Goal: Transaction & Acquisition: Purchase product/service

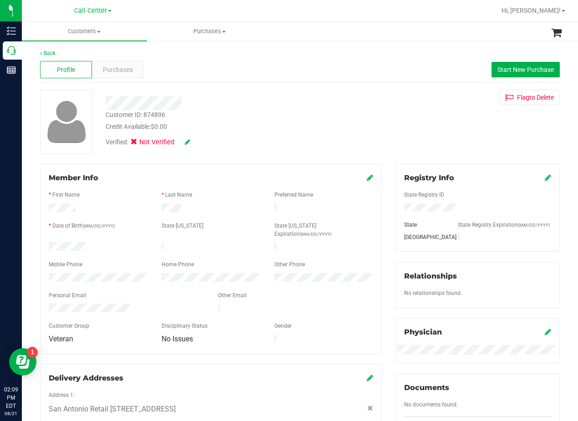
click at [393, 101] on div "Flag to Delete" at bounding box center [478, 97] width 178 height 15
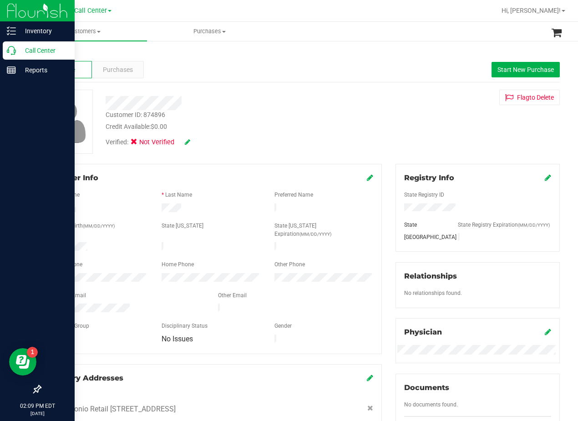
click at [15, 52] on icon at bounding box center [11, 50] width 9 height 9
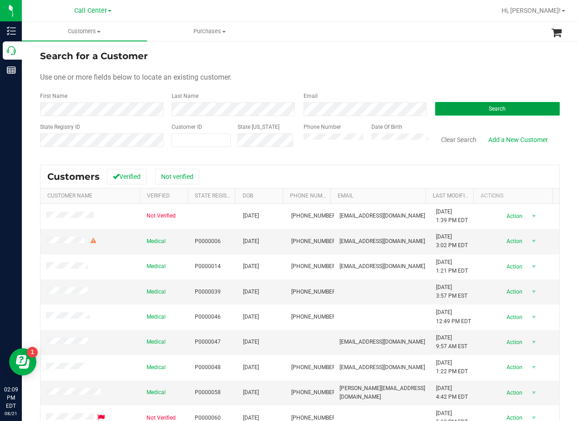
click at [459, 112] on button "Search" at bounding box center [497, 109] width 125 height 14
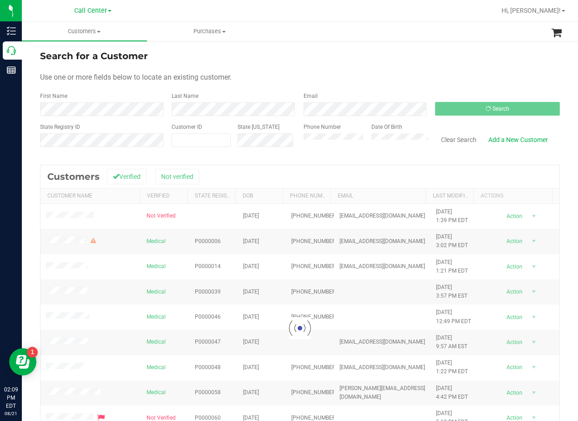
click at [397, 66] on form "Search for a Customer Use one or more fields below to locate an existing custom…" at bounding box center [300, 102] width 520 height 106
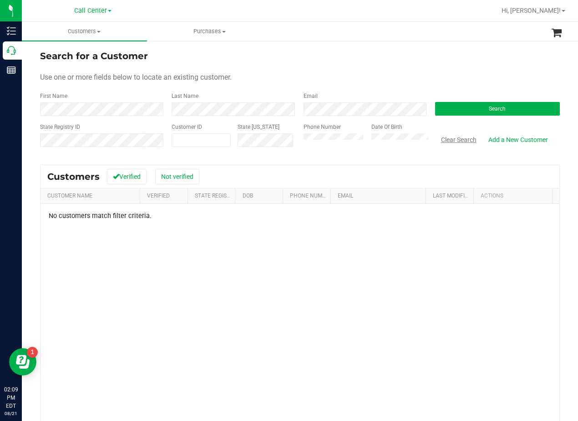
drag, startPoint x: 439, startPoint y: 138, endPoint x: 336, endPoint y: 66, distance: 126.0
click at [439, 139] on button "Clear Search" at bounding box center [458, 139] width 47 height 15
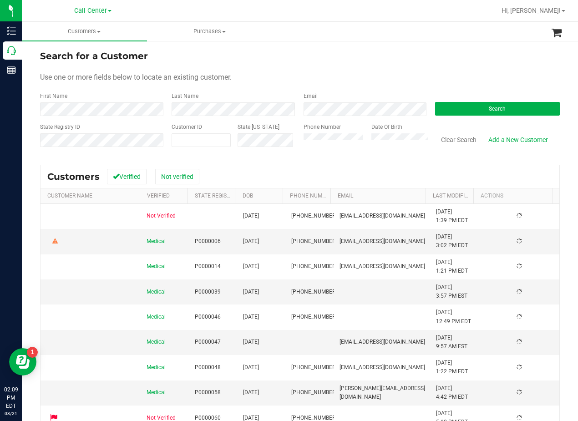
click at [333, 61] on div "Search for a Customer" at bounding box center [300, 56] width 520 height 14
click at [359, 52] on div "Search for a Customer" at bounding box center [300, 56] width 520 height 14
click at [458, 142] on button "Clear Search" at bounding box center [458, 139] width 47 height 15
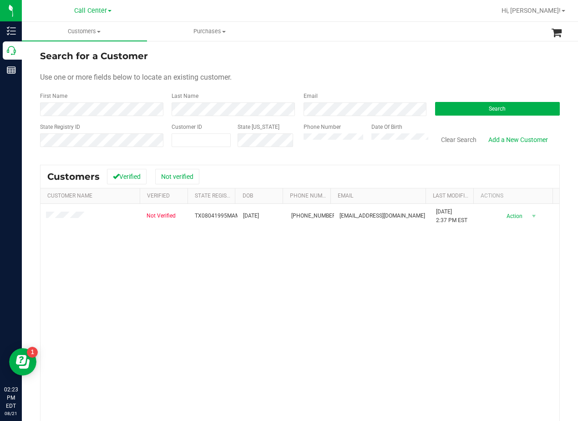
click at [342, 48] on div "Search for a Customer Use one or more fields below to locate an existing custom…" at bounding box center [300, 270] width 556 height 460
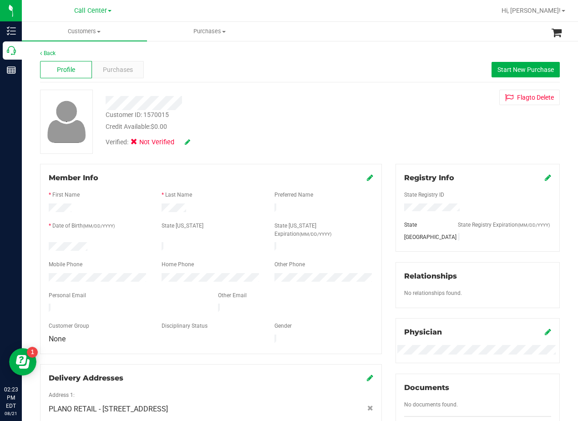
click at [357, 125] on div "Customer ID: 1570015 Credit Available: $0.00" at bounding box center [232, 120] width 267 height 21
click at [125, 77] on div "Purchases" at bounding box center [118, 69] width 52 height 17
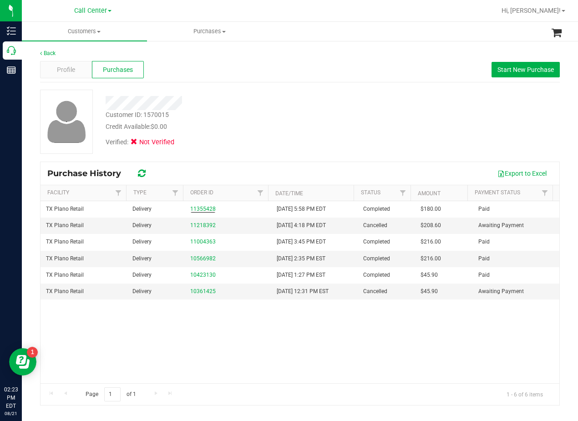
click at [278, 94] on div at bounding box center [232, 100] width 267 height 20
click at [66, 70] on span "Profile" at bounding box center [66, 70] width 18 height 10
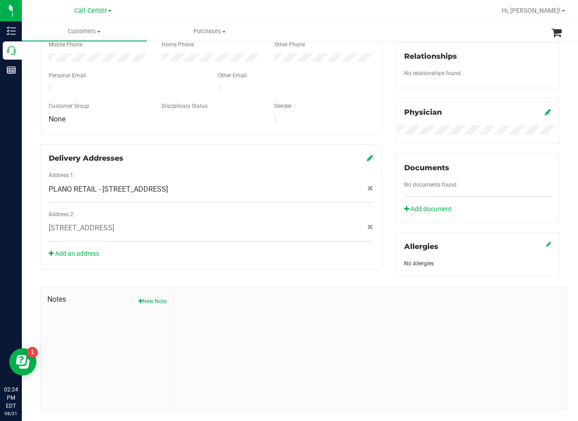
scroll to position [228, 0]
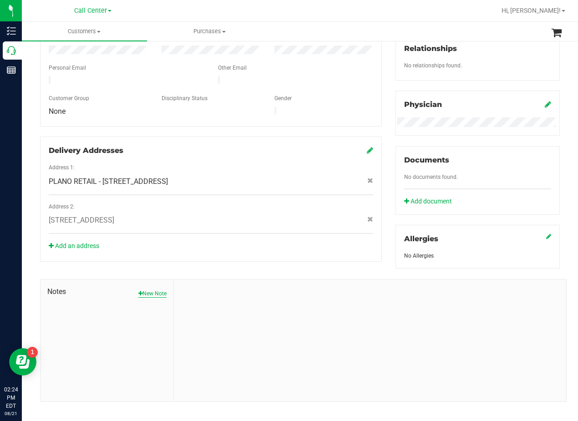
click at [156, 298] on button "New Note" at bounding box center [152, 293] width 28 height 8
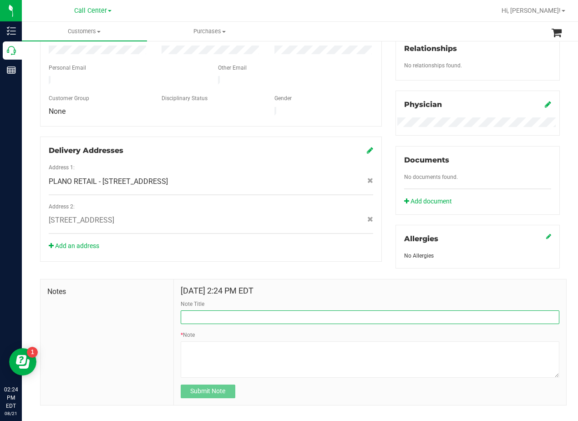
click at [233, 324] on input "Note Title" at bounding box center [370, 317] width 379 height 14
type input "[PERSON_NAME]"
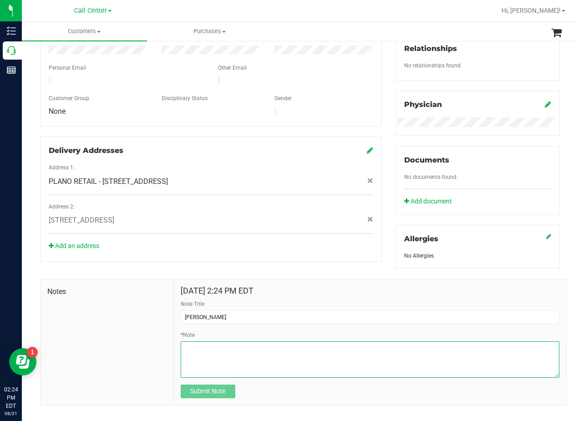
drag, startPoint x: 394, startPoint y: 369, endPoint x: 387, endPoint y: 369, distance: 6.8
click at [394, 369] on textarea "* Note" at bounding box center [370, 359] width 379 height 36
paste textarea "Patient Name: Mariah Menard Address: 2500 N Houston Street Apt 2804 Dallas, TX,…"
type textarea "Patient Name: Mariah Menard Address: 2500 N Houston Street Apt 2804 Dallas, TX,…"
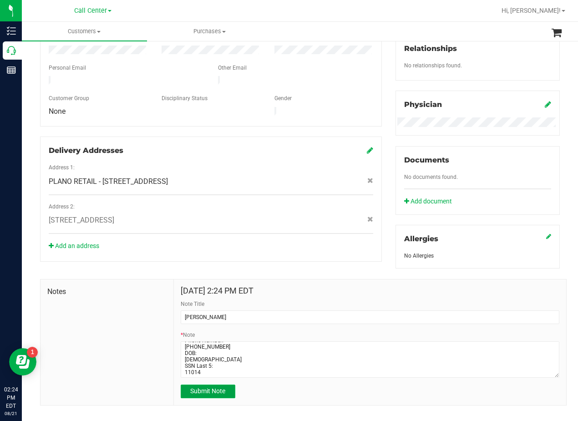
click at [198, 395] on span "Submit Note" at bounding box center [207, 390] width 35 height 7
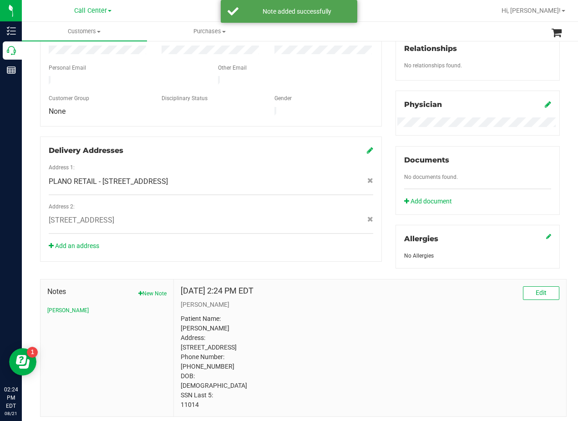
click at [246, 252] on div "Member Info * First Name * Last Name Preferred Name * Date of Birth (MM/DD/YYYY…" at bounding box center [299, 176] width 533 height 481
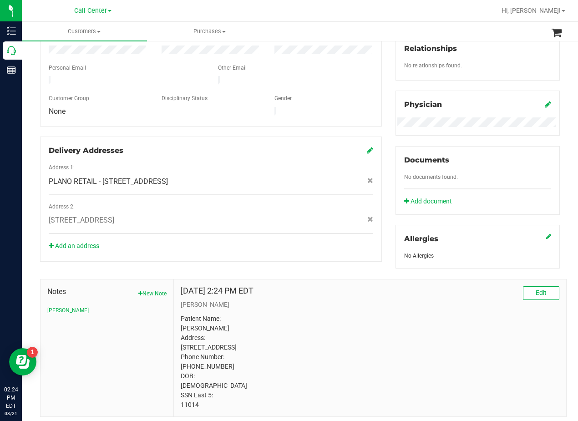
click at [348, 300] on div "Aug 21, 2025 2:24 PM EDT Edit" at bounding box center [370, 293] width 379 height 14
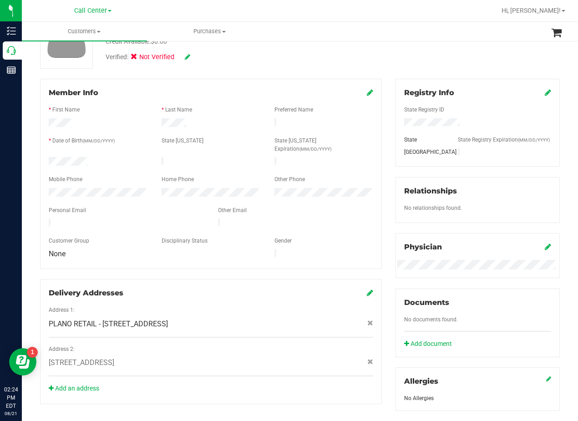
scroll to position [0, 0]
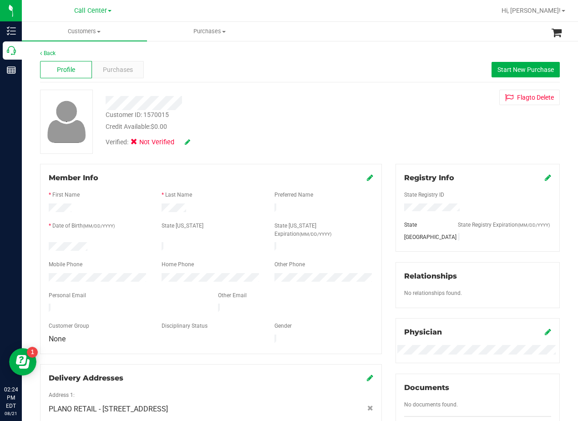
click at [345, 145] on div "Verified: Not Verified" at bounding box center [232, 142] width 267 height 20
click at [330, 117] on div "Customer ID: 1570015 Credit Available: $0.00" at bounding box center [232, 120] width 267 height 21
click at [510, 66] on span "Start New Purchase" at bounding box center [525, 69] width 56 height 7
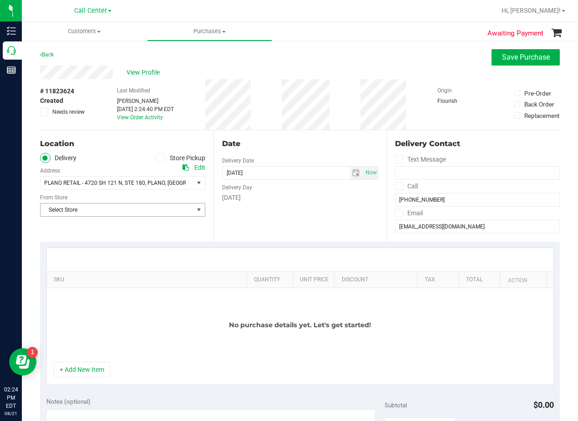
click at [121, 215] on span "Select Store" at bounding box center [116, 209] width 153 height 13
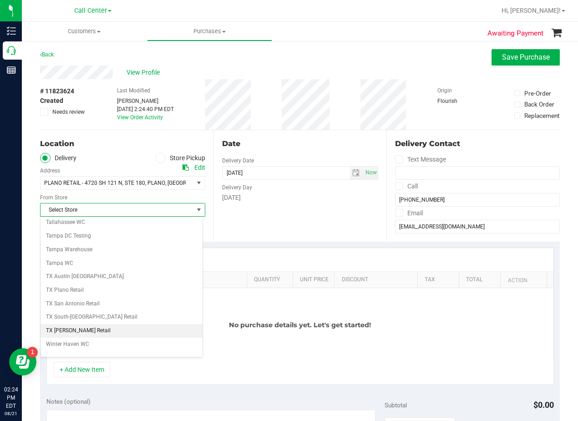
scroll to position [661, 0]
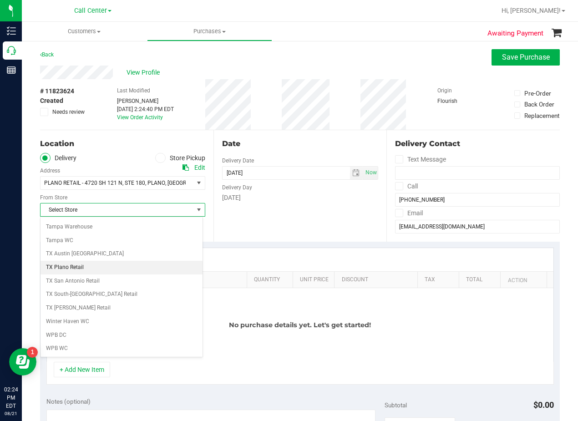
click at [106, 263] on li "TX Plano Retail" at bounding box center [121, 268] width 162 height 14
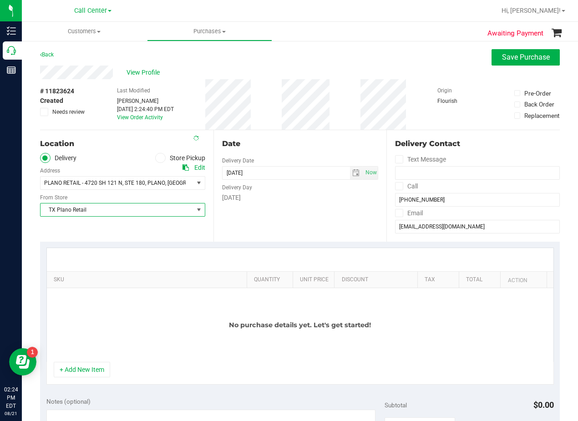
click at [301, 193] on div "[DATE]" at bounding box center [300, 198] width 157 height 10
click at [323, 139] on div "Date" at bounding box center [300, 143] width 157 height 11
click at [220, 184] on span "75024" at bounding box center [228, 183] width 16 height 6
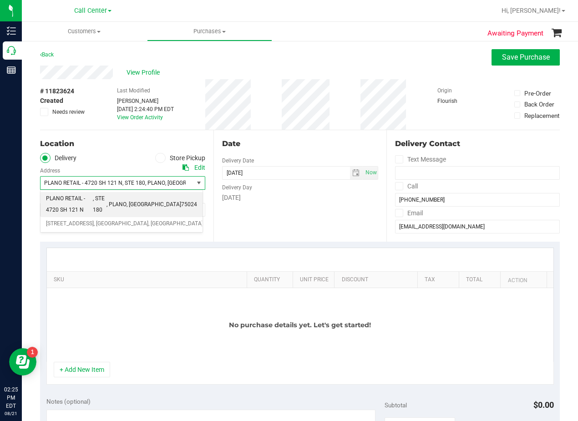
click at [220, 184] on span "75024" at bounding box center [228, 183] width 16 height 6
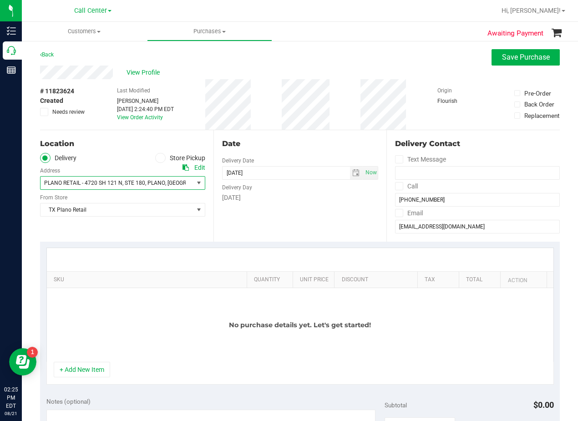
click at [303, 135] on div "Date Delivery Date 08/21/2025 Now 08/21/2025 02:24 PM Now Delivery Day Thursday" at bounding box center [299, 185] width 173 height 111
click at [294, 148] on div "Date" at bounding box center [300, 143] width 157 height 11
click at [290, 137] on div "Date Delivery Date 08/21/2025 Now 08/21/2025 02:24 PM Now Delivery Day Thursday" at bounding box center [299, 185] width 173 height 111
click at [344, 154] on div "Date Delivery Date 08/21/2025 Now 08/21/2025 02:24 PM Now Delivery Day Thursday" at bounding box center [299, 185] width 173 height 111
click at [310, 147] on div "Date" at bounding box center [300, 143] width 157 height 11
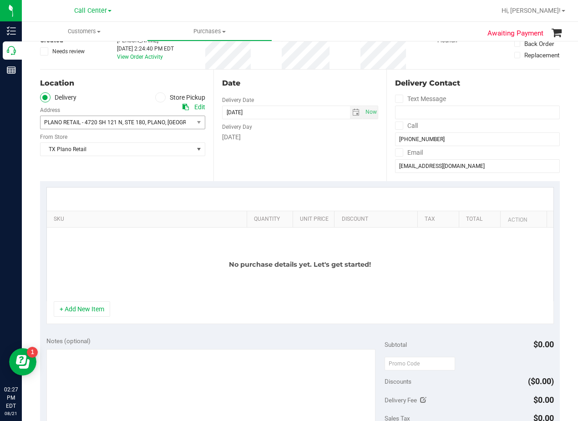
scroll to position [46, 0]
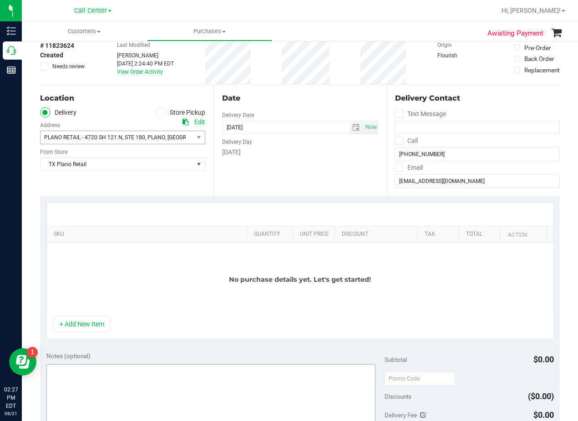
click at [90, 325] on button "+ Add New Item" at bounding box center [82, 323] width 56 height 15
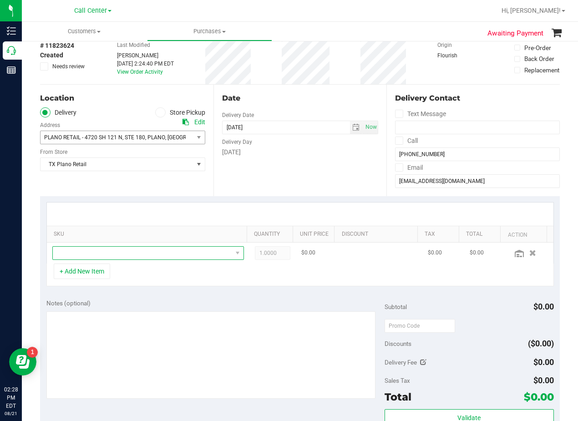
click at [115, 256] on span "NO DATA FOUND" at bounding box center [142, 253] width 179 height 13
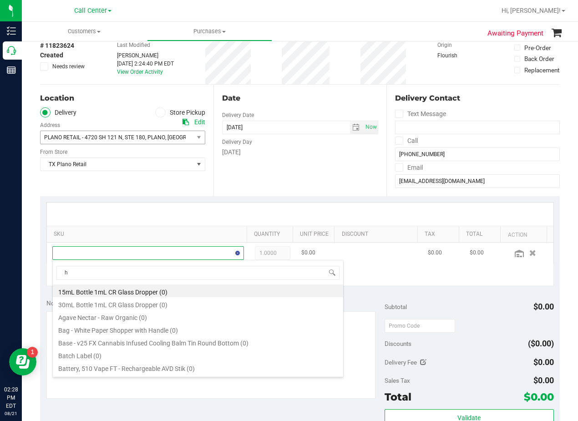
scroll to position [14, 179]
type input "high dose"
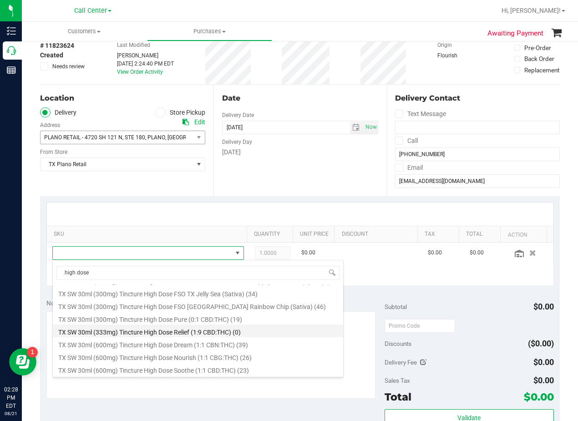
scroll to position [144, 0]
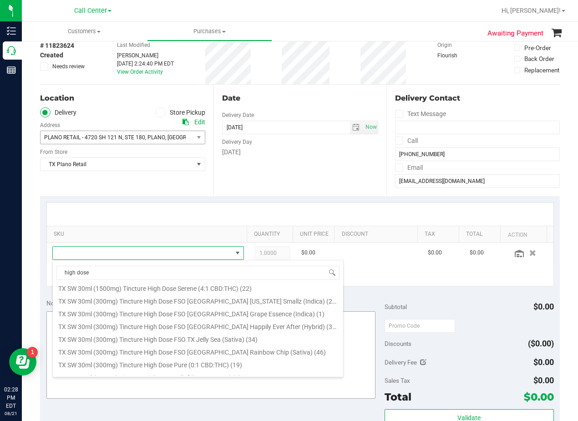
click at [177, 326] on li "TX SW 30ml (300mg) Tincture High Dose FSO TX Happily Ever After (Hybrid) (35)" at bounding box center [198, 325] width 290 height 13
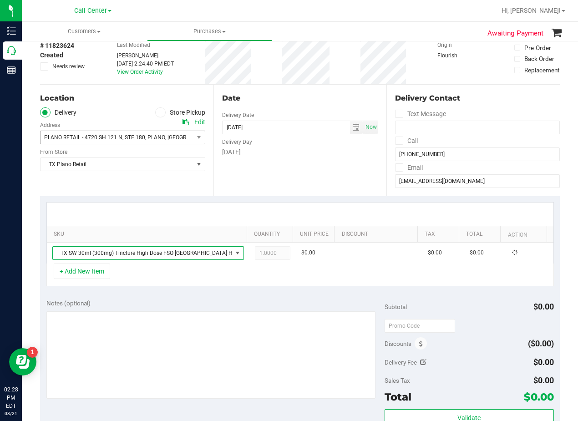
click at [301, 289] on div "SKU Quantity Unit Price Discount Tax Total Action TX SW 30ml (300mg) Tincture H…" at bounding box center [300, 244] width 520 height 96
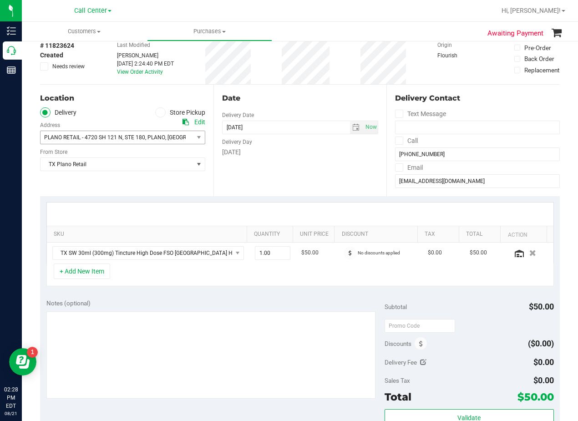
click at [314, 265] on div "+ Add New Item" at bounding box center [299, 274] width 507 height 23
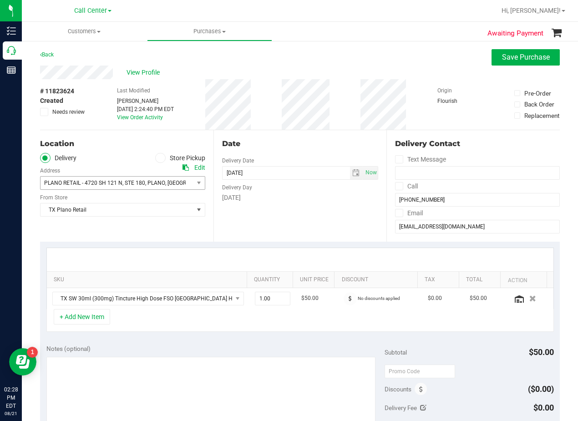
scroll to position [46, 0]
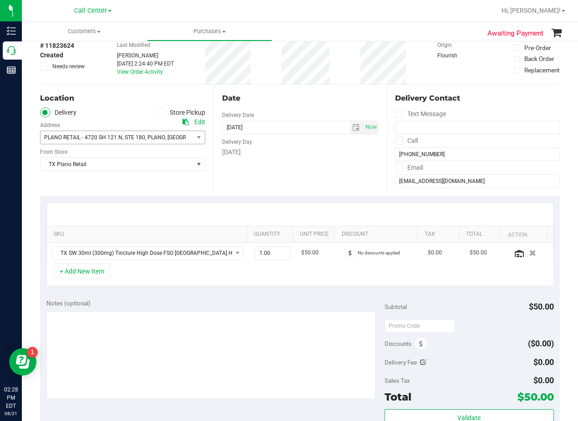
click at [320, 210] on div at bounding box center [300, 213] width 506 height 23
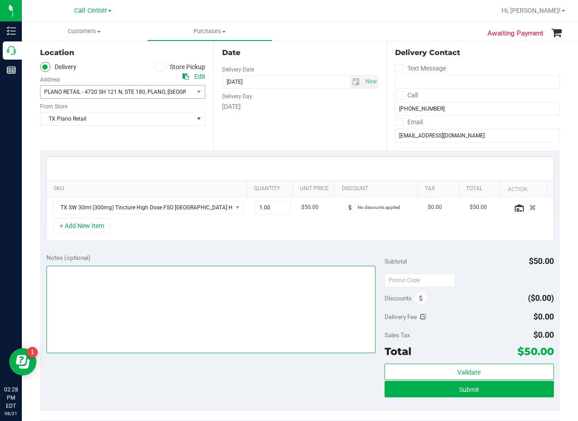
click at [269, 296] on textarea at bounding box center [210, 309] width 329 height 87
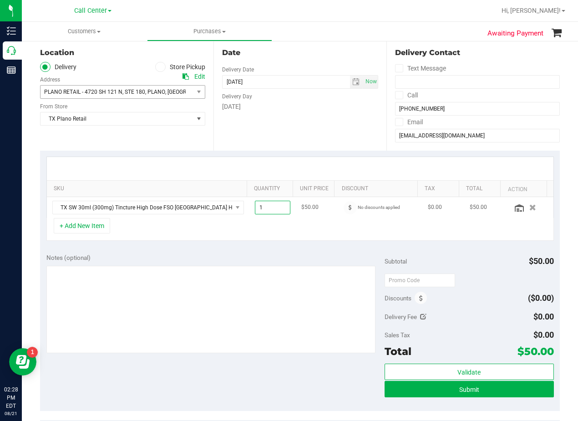
click at [268, 207] on span "1.00 1" at bounding box center [273, 208] width 36 height 14
click at [267, 207] on input "1" at bounding box center [272, 207] width 35 height 13
click at [271, 209] on input "1" at bounding box center [272, 207] width 35 height 13
type input "4"
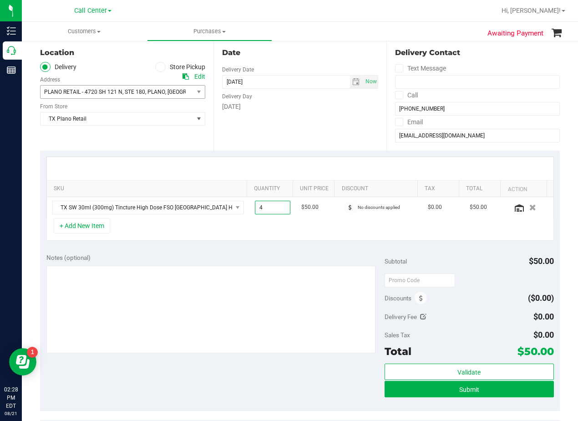
type input "4.00"
click at [318, 148] on div "Date Delivery Date [DATE] Now [DATE] 08:00 AM Now Delivery Day [DATE]" at bounding box center [299, 94] width 173 height 111
click at [314, 136] on div "Date Delivery Date [DATE] Now [DATE] 08:00 AM Now Delivery Day [DATE]" at bounding box center [299, 94] width 173 height 111
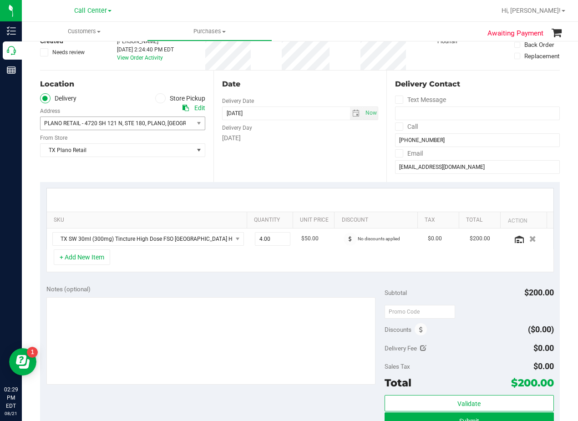
scroll to position [46, 0]
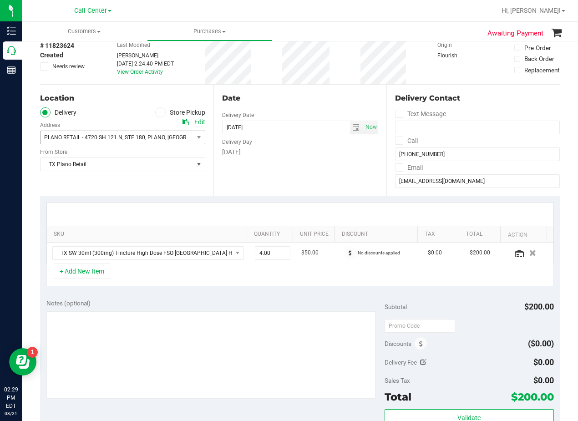
click at [294, 103] on div "Date" at bounding box center [300, 98] width 157 height 11
click at [304, 180] on div "Date Delivery Date [DATE] Now [DATE] 08:00 AM Now Delivery Day [DATE]" at bounding box center [299, 140] width 173 height 111
click at [307, 98] on div "Date" at bounding box center [300, 98] width 157 height 11
click at [172, 137] on span ", [GEOGRAPHIC_DATA]" at bounding box center [192, 137] width 55 height 6
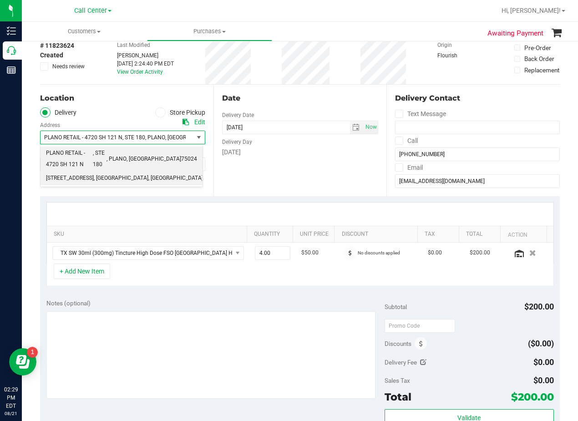
click at [203, 172] on span "75219" at bounding box center [211, 178] width 16 height 12
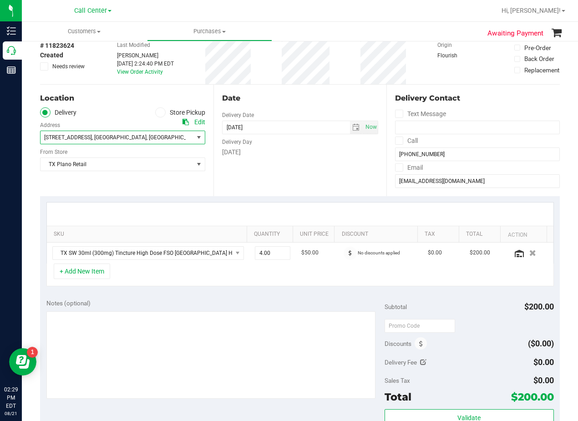
click at [183, 118] on div at bounding box center [185, 122] width 6 height 10
click at [185, 123] on icon at bounding box center [185, 122] width 6 height 6
click at [348, 86] on div "Date Delivery Date [DATE] Now [DATE] 08:00 AM Now Delivery Day [DATE]" at bounding box center [299, 140] width 173 height 111
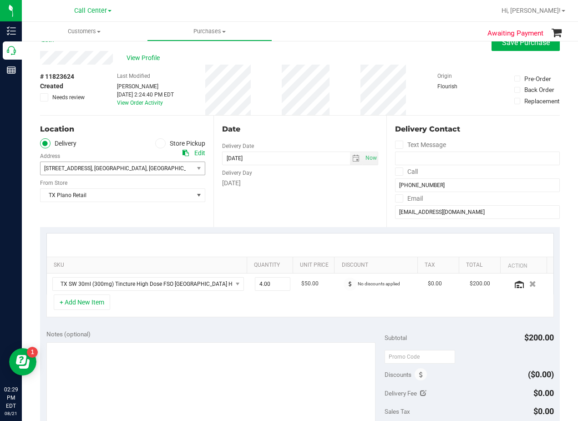
scroll to position [0, 0]
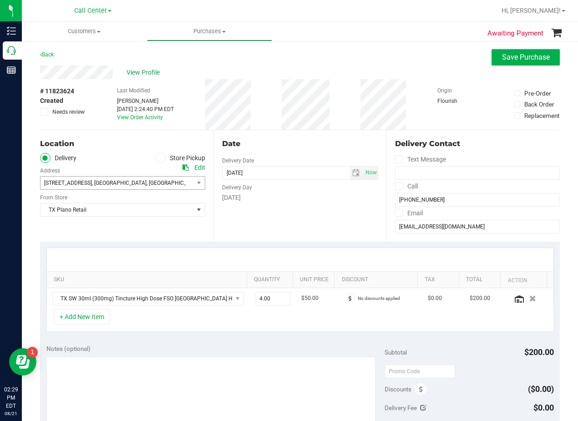
click at [197, 169] on div "Edit" at bounding box center [199, 168] width 11 height 10
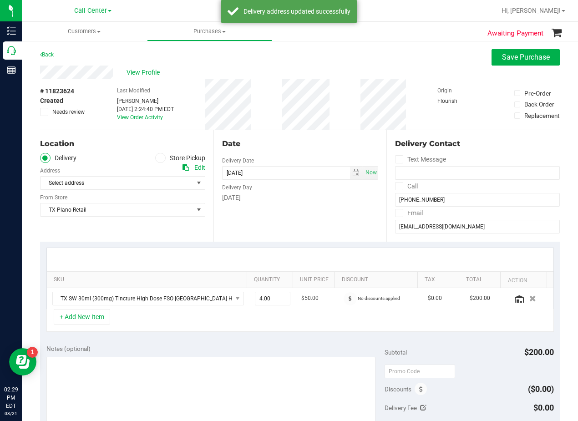
click at [356, 116] on div "# 11823624 Created Needs review Last Modified Alexander Lawson Aug 21, 2025 2:2…" at bounding box center [300, 104] width 520 height 51
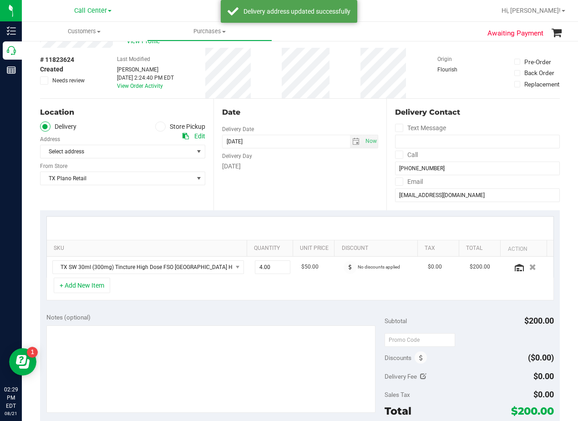
scroll to position [46, 0]
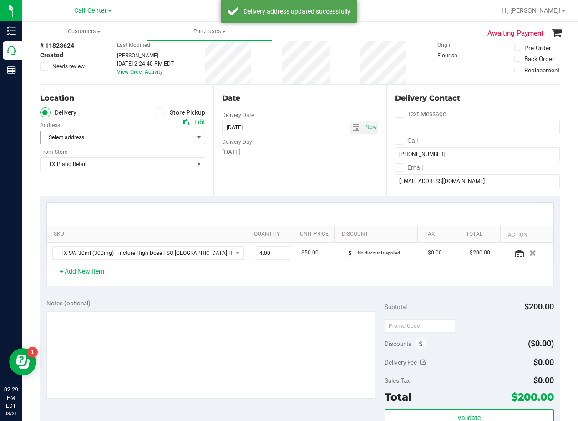
click at [165, 135] on span "Select address" at bounding box center [112, 137] width 145 height 13
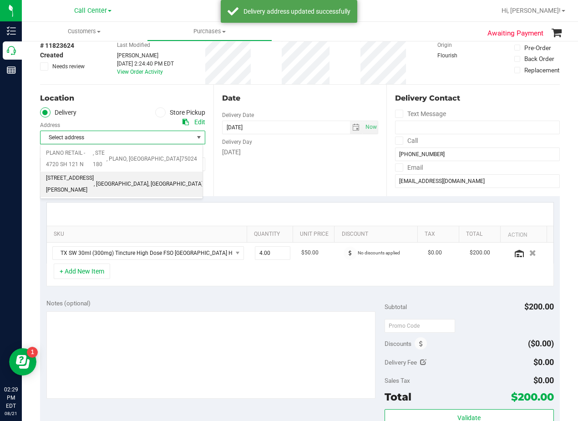
click at [153, 172] on li "5088 Ross Ave , Dallas , TX 75206" at bounding box center [121, 184] width 162 height 25
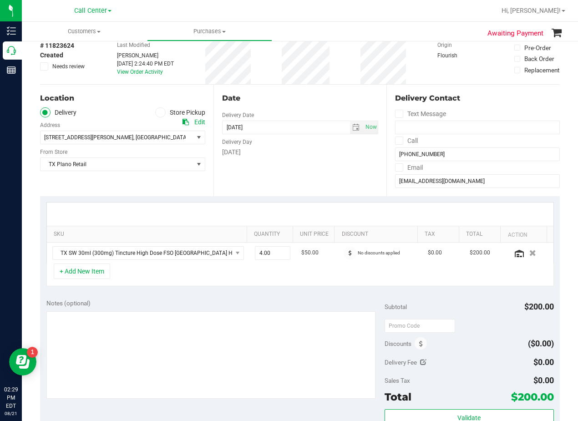
click at [236, 176] on div "Date Delivery Date [DATE] Now [DATE] 08:00 AM Now Delivery Day [DATE]" at bounding box center [299, 140] width 173 height 111
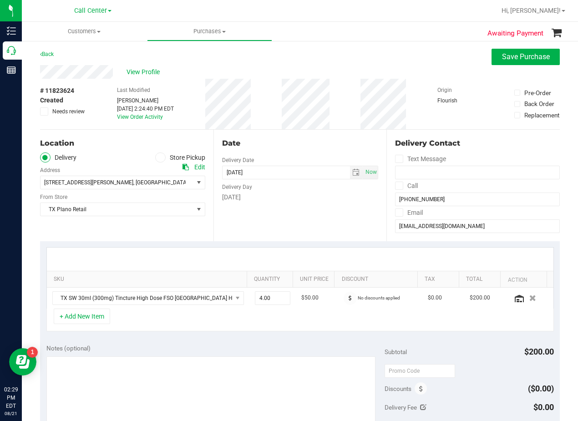
scroll to position [0, 0]
click at [289, 135] on div "Date Delivery Date [DATE] Now [DATE] 08:00 AM Now Delivery Day [DATE]" at bounding box center [299, 185] width 173 height 111
click at [284, 149] on div "Date Delivery Date [DATE] Now [DATE] 08:00 AM Now Delivery Day [DATE]" at bounding box center [299, 185] width 173 height 111
click at [305, 136] on div "Date Delivery Date [DATE] Now [DATE] 08:00 AM Now Delivery Day [DATE]" at bounding box center [299, 185] width 173 height 111
click at [301, 139] on div "Date" at bounding box center [300, 143] width 157 height 11
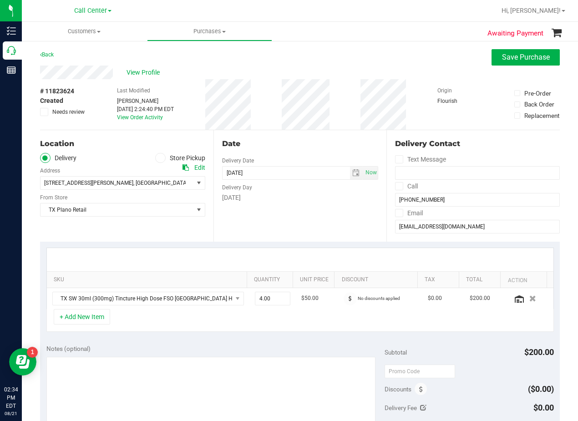
click at [179, 164] on div "Location Delivery Store Pickup Address Edit 5088 Ross Ave , Dallas , TX 75206 S…" at bounding box center [126, 185] width 173 height 111
click at [182, 167] on icon at bounding box center [185, 167] width 6 height 6
copy div "e Pickup Address Edit"
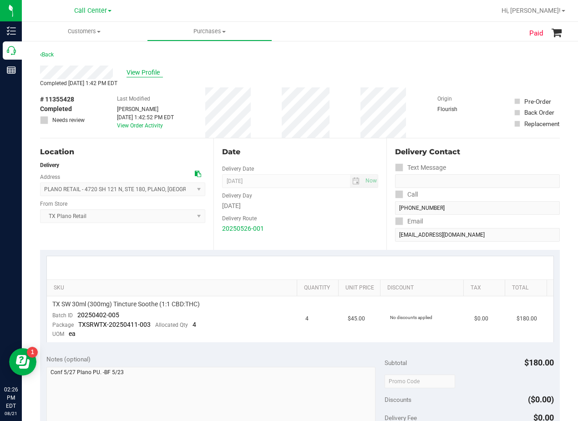
click at [153, 71] on span "View Profile" at bounding box center [144, 73] width 36 height 10
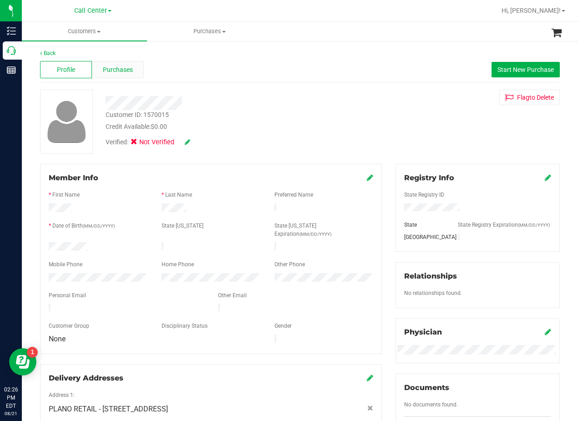
click at [126, 68] on span "Purchases" at bounding box center [118, 70] width 30 height 10
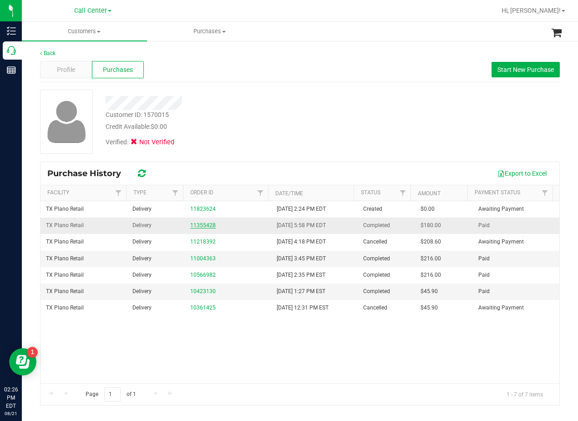
click at [206, 227] on link "11355428" at bounding box center [202, 225] width 25 height 6
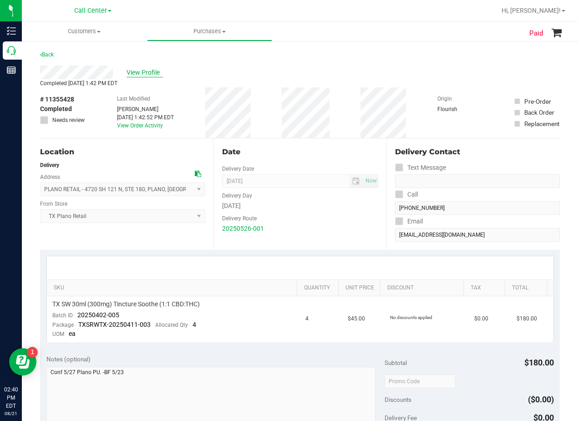
click at [153, 69] on span "View Profile" at bounding box center [144, 73] width 36 height 10
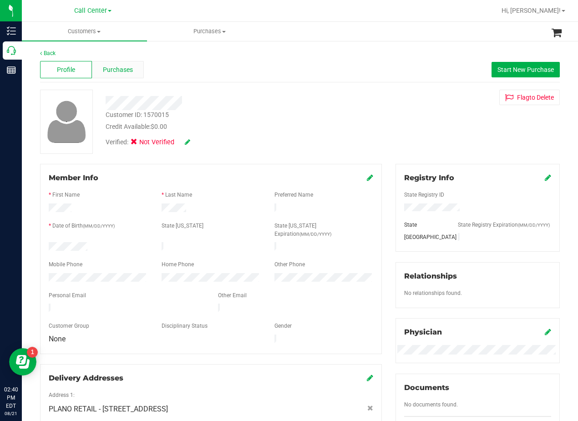
click at [128, 66] on span "Purchases" at bounding box center [118, 70] width 30 height 10
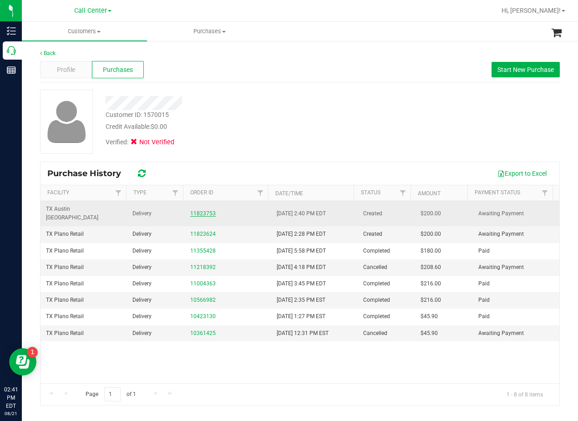
click at [197, 210] on link "11823753" at bounding box center [202, 213] width 25 height 6
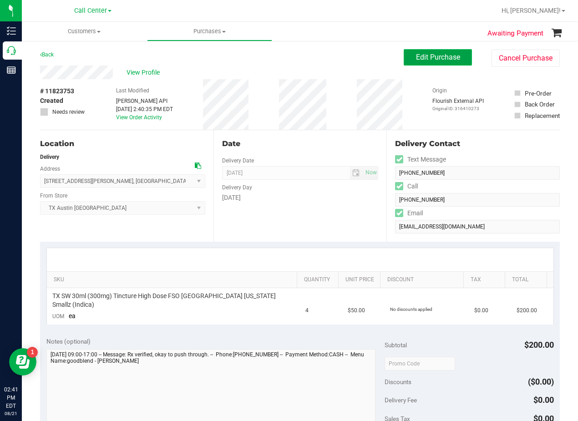
click at [416, 56] on span "Edit Purchase" at bounding box center [438, 57] width 44 height 9
click at [339, 72] on div "View Profile" at bounding box center [222, 73] width 364 height 14
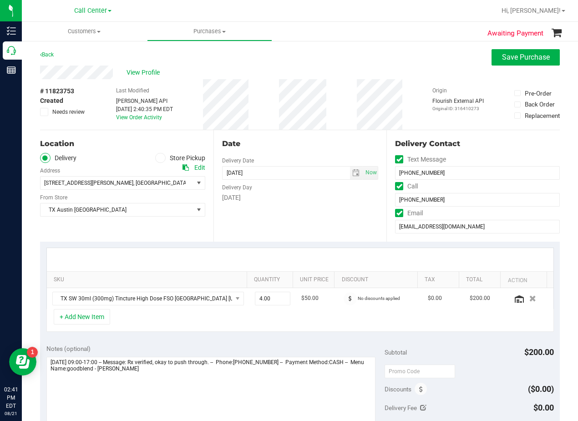
click at [293, 145] on div "Date" at bounding box center [300, 143] width 157 height 11
click at [352, 173] on span "select" at bounding box center [355, 172] width 7 height 7
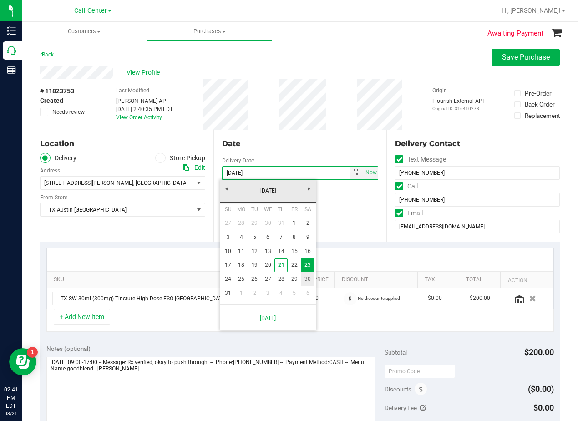
click at [308, 281] on link "30" at bounding box center [307, 279] width 13 height 14
type input "08/30/2025"
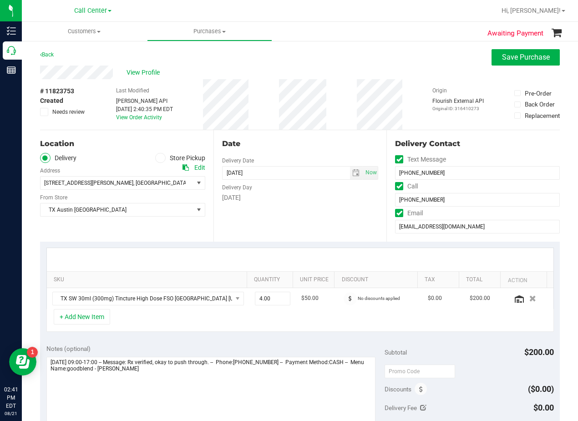
click at [301, 220] on div "Date Delivery Date 08/30/2025 Now 08/30/2025 06:00 PM Now Delivery Day Saturday" at bounding box center [299, 185] width 173 height 111
click at [301, 137] on div "Date Delivery Date 08/30/2025 Now 08/30/2025 06:00 PM Now Delivery Day Saturday" at bounding box center [299, 185] width 173 height 111
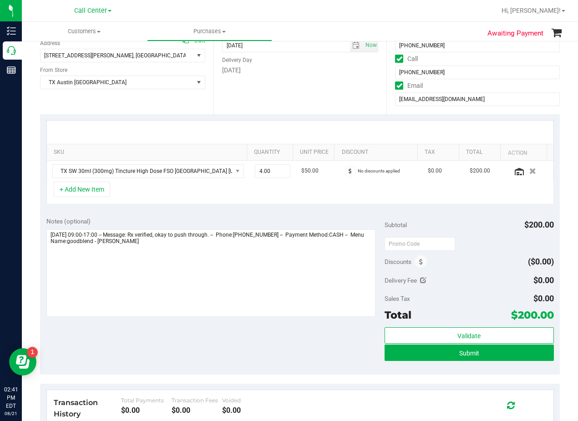
scroll to position [137, 0]
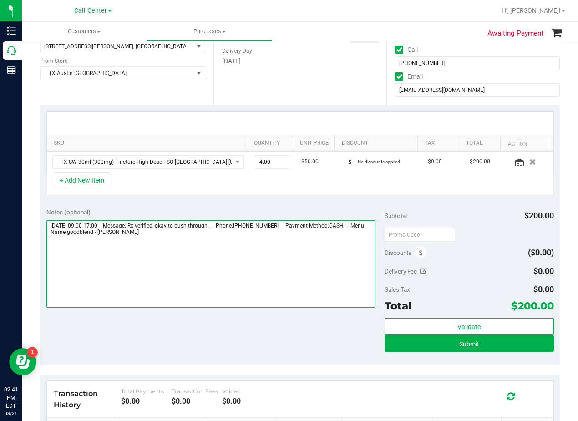
click at [259, 253] on textarea at bounding box center [210, 263] width 329 height 87
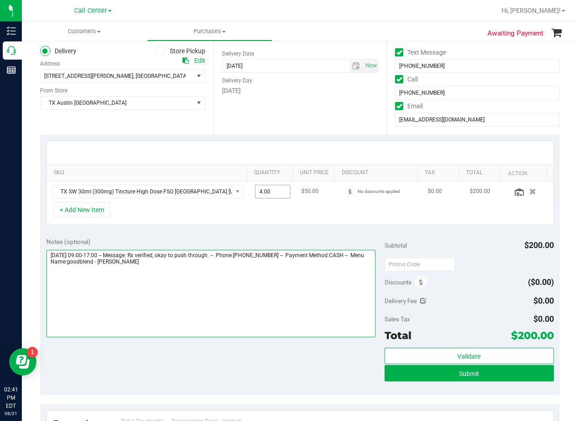
scroll to position [91, 0]
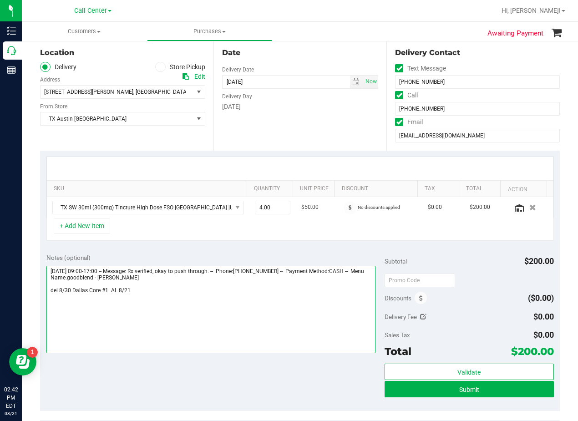
type textarea "Saturday 08/23/2025 09:00-17:00 -- Message: Rx verified, okay to push through. …"
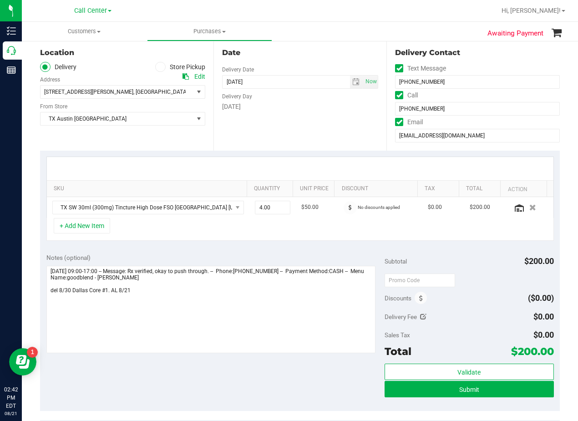
click at [293, 119] on div "Date Delivery Date 08/30/2025 Now 08/30/2025 06:00 PM Now Delivery Day Saturday" at bounding box center [299, 94] width 173 height 111
click at [128, 116] on span "TX Austin [GEOGRAPHIC_DATA]" at bounding box center [116, 118] width 153 height 13
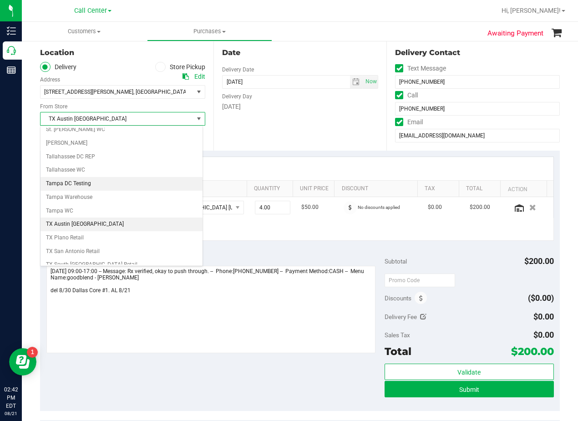
scroll to position [612, 0]
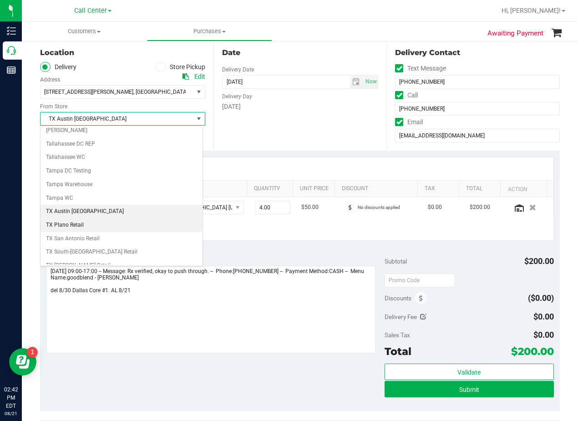
click at [140, 220] on li "TX Plano Retail" at bounding box center [121, 225] width 162 height 14
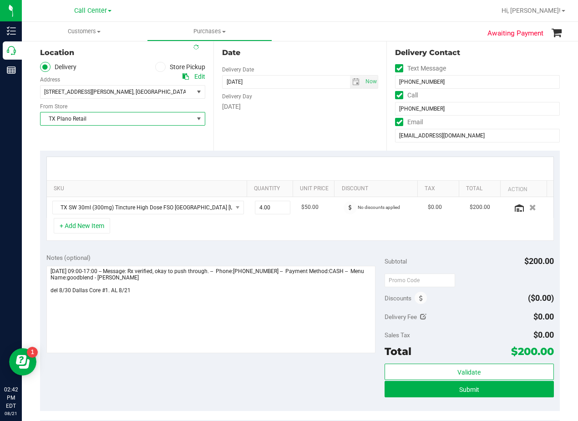
click at [265, 149] on div "Date Delivery Date 08/30/2025 Now 08/30/2025 06:00 PM Now Delivery Day Saturday" at bounding box center [299, 94] width 173 height 111
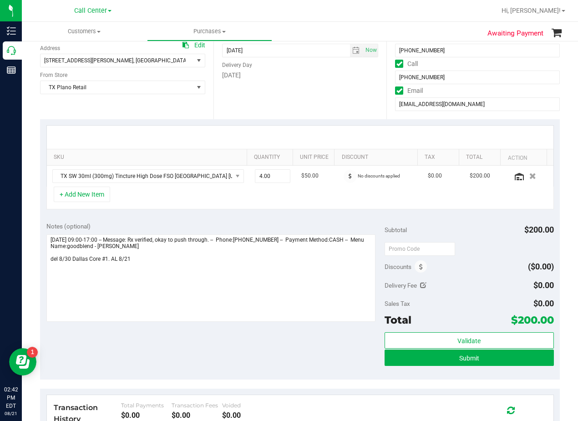
scroll to position [182, 0]
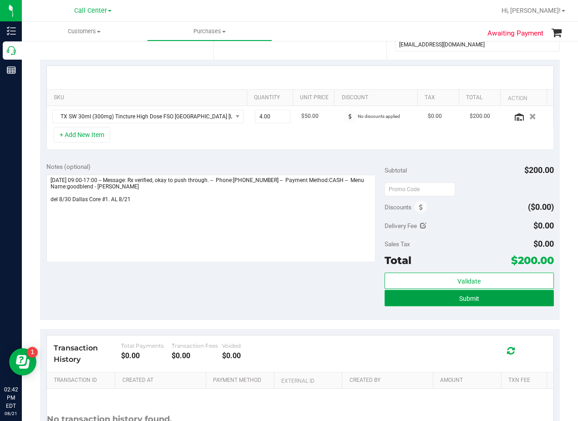
click at [397, 301] on button "Submit" at bounding box center [468, 298] width 169 height 16
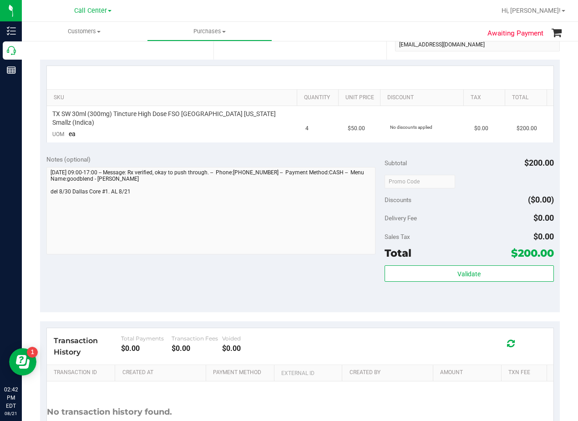
drag, startPoint x: 338, startPoint y: 147, endPoint x: 287, endPoint y: 161, distance: 52.4
click at [337, 148] on div "Notes (optional) Subtotal $200.00 Discounts ($0.00) Delivery Fee $0.00 Sales Ta…" at bounding box center [300, 230] width 520 height 164
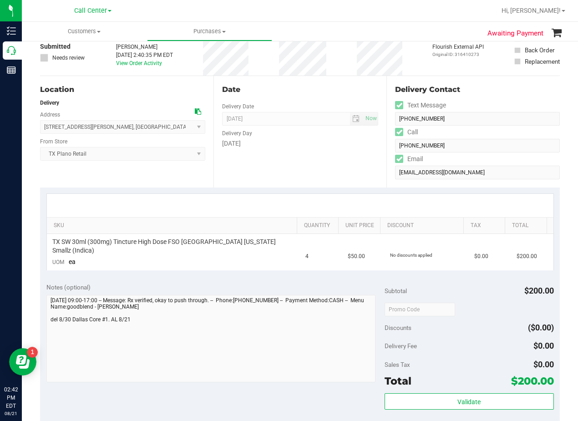
scroll to position [182, 0]
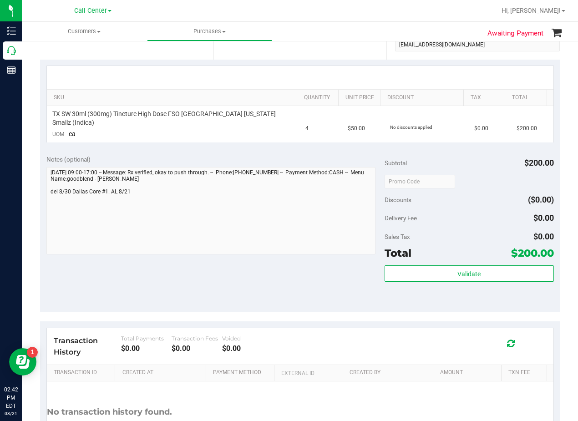
click at [317, 264] on div "Notes (optional) Subtotal $200.00 Discounts ($0.00) Delivery Fee $0.00 Sales Ta…" at bounding box center [300, 230] width 520 height 164
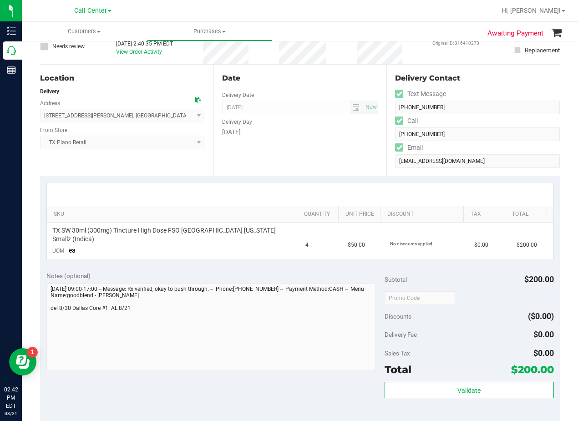
scroll to position [0, 0]
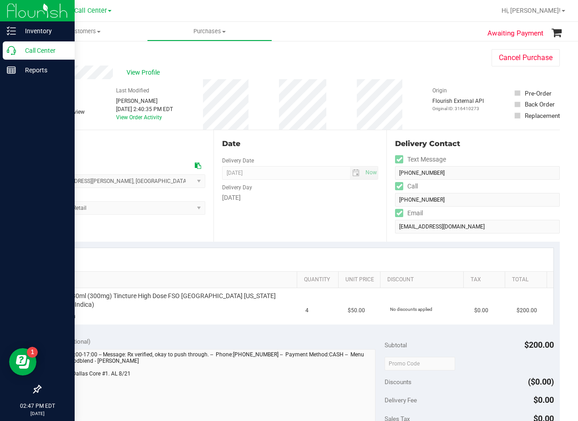
click at [18, 50] on p "Call Center" at bounding box center [43, 50] width 55 height 11
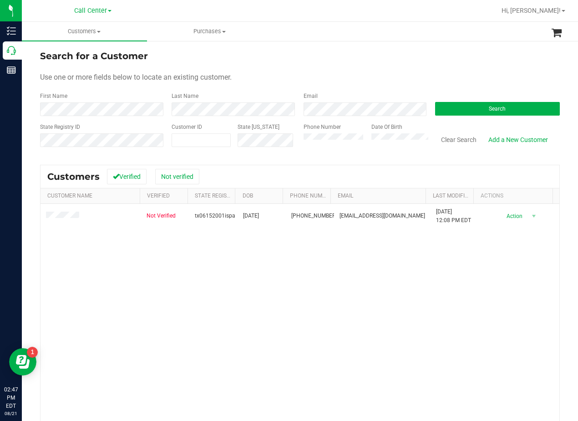
click at [355, 88] on form "Search for a Customer Use one or more fields below to locate an existing custom…" at bounding box center [300, 102] width 520 height 106
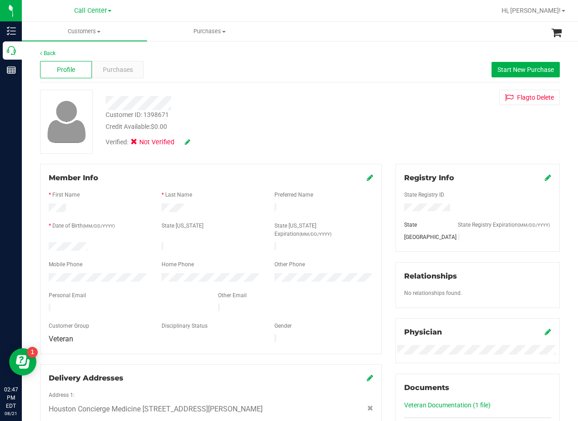
click at [332, 108] on div "Customer ID: 1398671 Credit Available: $0.00 Verified: Not Verified" at bounding box center [232, 121] width 267 height 62
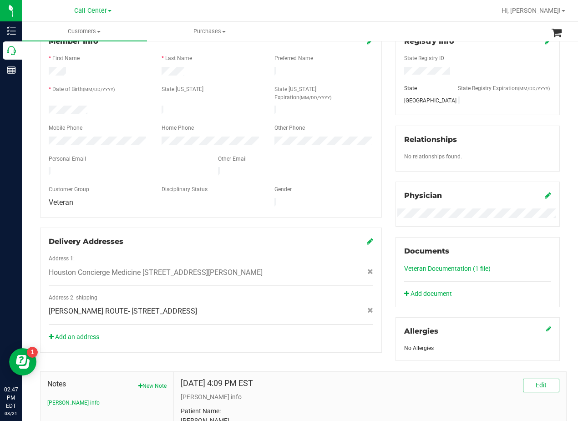
click at [389, 105] on div "Registry Info State Registry ID State State Registry Expiration (MM/DD/YYYY) TX…" at bounding box center [478, 194] width 178 height 334
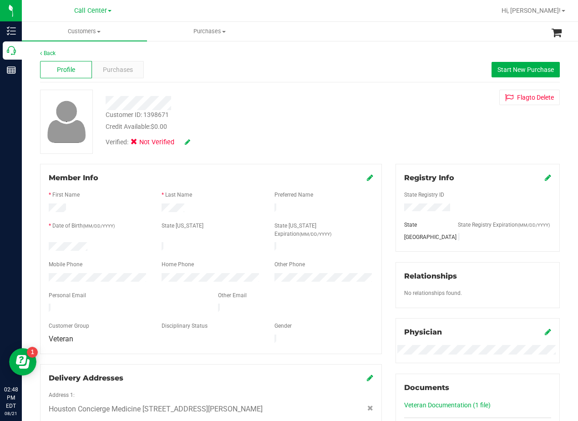
click at [375, 106] on div "Customer ID: 1398671 Credit Available: $0.00 Verified: Not Verified Flag to Del…" at bounding box center [299, 122] width 533 height 64
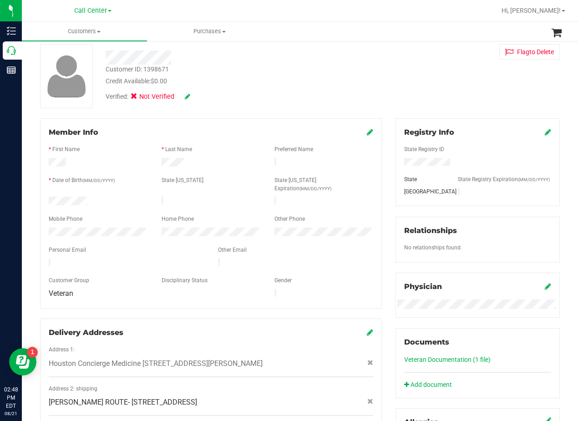
click at [381, 103] on div "Customer ID: 1398671 Credit Available: $0.00 Verified: Not Verified Flag to Del…" at bounding box center [299, 76] width 533 height 64
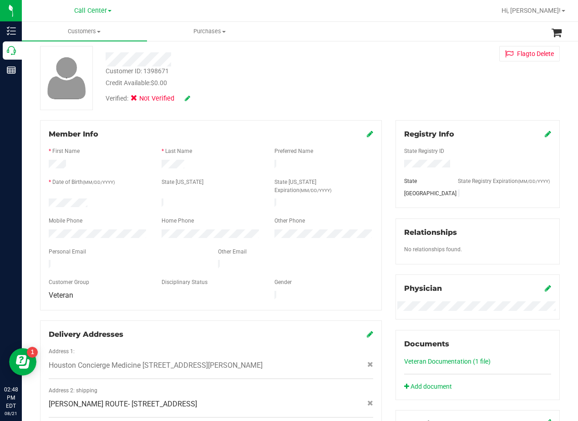
click at [383, 180] on div "Member Info * First Name * Last Name Preferred Name * Date of Birth (MM/DD/YYYY…" at bounding box center [210, 282] width 355 height 325
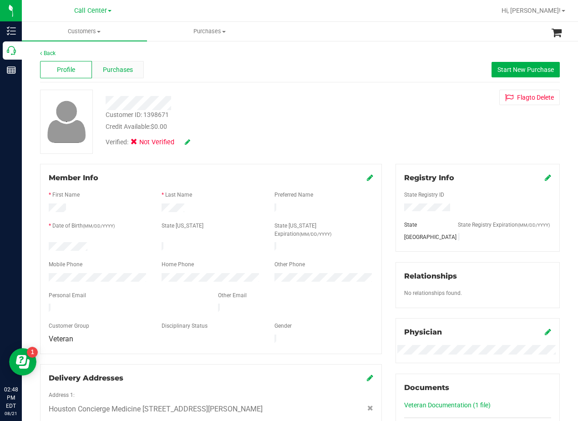
click at [119, 72] on span "Purchases" at bounding box center [118, 70] width 30 height 10
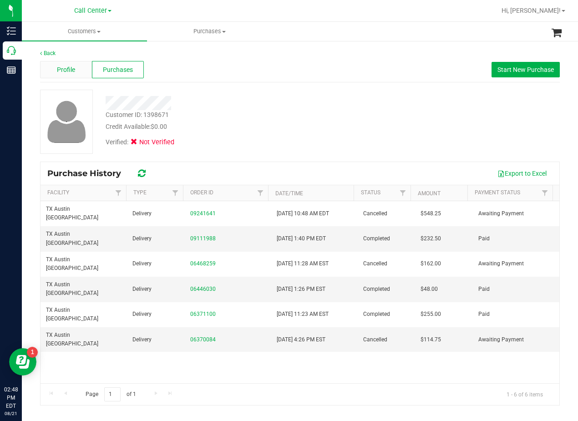
click at [72, 70] on span "Profile" at bounding box center [66, 70] width 18 height 10
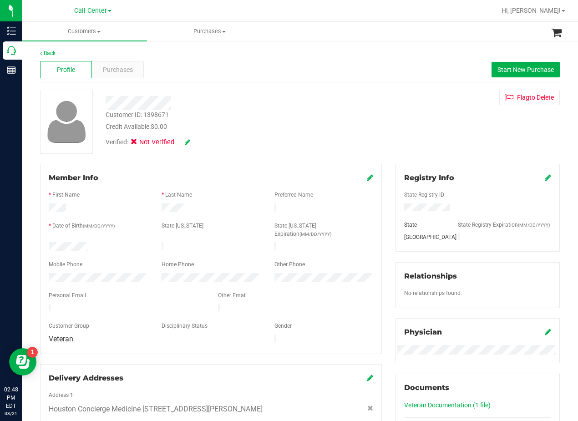
click at [382, 134] on div "Customer ID: 1398671 Credit Available: $0.00 Verified: Not Verified Flag to Del…" at bounding box center [299, 122] width 533 height 64
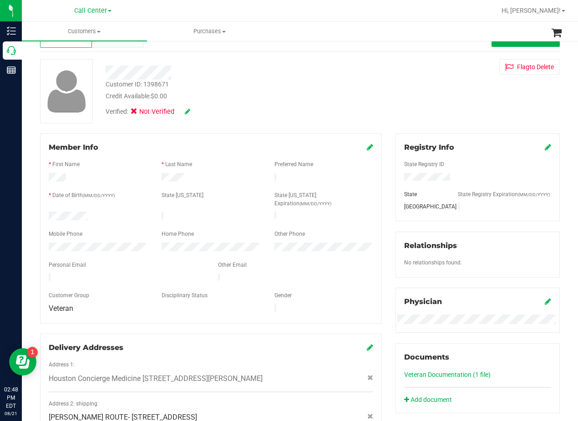
scroll to position [46, 0]
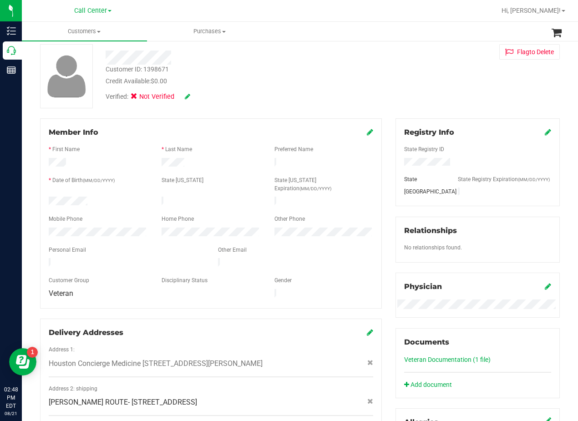
click at [361, 120] on div "Member Info * First Name * Last Name Preferred Name * Date of Birth (MM/DD/YYYY…" at bounding box center [211, 213] width 342 height 190
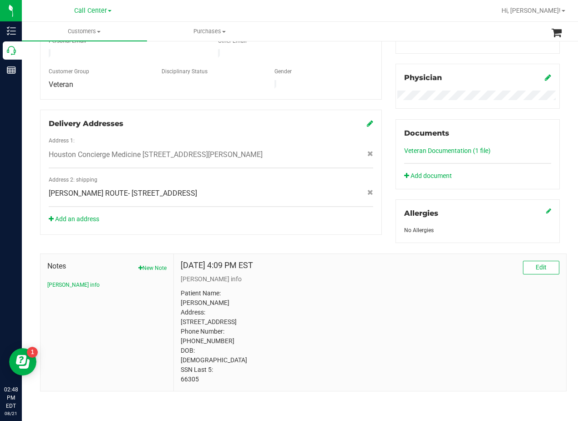
scroll to position [271, 0]
drag, startPoint x: 120, startPoint y: 159, endPoint x: 318, endPoint y: 155, distance: 198.0
click at [197, 188] on span "S. HOUSTON ROUTE- 10855 Eagle Dr #926 , Apt. 926 building 9, Baytown , TX 77523" at bounding box center [123, 193] width 148 height 11
copy span "10855 Eagle Dr #926 , Apt. 926 building 9, Baytown , TX 77523"
click at [336, 198] on div "Delivery Addresses Address 1: Houston Concierge Medicine 9432 Katy Fwy, Houston…" at bounding box center [211, 172] width 342 height 125
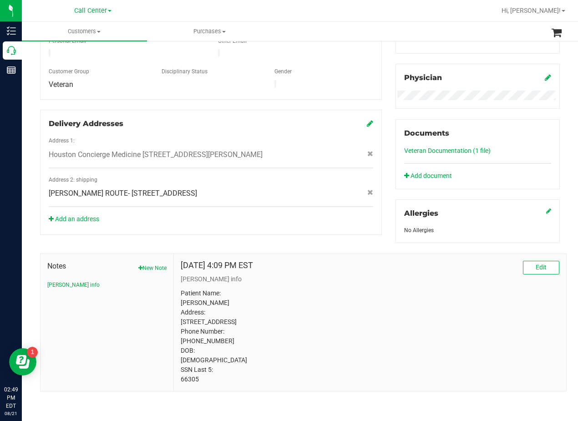
click at [366, 302] on p "Patient Name: Isaac Palmer Address: 137 County Road 440 Dayton, TX, 77535 Phone…" at bounding box center [370, 336] width 379 height 96
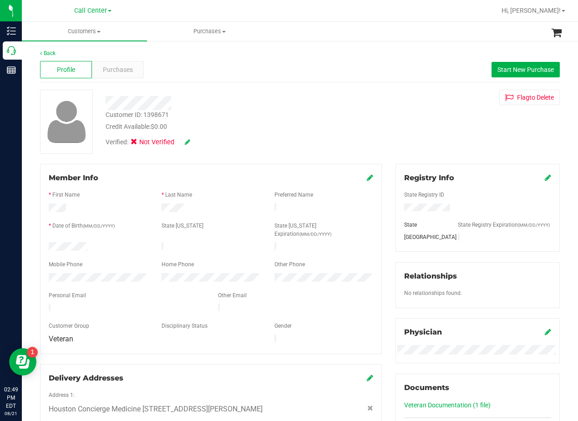
click at [379, 232] on div "Member Info * First Name * Last Name Preferred Name * Date of Birth (MM/DD/YYYY…" at bounding box center [210, 326] width 355 height 325
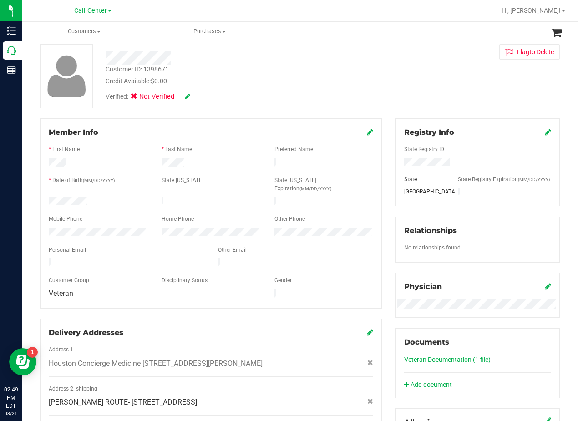
click at [383, 233] on div "Member Info * First Name * Last Name Preferred Name * Date of Birth (MM/DD/YYYY…" at bounding box center [210, 280] width 355 height 325
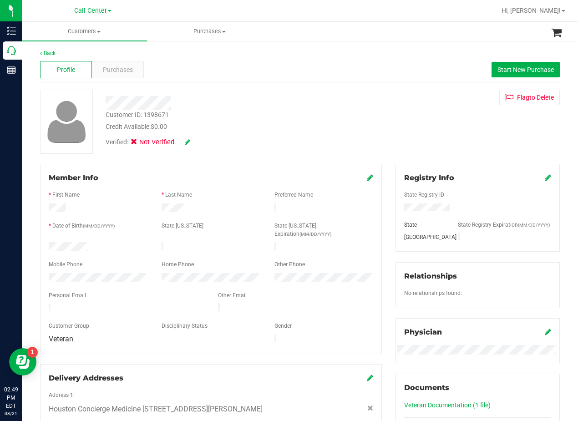
click at [398, 137] on div "Customer ID: 1398671 Credit Available: $0.00 Verified: Not Verified Flag to Del…" at bounding box center [299, 122] width 533 height 64
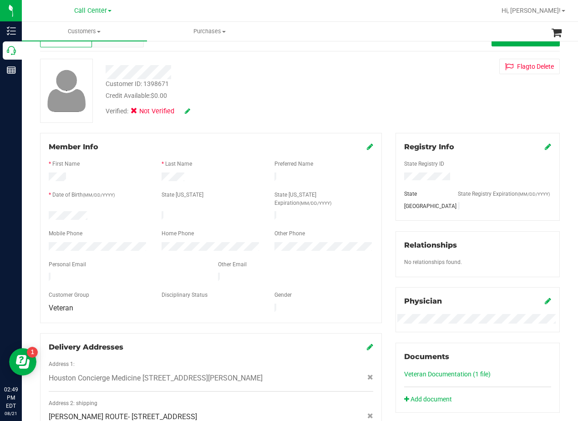
scroll to position [46, 0]
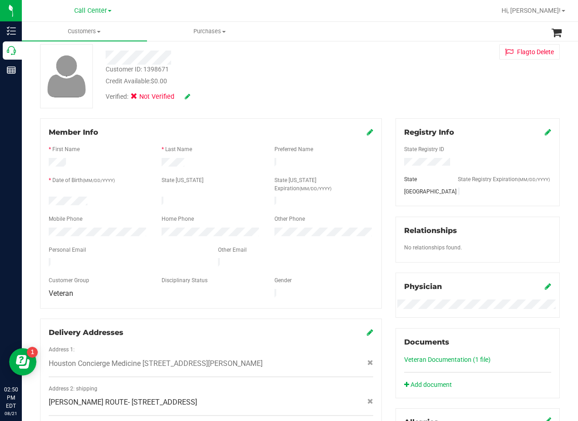
click at [384, 140] on div "Member Info * First Name * Last Name Preferred Name * Date of Birth (MM/DD/YYYY…" at bounding box center [210, 280] width 355 height 325
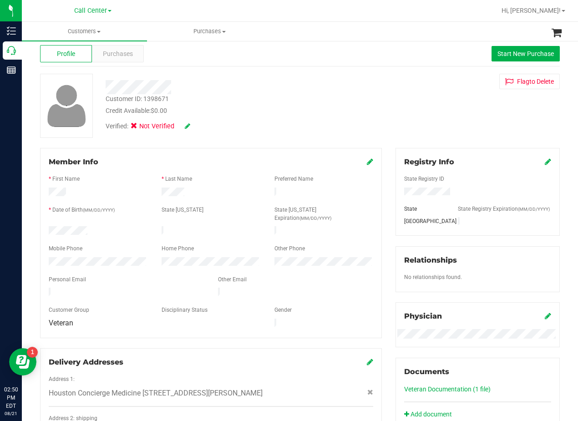
scroll to position [0, 0]
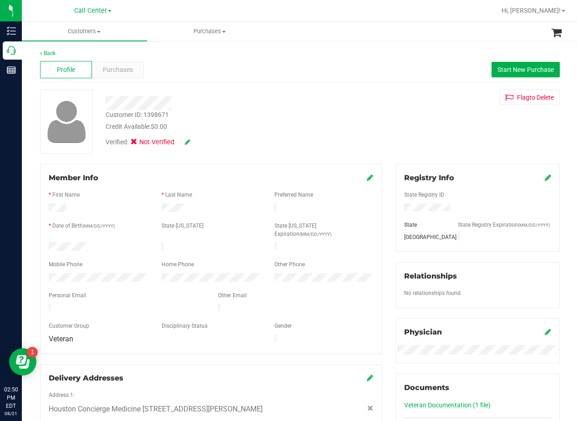
click at [380, 139] on div "Customer ID: 1398671 Credit Available: $0.00 Verified: Not Verified Flag to Del…" at bounding box center [299, 122] width 533 height 64
click at [379, 115] on div "Customer ID: 1398671 Credit Available: $0.00 Verified: Not Verified Flag to Del…" at bounding box center [299, 122] width 533 height 64
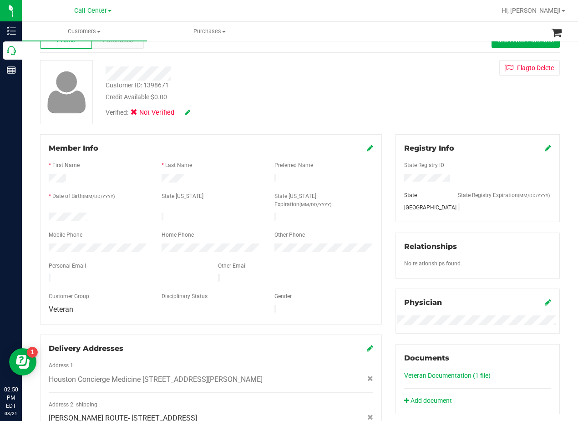
scroll to position [46, 0]
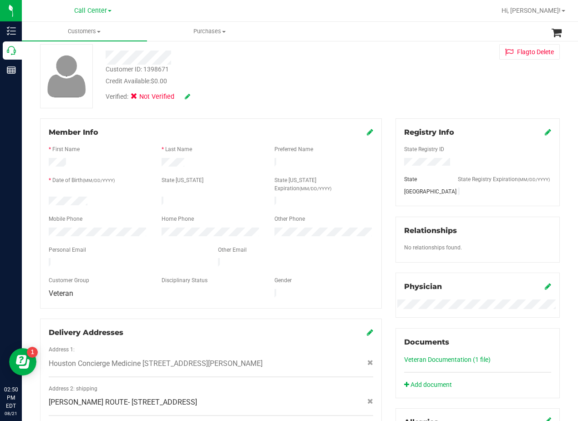
click at [393, 86] on div "Customer ID: 1398671 Credit Available: $0.00 Verified: Not Verified Flag to Del…" at bounding box center [299, 76] width 533 height 64
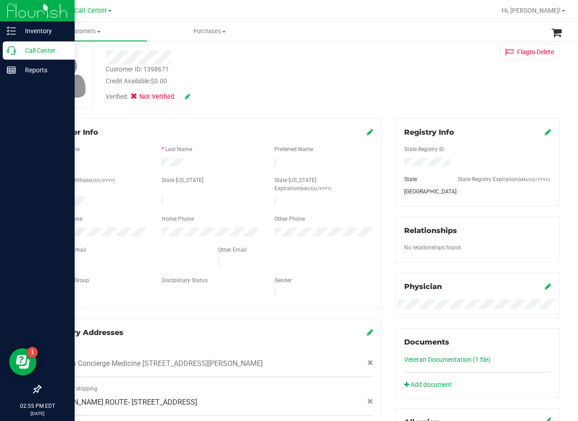
click at [15, 51] on icon at bounding box center [11, 50] width 9 height 9
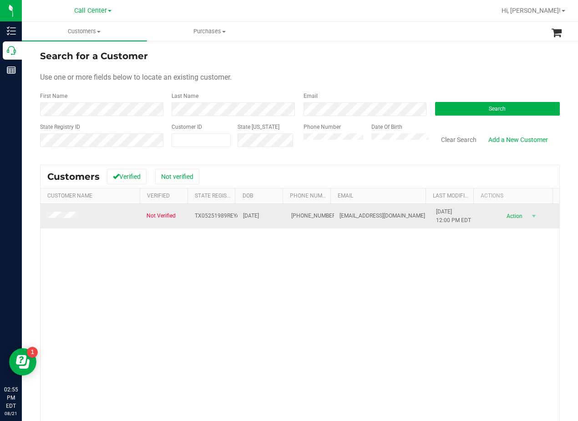
click at [62, 223] on td at bounding box center [90, 216] width 101 height 25
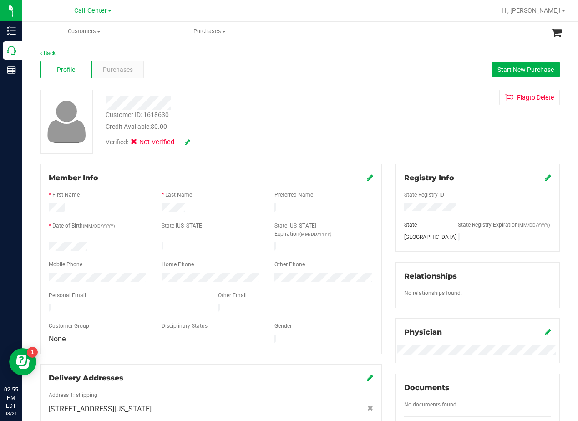
drag, startPoint x: 415, startPoint y: 80, endPoint x: 410, endPoint y: 82, distance: 4.9
click at [414, 80] on div "Profile Purchases Start New Purchase" at bounding box center [300, 69] width 520 height 25
click at [383, 128] on div "Customer ID: 1618630 Credit Available: $0.00 Verified: Not Verified Flag to Del…" at bounding box center [299, 122] width 533 height 64
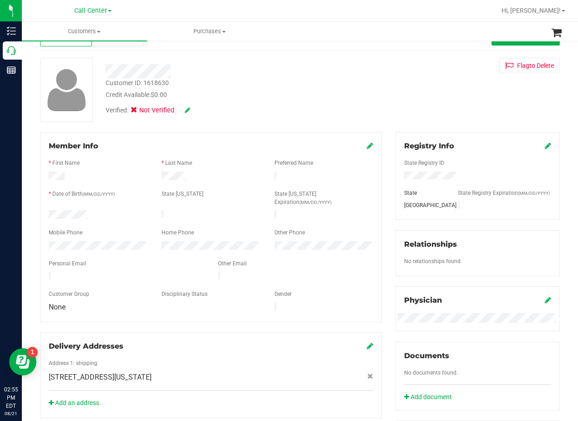
scroll to position [46, 0]
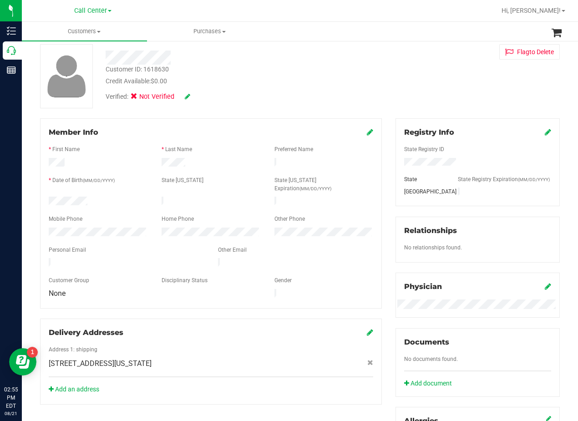
click at [367, 128] on icon at bounding box center [370, 131] width 6 height 7
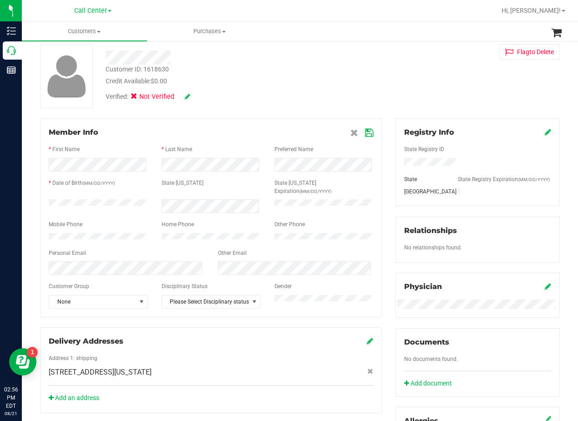
click at [365, 131] on icon at bounding box center [369, 132] width 8 height 7
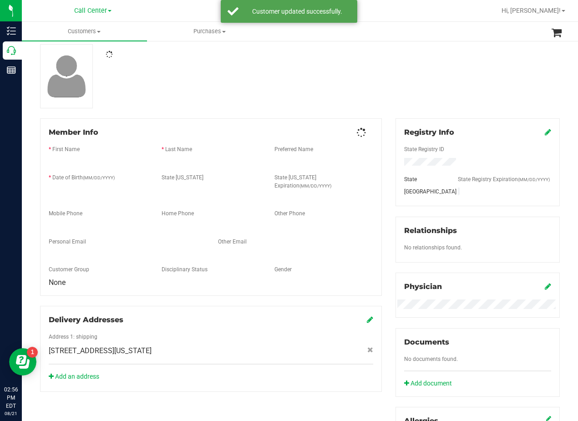
click at [364, 82] on div at bounding box center [299, 76] width 533 height 64
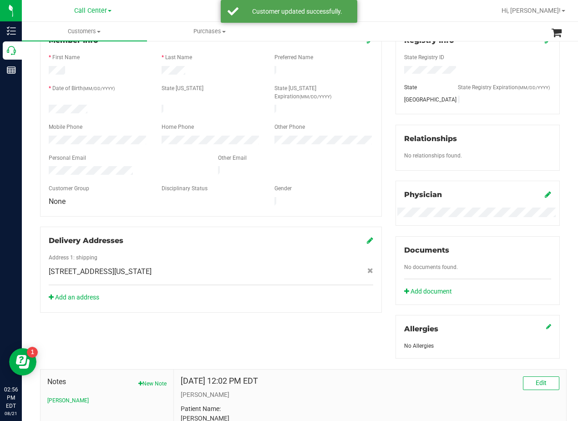
scroll to position [228, 0]
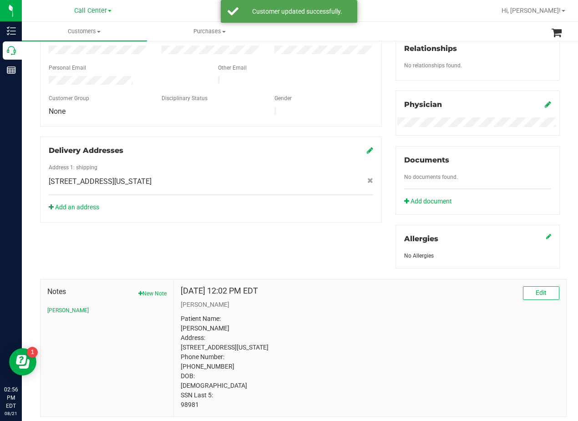
click at [151, 176] on span "2106 Colorado Ave , A, San Angelo , TX 76901" at bounding box center [100, 181] width 103 height 11
copy div "2106 Colorado Ave , A, San Angelo , TX 76901"
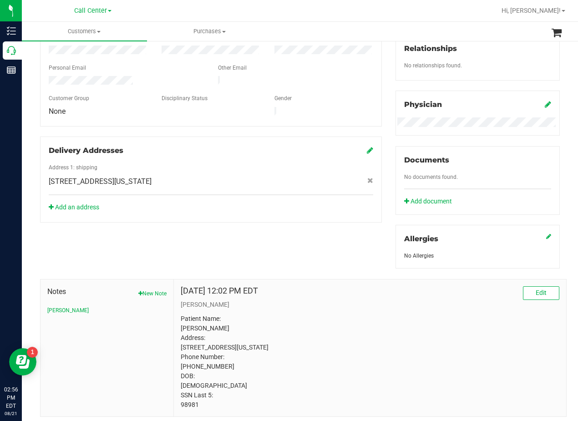
click at [272, 176] on div "2106 Colorado Ave , A, San Angelo , TX 76901" at bounding box center [211, 181] width 338 height 11
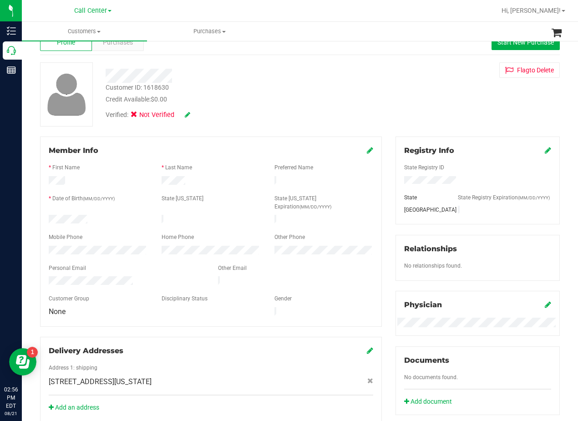
scroll to position [0, 0]
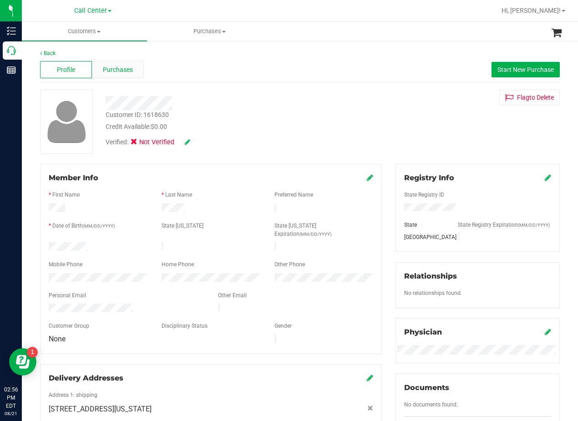
click at [137, 70] on div "Purchases" at bounding box center [118, 69] width 52 height 17
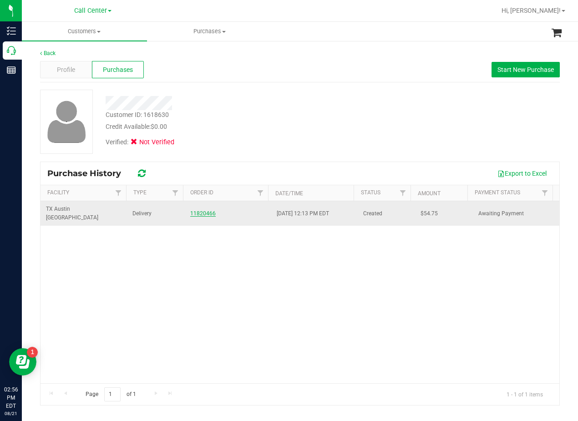
click at [203, 210] on link "11820466" at bounding box center [202, 213] width 25 height 6
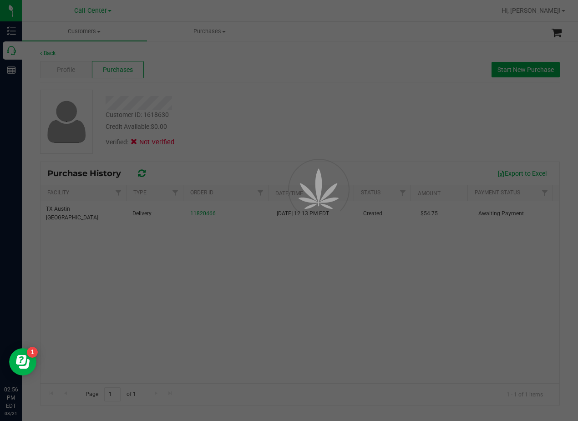
click at [258, 112] on div at bounding box center [289, 210] width 578 height 421
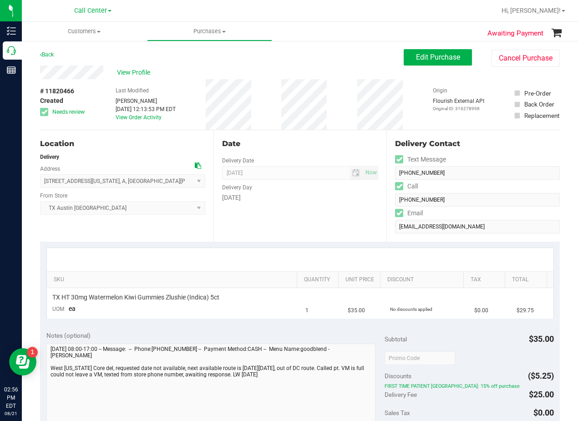
click at [324, 204] on div "Date Delivery Date [DATE] Now [DATE] 08:00 AM Now Delivery Day [DATE]" at bounding box center [299, 185] width 173 height 111
click at [313, 206] on div "Date Delivery Date [DATE] Now [DATE] 08:00 AM Now Delivery Day [DATE]" at bounding box center [299, 185] width 173 height 111
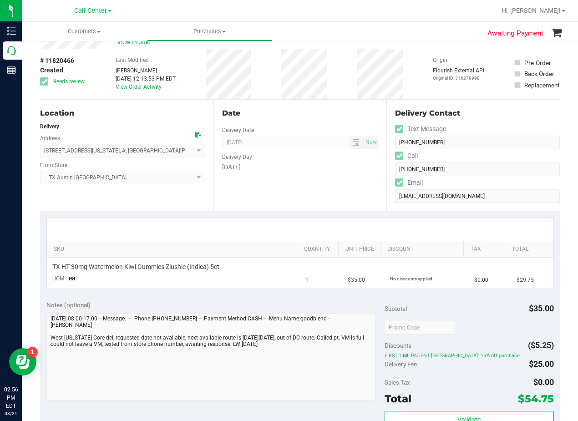
scroll to position [46, 0]
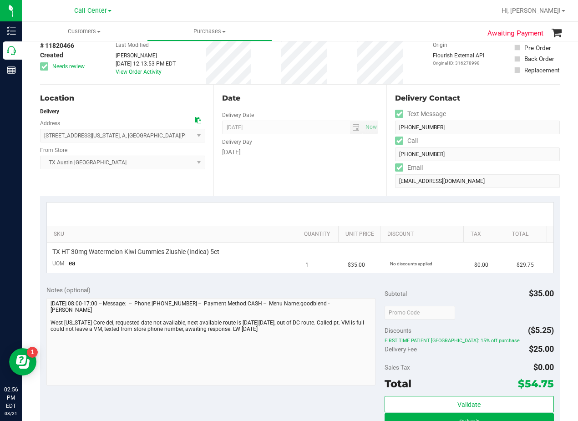
click at [321, 169] on div "Date Delivery Date [DATE] Now [DATE] 08:00 AM Now Delivery Day [DATE]" at bounding box center [299, 140] width 173 height 111
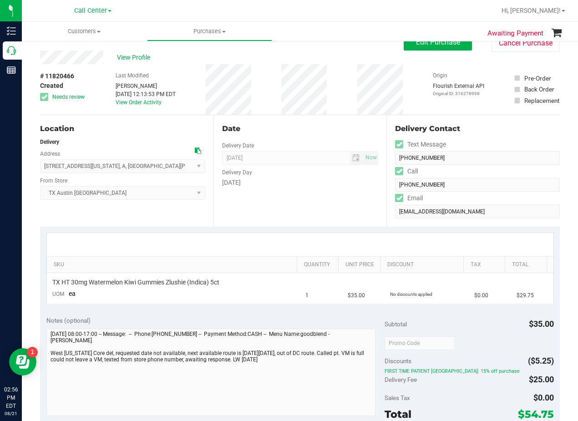
scroll to position [0, 0]
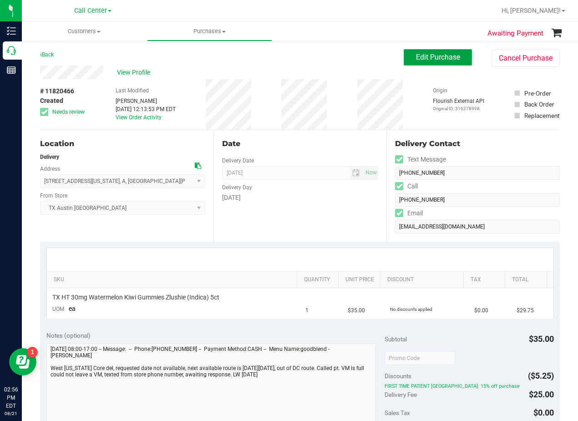
click at [416, 61] on span "Edit Purchase" at bounding box center [438, 57] width 44 height 9
click at [262, 94] on div "# 11820466 Created Needs review Last Modified Lauran Wallace Aug 21, 2025 12:13…" at bounding box center [300, 104] width 520 height 51
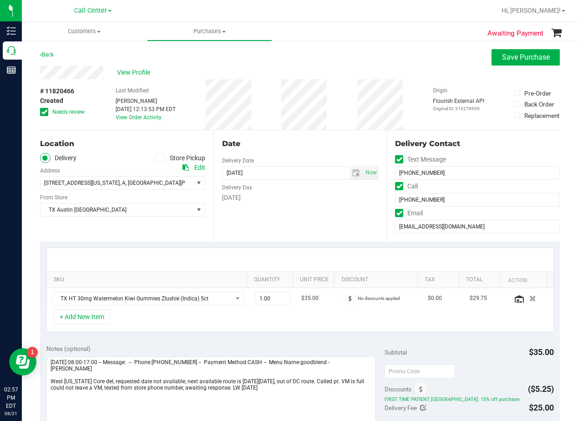
click at [48, 111] on label "Needs review" at bounding box center [63, 112] width 46 height 8
click at [0, 0] on input "Needs review" at bounding box center [0, 0] width 0 height 0
click at [364, 77] on div "View Profile" at bounding box center [300, 73] width 520 height 14
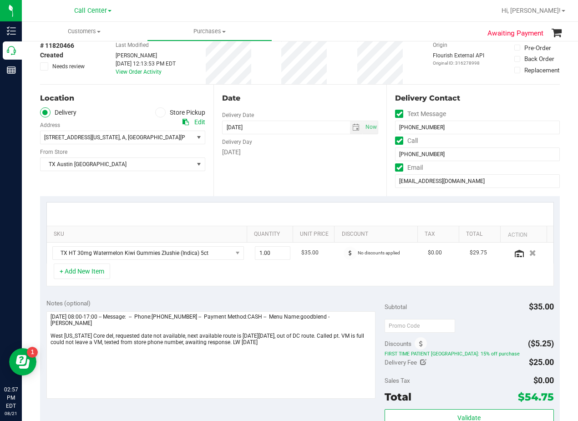
scroll to position [91, 0]
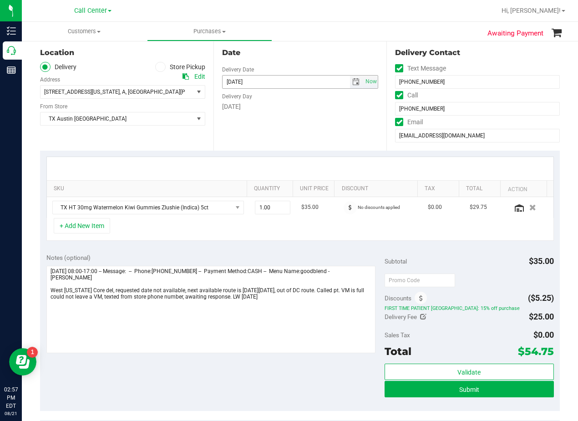
click at [351, 87] on span "select" at bounding box center [356, 82] width 13 height 13
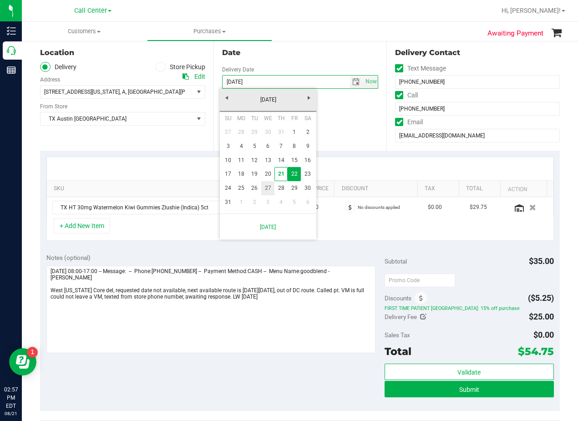
click at [267, 189] on link "27" at bounding box center [267, 188] width 13 height 14
type input "08/27/2025"
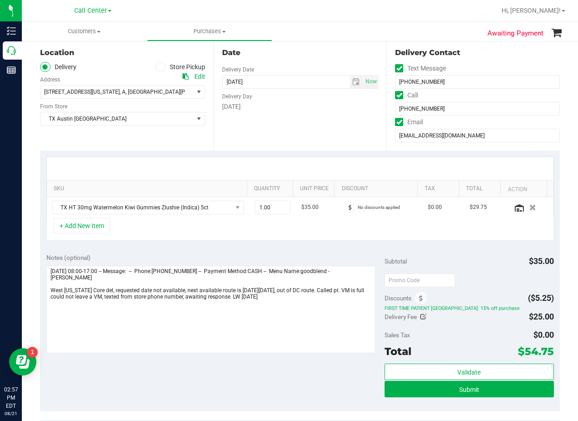
drag, startPoint x: 287, startPoint y: 133, endPoint x: 288, endPoint y: 127, distance: 6.1
click at [287, 133] on div "Date Delivery Date 08/27/2025 Now 08/27/2025 08:00 AM Now Delivery Day Wednesday" at bounding box center [299, 94] width 173 height 111
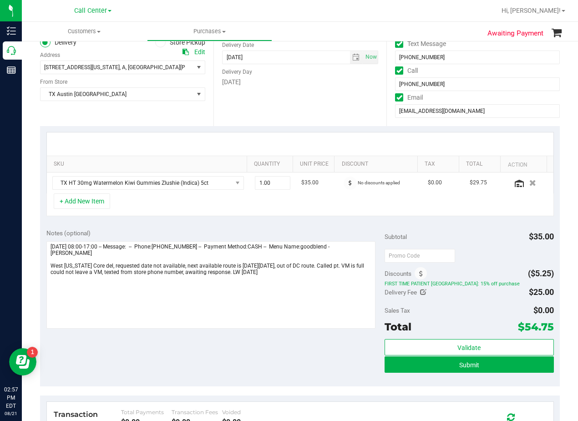
scroll to position [137, 0]
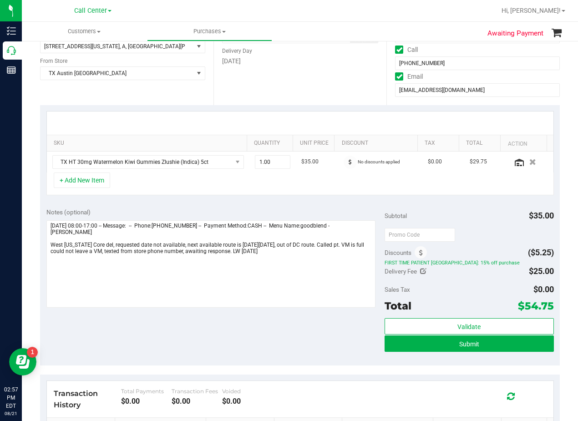
click at [304, 119] on div at bounding box center [300, 122] width 506 height 23
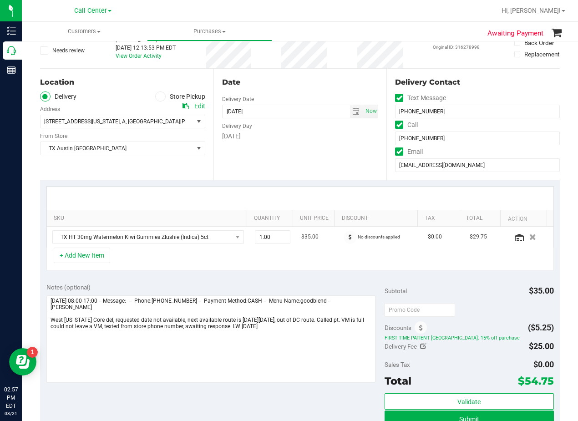
scroll to position [46, 0]
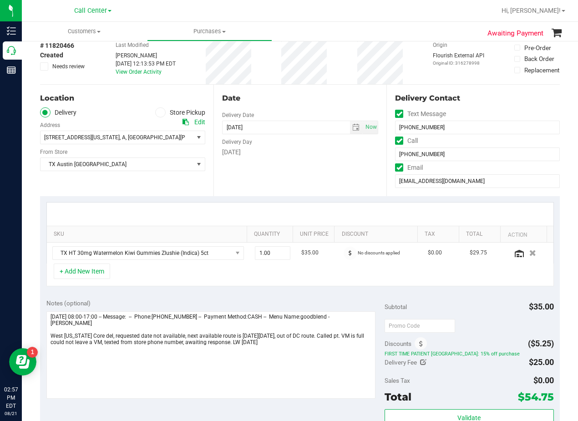
click at [299, 100] on div "Date" at bounding box center [300, 98] width 157 height 11
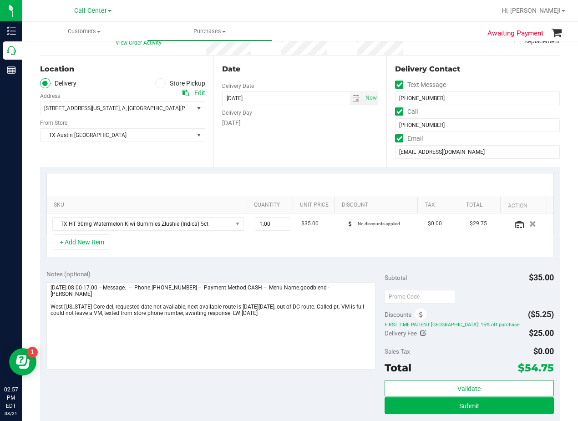
scroll to position [91, 0]
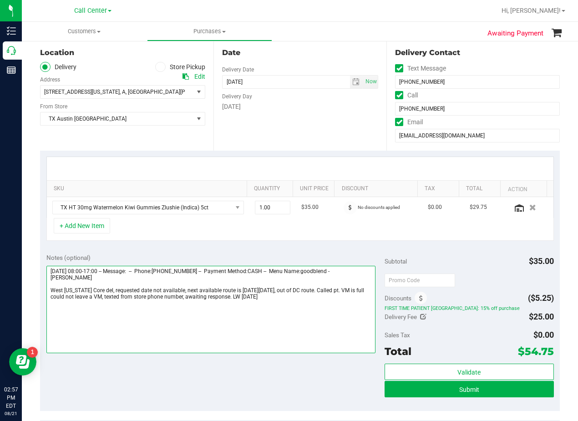
click at [302, 308] on textarea at bounding box center [210, 309] width 329 height 87
type textarea "Friday 08/22/2025 08:00-17:00 -- Message: -- Phone:3252346690 -- Payment Method…"
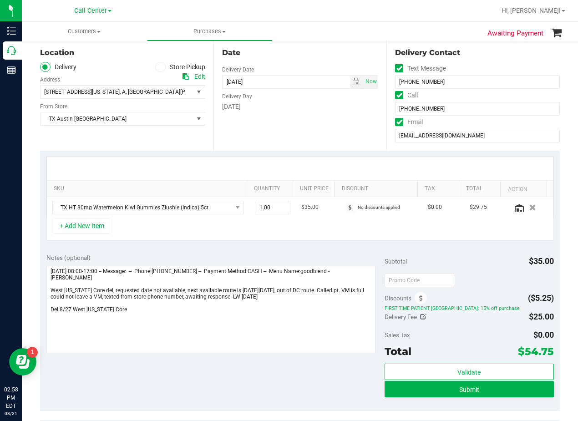
click at [300, 138] on div "Date Delivery Date 08/27/2025 Now 08/27/2025 08:00 AM Now Delivery Day Wednesday" at bounding box center [299, 94] width 173 height 111
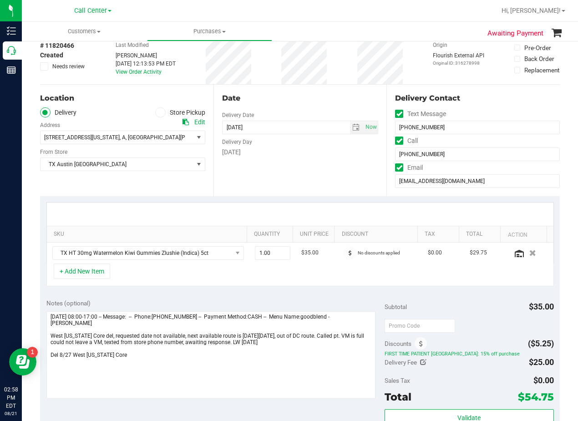
click at [288, 101] on div "Date" at bounding box center [300, 98] width 157 height 11
click at [336, 97] on div "Date" at bounding box center [300, 98] width 157 height 11
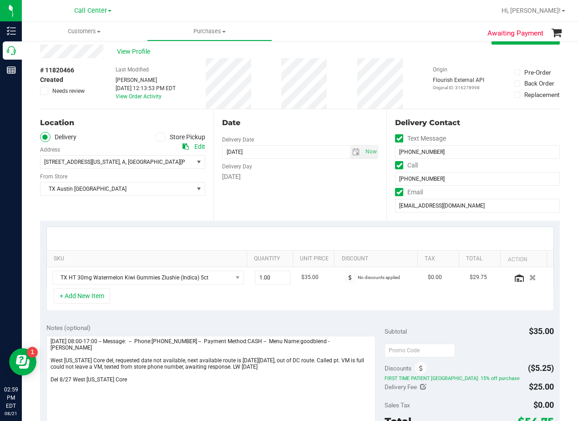
scroll to position [0, 0]
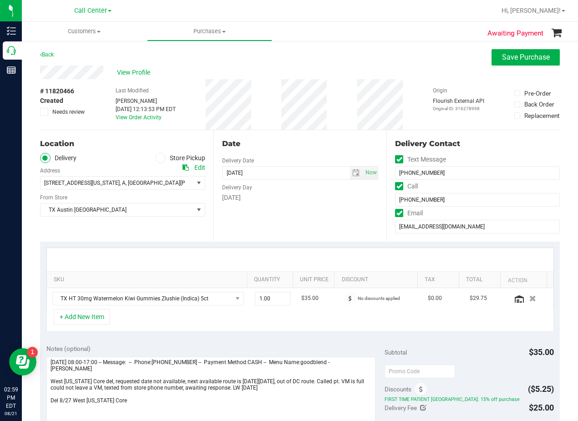
click at [298, 64] on div "Back Save Purchase" at bounding box center [300, 57] width 520 height 16
click at [302, 65] on div "Back Save Purchase" at bounding box center [300, 57] width 520 height 16
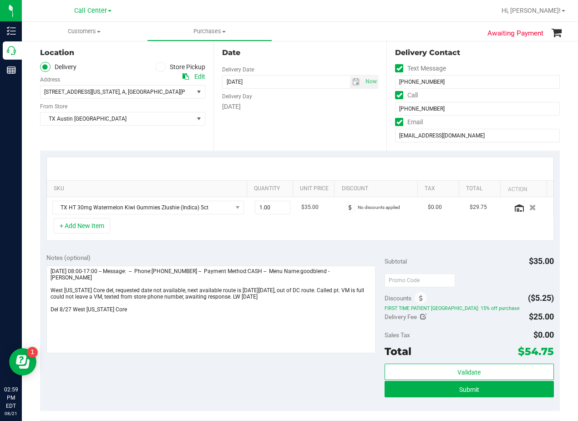
click at [304, 115] on div "Date Delivery Date 08/27/2025 Now 08/27/2025 08:00 AM Now Delivery Day Wednesday" at bounding box center [299, 94] width 173 height 111
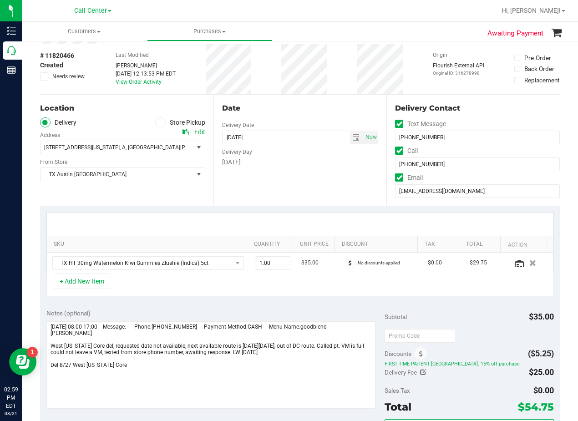
scroll to position [137, 0]
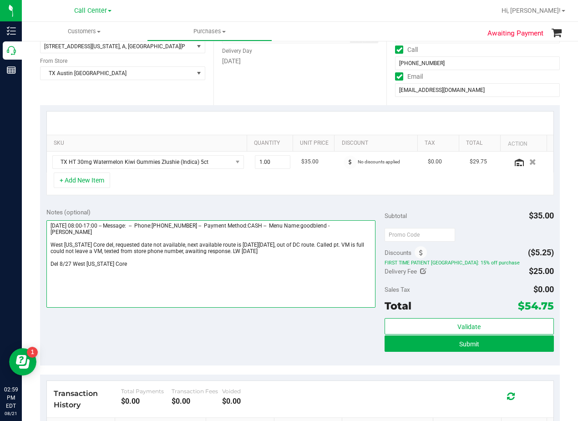
click at [317, 285] on textarea at bounding box center [210, 263] width 329 height 87
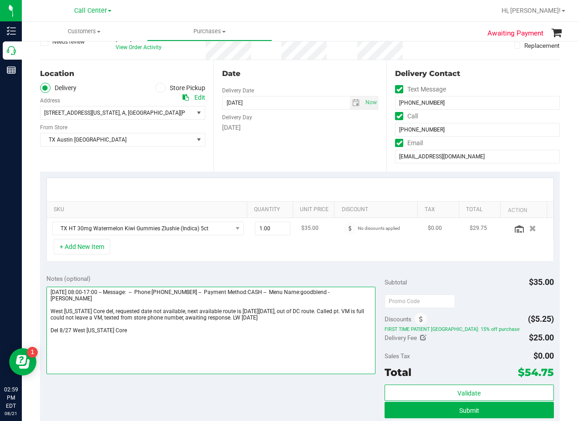
scroll to position [0, 0]
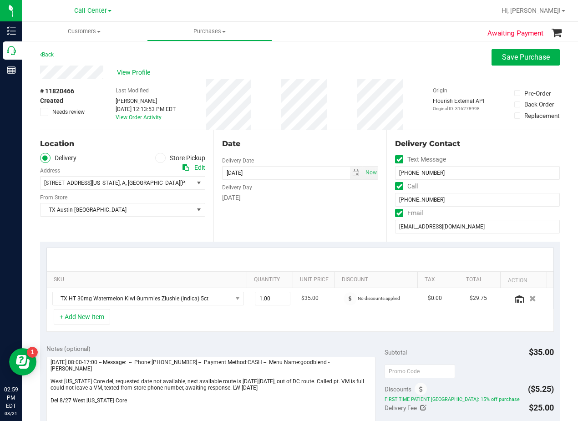
click at [290, 232] on div "Date Delivery Date 08/27/2025 Now 08/27/2025 08:00 AM Now Delivery Day Wednesday" at bounding box center [299, 185] width 173 height 111
click at [297, 130] on div "Date Delivery Date 08/27/2025 Now 08/27/2025 08:00 AM Now Delivery Day Wednesday" at bounding box center [299, 185] width 173 height 111
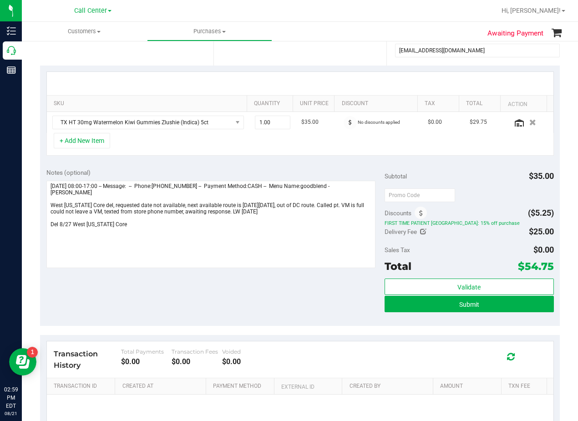
scroll to position [182, 0]
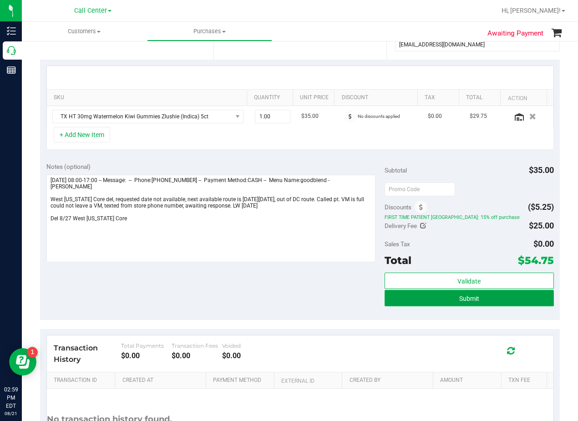
click at [390, 301] on button "Submit" at bounding box center [468, 298] width 169 height 16
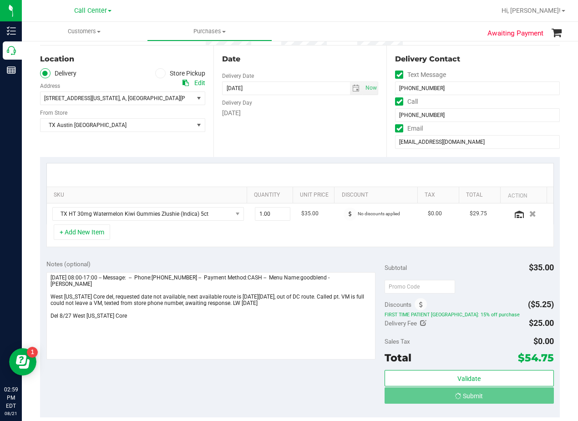
scroll to position [0, 0]
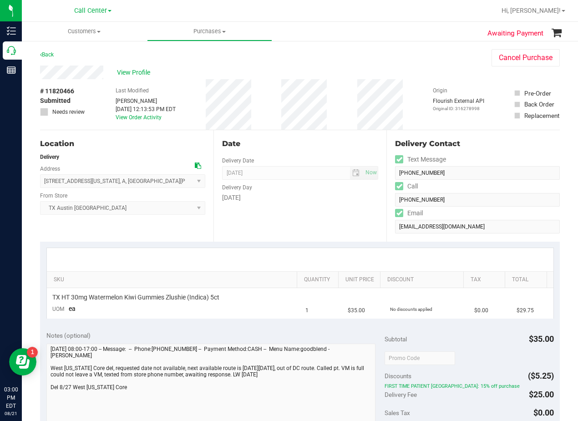
click at [324, 211] on div "Date Delivery Date 08/27/2025 Now 08/27/2025 08:00 AM Now Delivery Day Wednesday" at bounding box center [299, 185] width 173 height 111
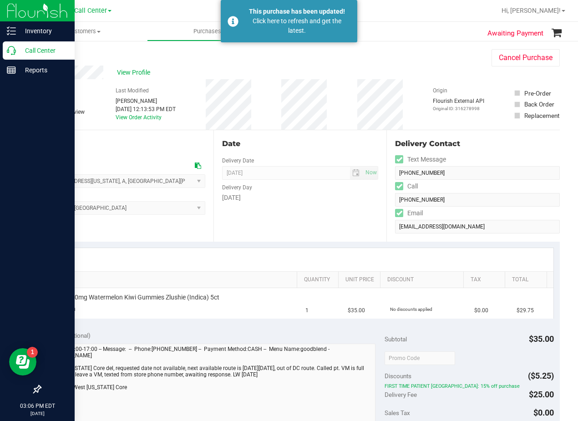
click at [14, 48] on icon at bounding box center [11, 50] width 9 height 9
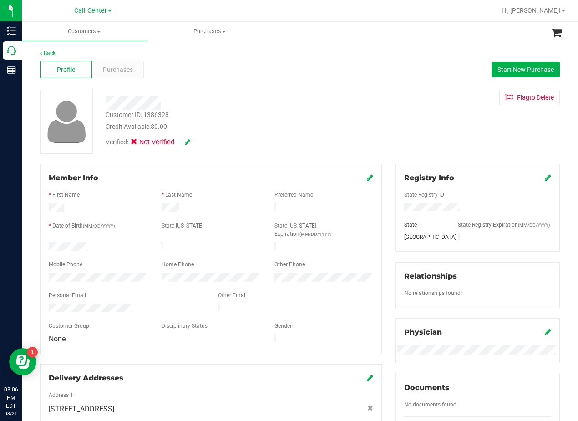
click at [240, 80] on div "Profile Purchases Start New Purchase" at bounding box center [300, 69] width 520 height 25
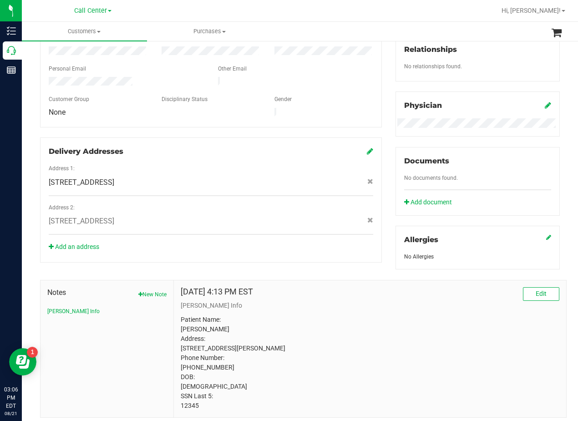
scroll to position [228, 0]
click at [315, 105] on div at bounding box center [211, 106] width 324 height 2
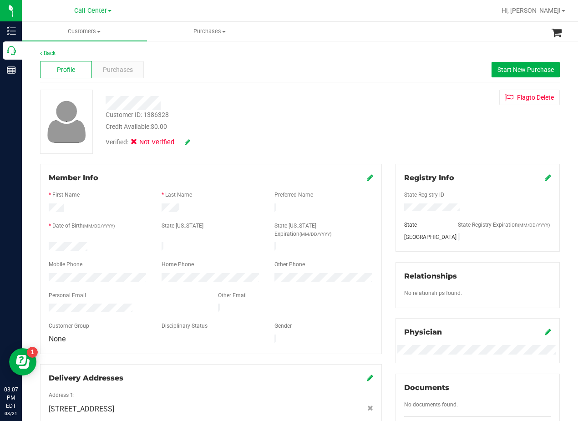
click at [407, 93] on div "Flag to Delete" at bounding box center [478, 97] width 178 height 15
click at [108, 73] on span "Purchases" at bounding box center [118, 70] width 30 height 10
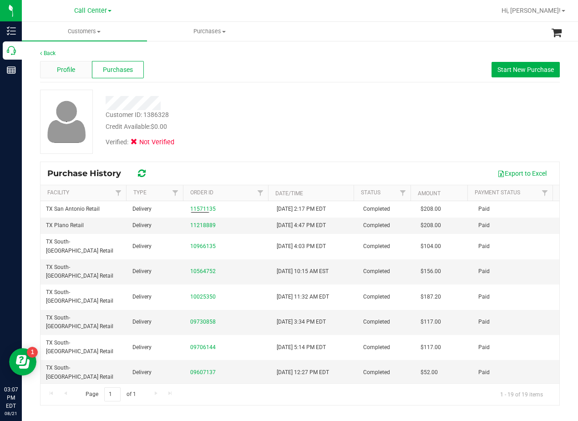
click at [76, 68] on div "Profile" at bounding box center [66, 69] width 52 height 17
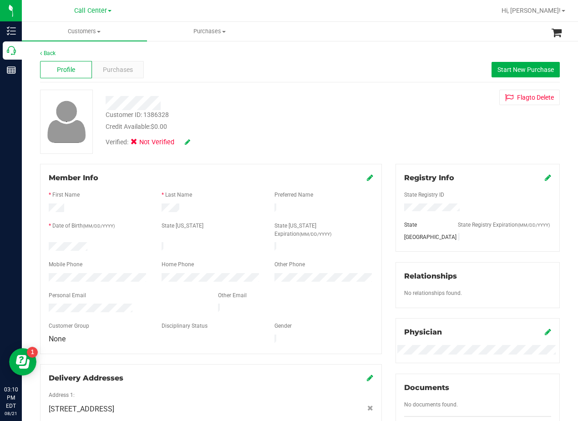
click at [398, 114] on div "Customer ID: 1386328 Credit Available: $0.00 Verified: Not Verified Flag to Del…" at bounding box center [299, 122] width 533 height 64
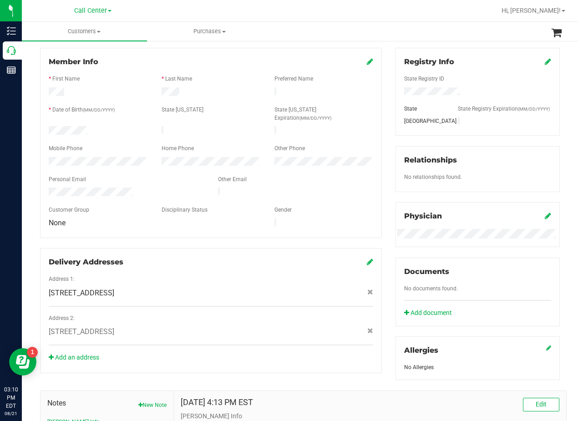
scroll to position [137, 0]
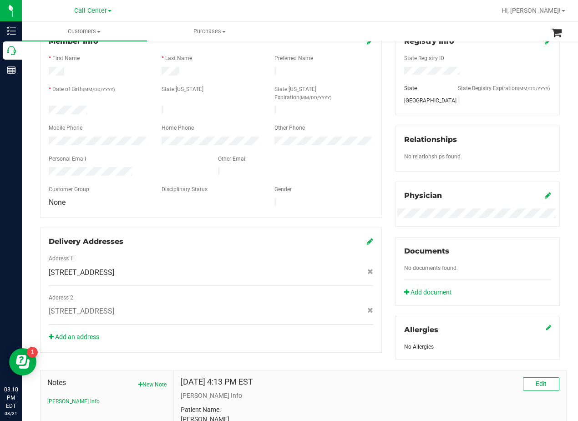
click at [114, 267] on span "101 Llano Cove , Georgetown , TX 78633" at bounding box center [82, 272] width 66 height 11
copy div "101 Llano Cove , Georgetown , TX 78633"
click at [383, 130] on div "Member Info * First Name * Last Name Preferred Name * Date of Birth (MM/DD/YYYY…" at bounding box center [210, 189] width 355 height 325
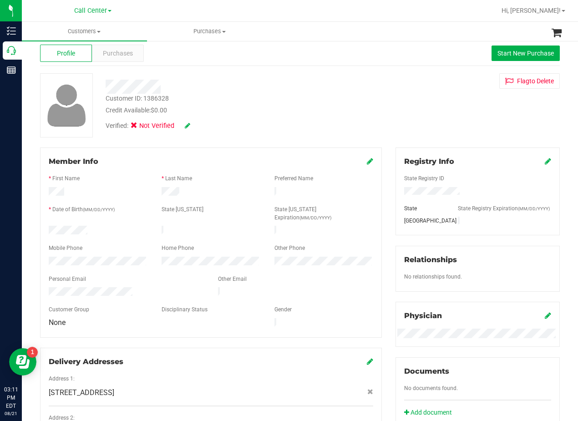
scroll to position [0, 0]
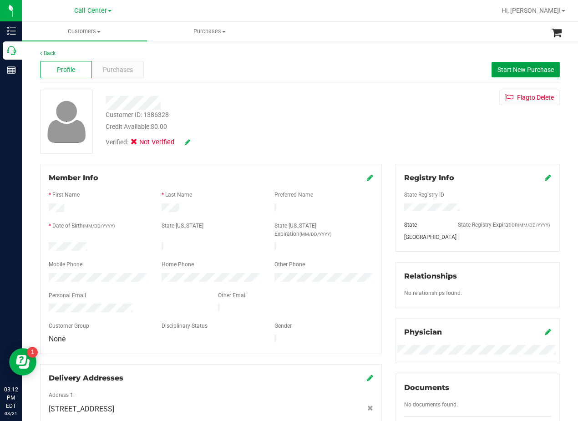
click at [523, 70] on span "Start New Purchase" at bounding box center [525, 69] width 56 height 7
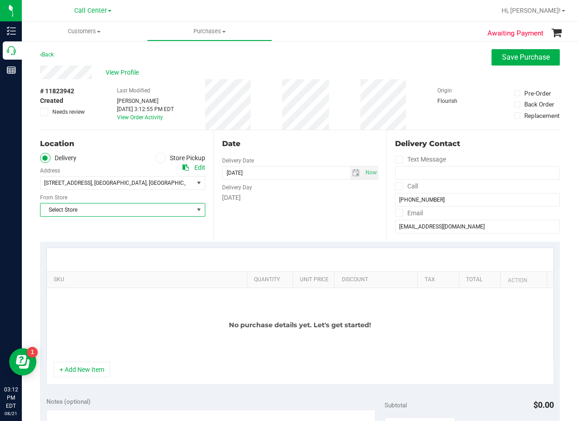
click at [153, 206] on span "Select Store" at bounding box center [116, 209] width 153 height 13
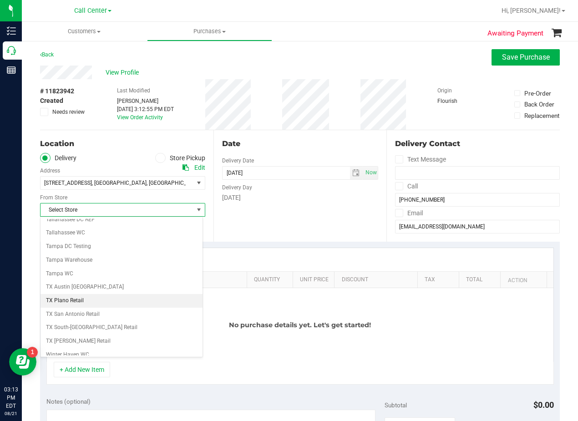
scroll to position [661, 0]
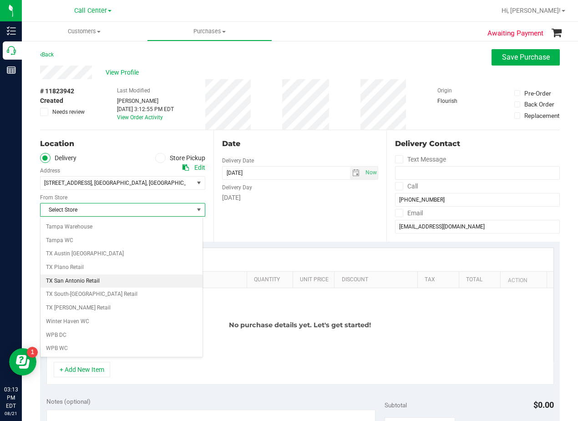
click at [139, 286] on li "TX San Antonio Retail" at bounding box center [121, 281] width 162 height 14
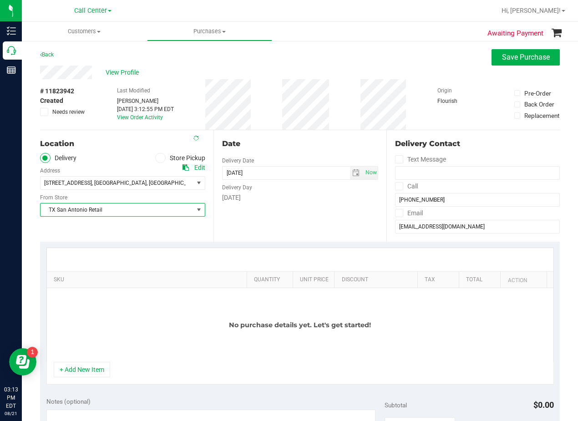
click at [270, 224] on div "Date Delivery Date 08/21/2025 Now 08/21/2025 03:12 PM Now Delivery Day Thursday" at bounding box center [299, 185] width 173 height 111
click at [350, 177] on span "select" at bounding box center [356, 173] width 13 height 13
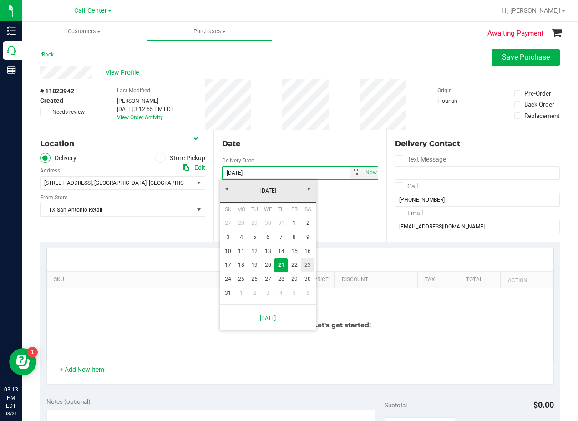
click at [311, 268] on link "23" at bounding box center [307, 265] width 13 height 14
type input "08/23/2025"
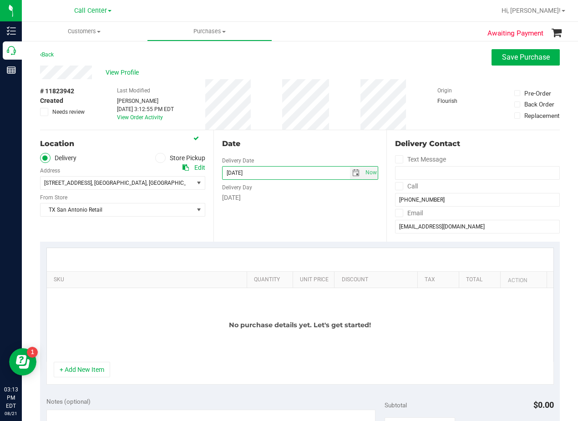
click at [309, 228] on div "Date Delivery Date 08/23/2025 Now 08/23/2025 03:12 PM Now Delivery Day Saturday" at bounding box center [299, 185] width 173 height 111
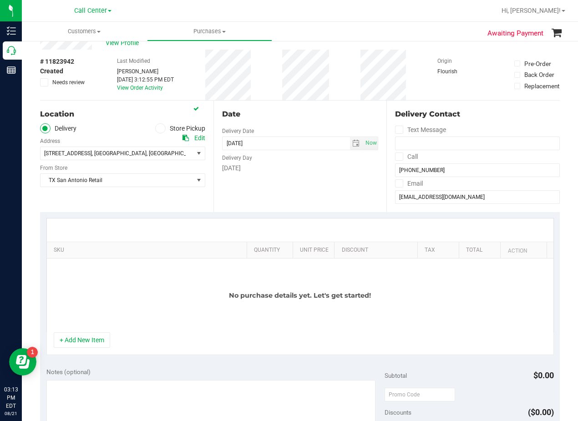
scroll to position [46, 0]
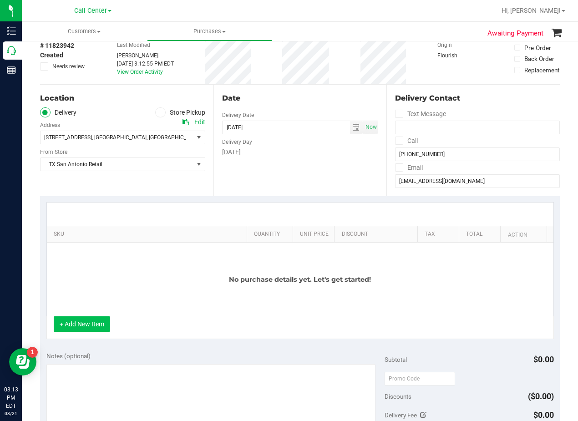
click at [100, 317] on div "SKU Quantity Unit Price Discount Tax Total Action No purchase details yet. Let'…" at bounding box center [299, 270] width 507 height 137
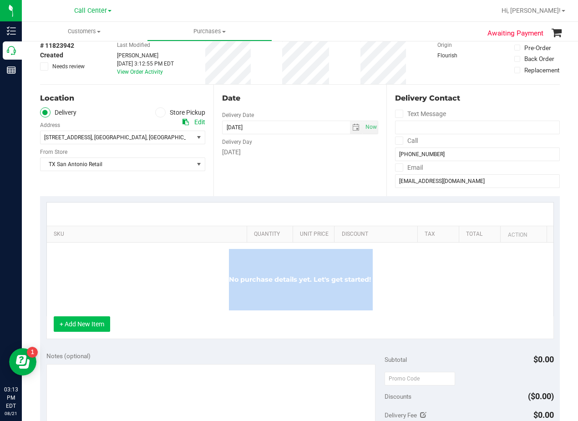
click at [99, 324] on button "+ Add New Item" at bounding box center [82, 323] width 56 height 15
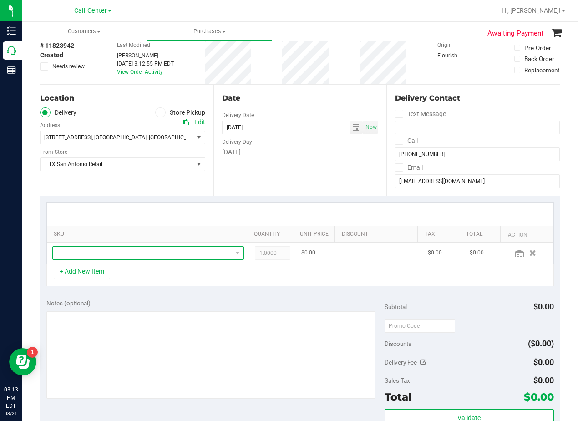
click at [119, 252] on span "NO DATA FOUND" at bounding box center [142, 253] width 179 height 13
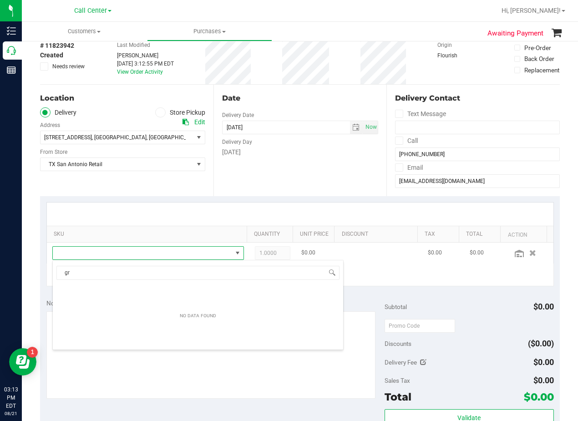
scroll to position [14, 179]
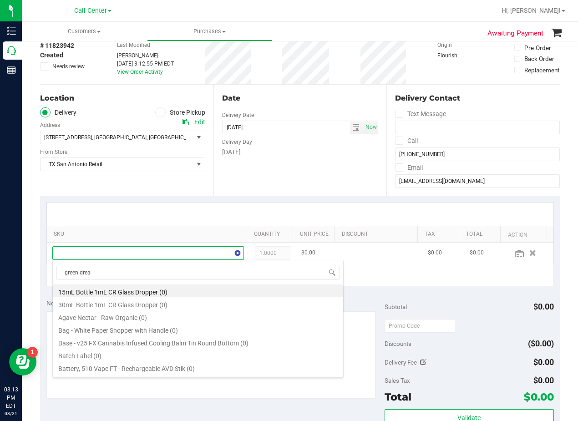
type input "green dream"
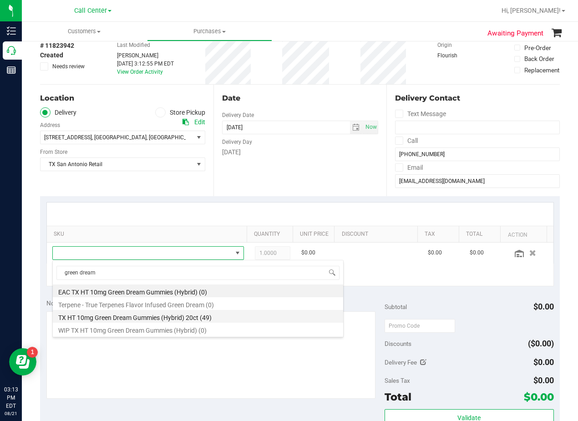
drag, startPoint x: 185, startPoint y: 323, endPoint x: 187, endPoint y: 318, distance: 5.2
click at [187, 284] on ul "EAC TX HT 10mg Green Dream Gummies (Hybrid) (0) Terpene - True Terpenes Flavor …" at bounding box center [198, 284] width 290 height 0
click at [187, 318] on li "TX HT 10mg Green Dream Gummies (Hybrid) 20ct (49)" at bounding box center [198, 316] width 290 height 13
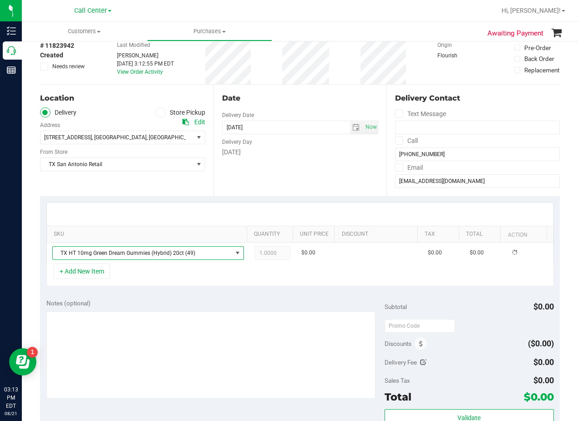
click at [180, 296] on div "Notes (optional) Subtotal $0.00 Discounts ($0.00) Delivery Fee $0.00 Sales Tax …" at bounding box center [300, 375] width 520 height 164
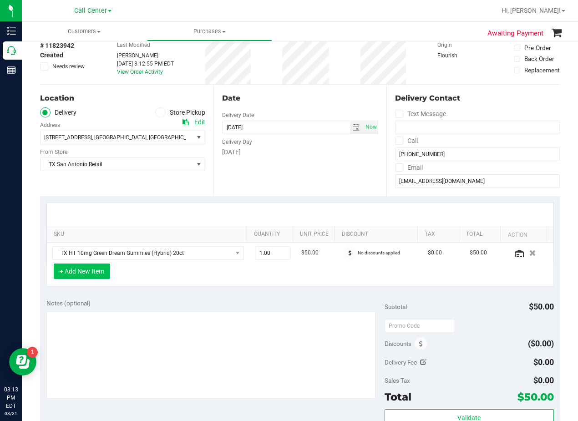
click at [97, 273] on button "+ Add New Item" at bounding box center [82, 270] width 56 height 15
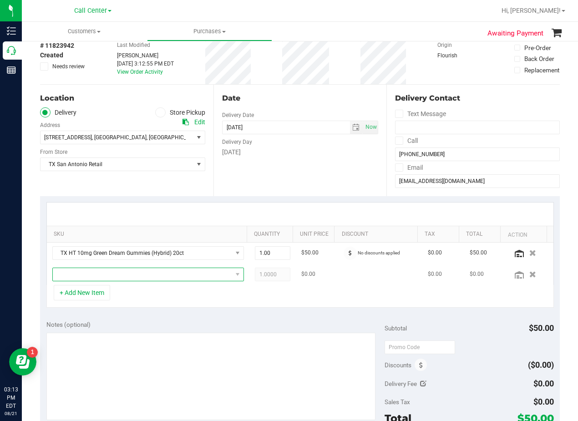
click at [104, 273] on span "NO DATA FOUND" at bounding box center [142, 274] width 179 height 13
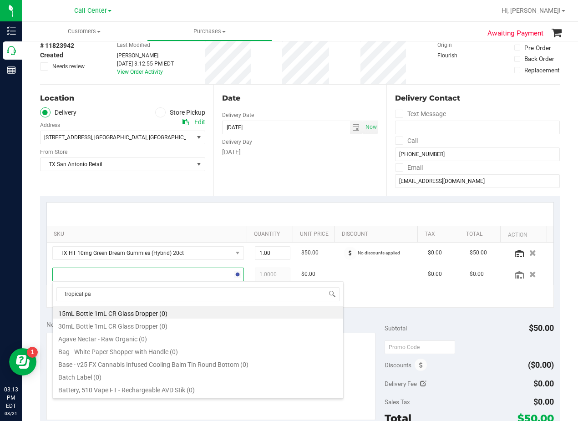
type input "tropical par"
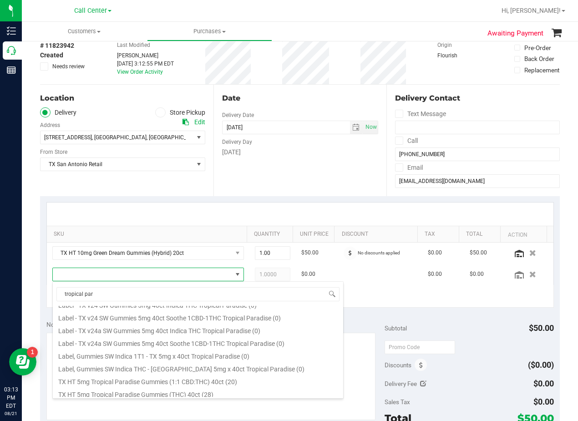
scroll to position [164, 0]
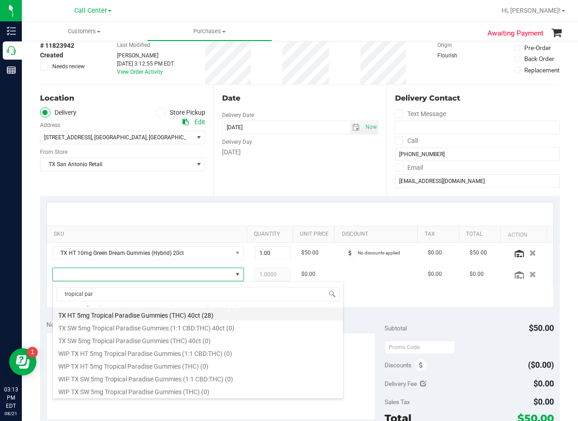
click at [226, 314] on li "TX HT 5mg Tropical Paradise Gummies (THC) 40ct (28)" at bounding box center [198, 314] width 290 height 13
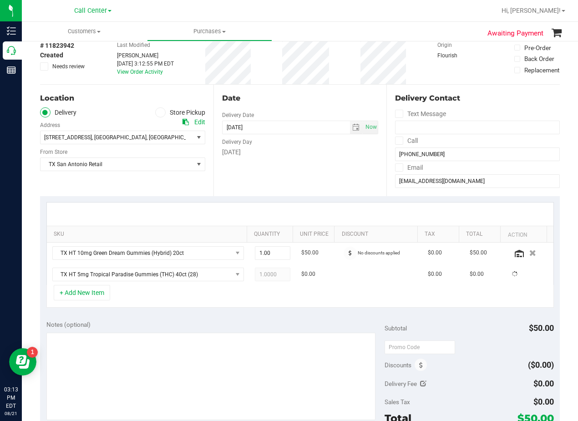
click at [244, 301] on div "+ Add New Item" at bounding box center [299, 296] width 507 height 23
click at [314, 195] on div "Date Delivery Date 08/23/2025 Now 08/23/2025 08:00 AM Now Delivery Day Saturday" at bounding box center [299, 140] width 173 height 111
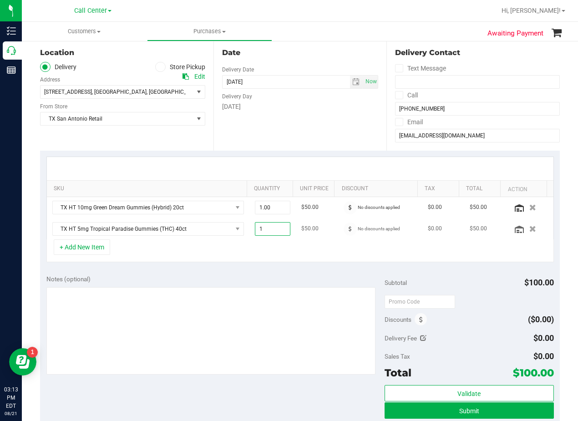
click at [271, 228] on span "1.00 1" at bounding box center [273, 229] width 36 height 14
click at [271, 228] on input "1" at bounding box center [272, 229] width 35 height 13
type input "2"
type input "2.00"
click at [319, 122] on div "Date Delivery Date 08/23/2025 Now 08/23/2025 08:00 AM Now Delivery Day Saturday" at bounding box center [299, 94] width 173 height 111
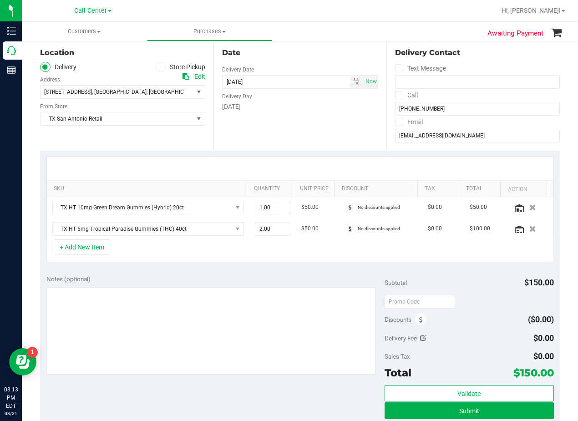
click at [329, 122] on div "Date Delivery Date 08/23/2025 Now 08/23/2025 08:00 AM Now Delivery Day Saturday" at bounding box center [299, 94] width 173 height 111
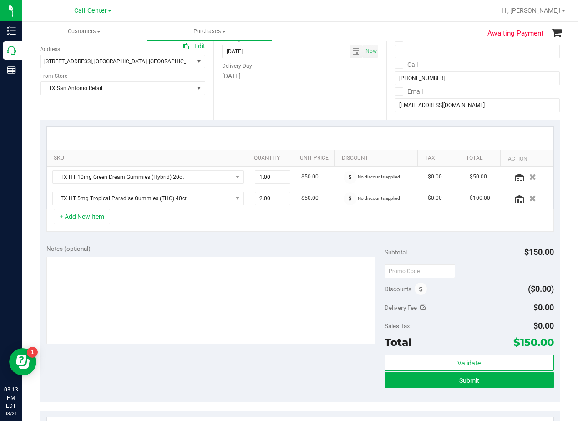
scroll to position [137, 0]
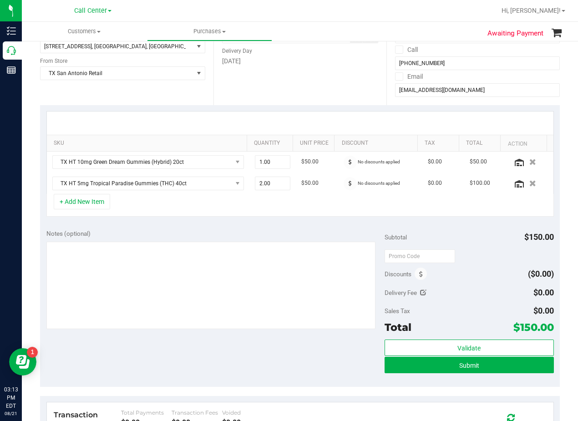
click at [324, 121] on div at bounding box center [300, 122] width 506 height 23
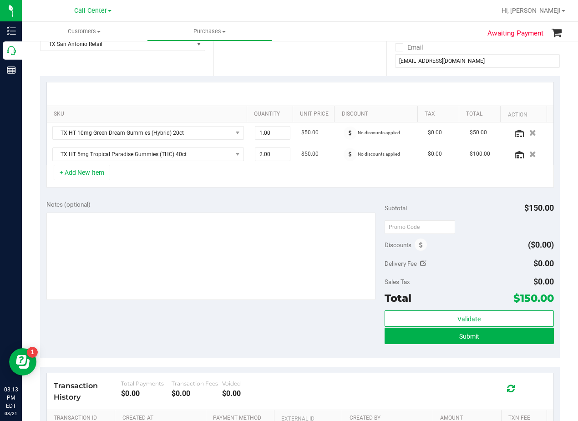
scroll to position [182, 0]
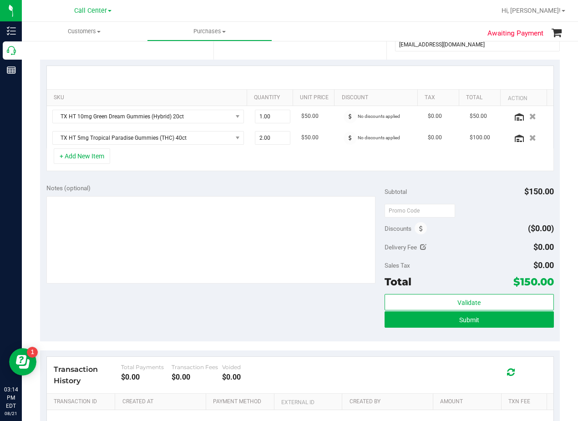
click at [422, 248] on icon at bounding box center [423, 247] width 6 height 6
type input "$0.00"
click at [493, 246] on span at bounding box center [520, 249] width 68 height 16
drag, startPoint x: 493, startPoint y: 246, endPoint x: 496, endPoint y: 250, distance: 4.9
click at [494, 248] on input "text" at bounding box center [519, 249] width 67 height 13
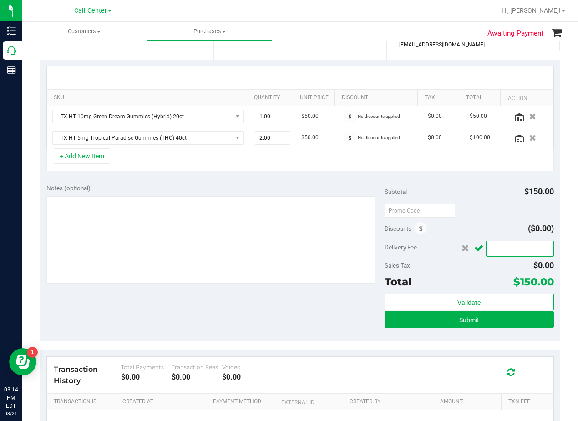
type input "25"
type input "$25.00"
click at [474, 246] on icon "Cancel button" at bounding box center [478, 248] width 9 height 7
click at [470, 195] on div "Subtotal $150.00" at bounding box center [468, 191] width 169 height 16
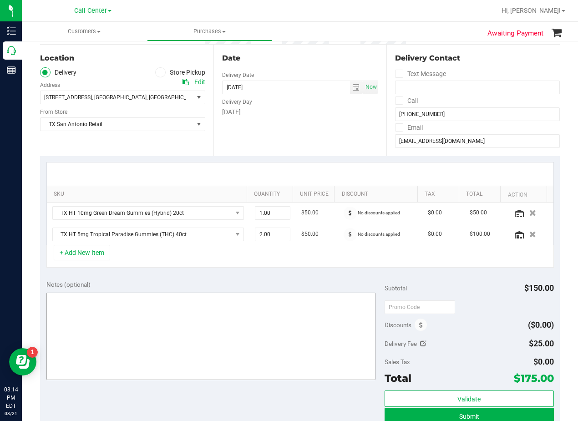
scroll to position [91, 0]
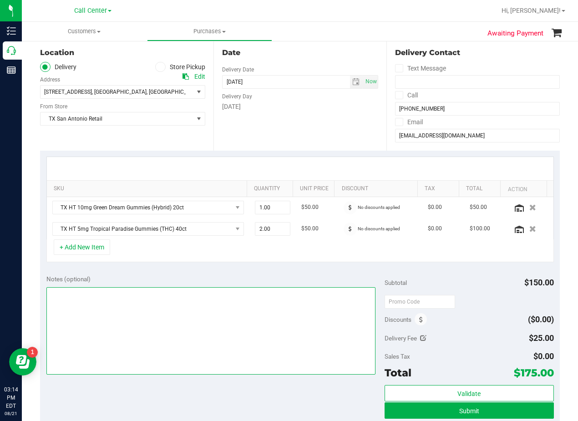
click at [249, 316] on textarea at bounding box center [210, 330] width 329 height 87
type textarea "del 8/23 Austin #7. AL 8/21"
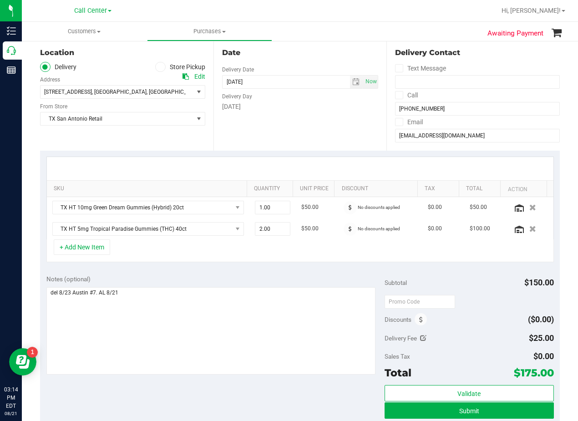
click at [284, 127] on div "Date Delivery Date 08/23/2025 Now 08/23/2025 08:00 AM Now Delivery Day Saturday" at bounding box center [299, 94] width 173 height 111
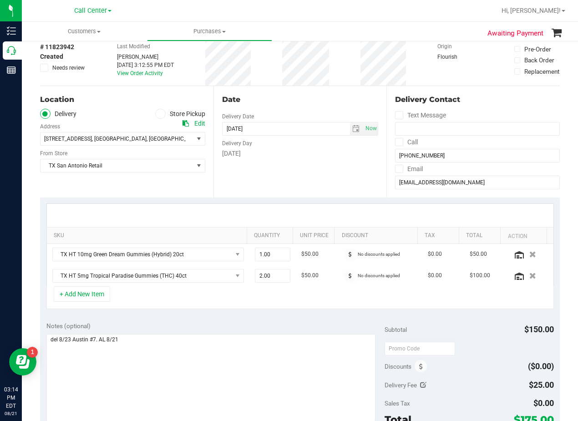
scroll to position [0, 0]
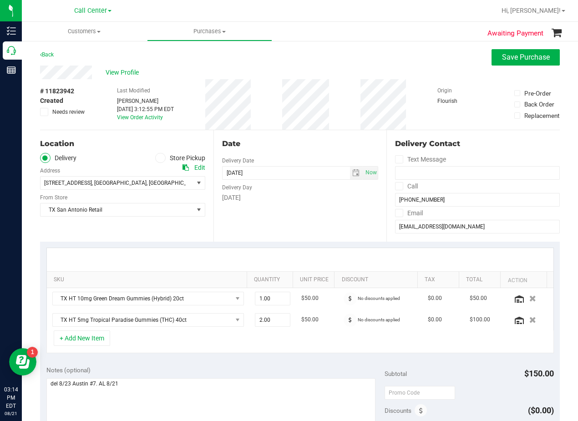
click at [349, 74] on div "View Profile" at bounding box center [300, 73] width 520 height 14
click at [310, 133] on div "Date Delivery Date 08/23/2025 Now 08/23/2025 08:00 AM Now Delivery Day Saturday" at bounding box center [299, 185] width 173 height 111
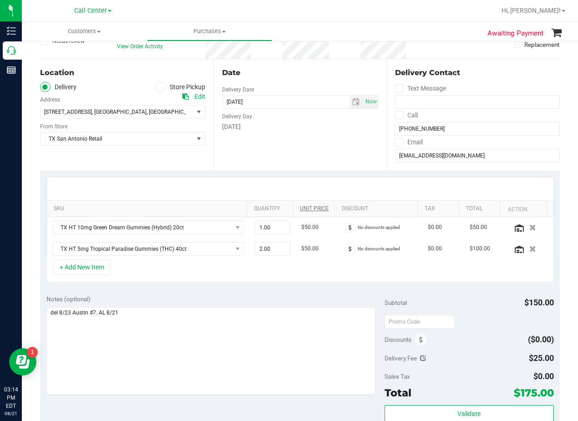
scroll to position [137, 0]
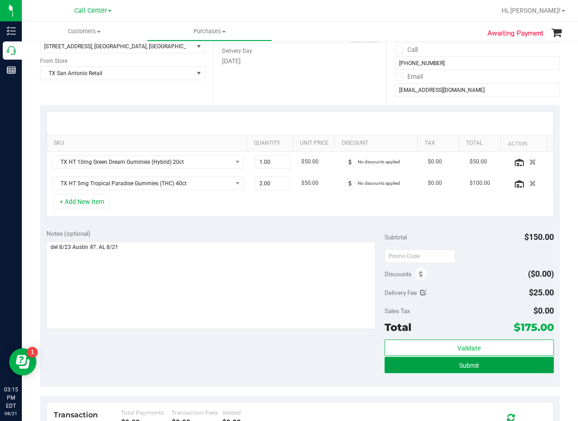
click at [404, 369] on button "Submit" at bounding box center [468, 365] width 169 height 16
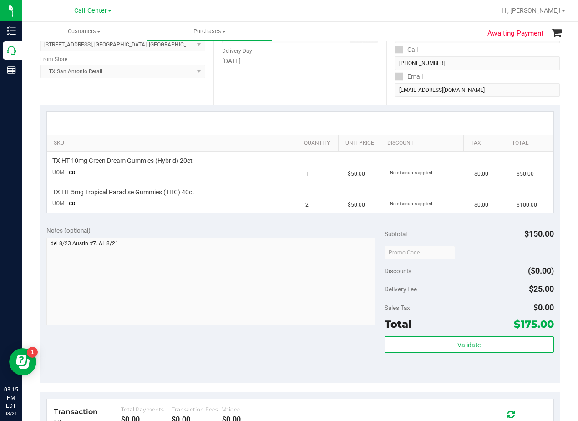
click at [308, 226] on div "Notes (optional)" at bounding box center [215, 230] width 338 height 9
click at [326, 234] on div "Notes (optional)" at bounding box center [215, 230] width 338 height 9
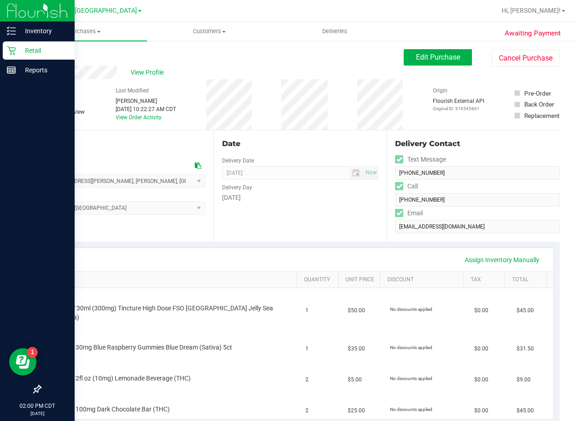
click at [15, 52] on icon at bounding box center [11, 50] width 9 height 9
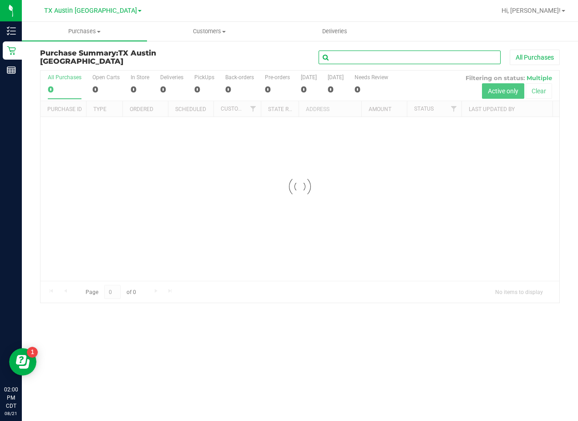
click at [393, 56] on input "text" at bounding box center [410, 58] width 182 height 14
paste input "Reed Yandell"
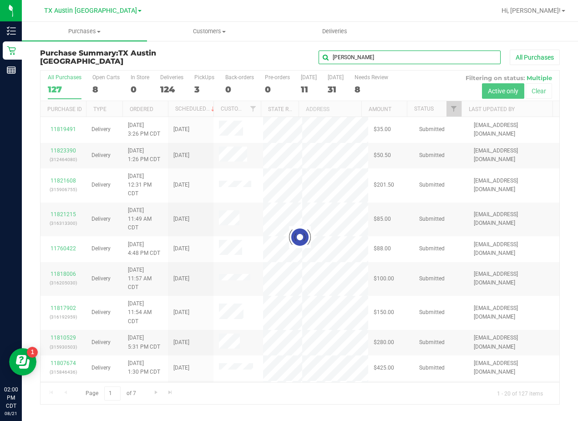
type input "Reed Yandell"
click at [261, 49] on div "Purchase Summary: TX Austin DC Reed Yandell All Purchases Loading... All Purcha…" at bounding box center [300, 227] width 556 height 374
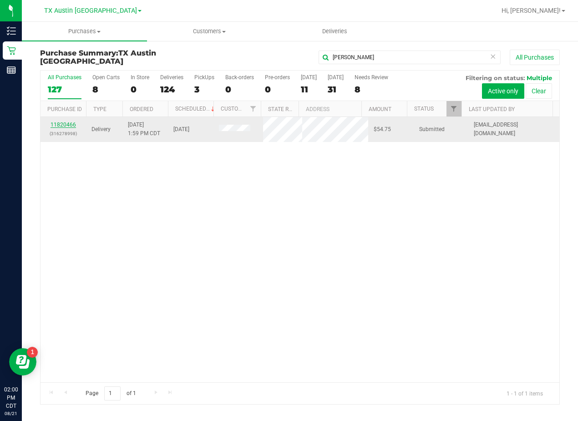
click at [68, 128] on link "11820466" at bounding box center [63, 124] width 25 height 6
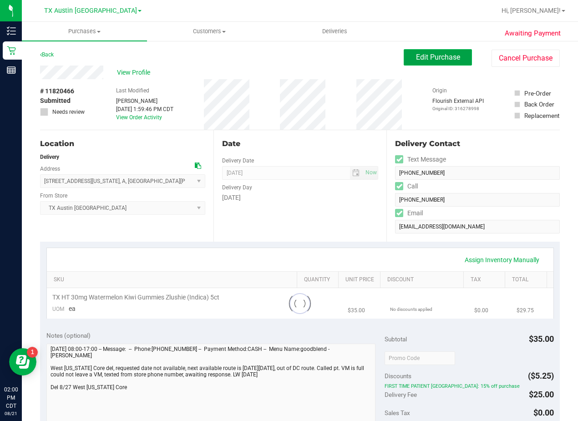
drag, startPoint x: 434, startPoint y: 61, endPoint x: 426, endPoint y: 61, distance: 7.3
click at [433, 61] on span "Edit Purchase" at bounding box center [438, 57] width 44 height 9
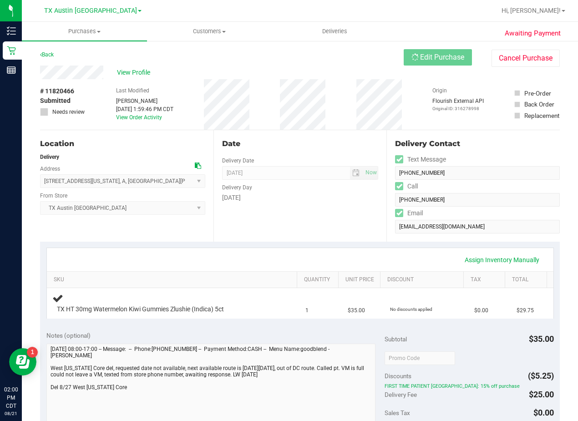
click at [337, 52] on div "Back Edit Purchase Cancel Purchase" at bounding box center [300, 57] width 520 height 16
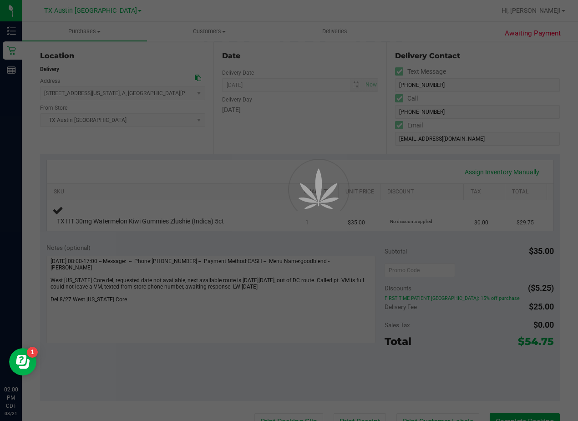
scroll to position [91, 0]
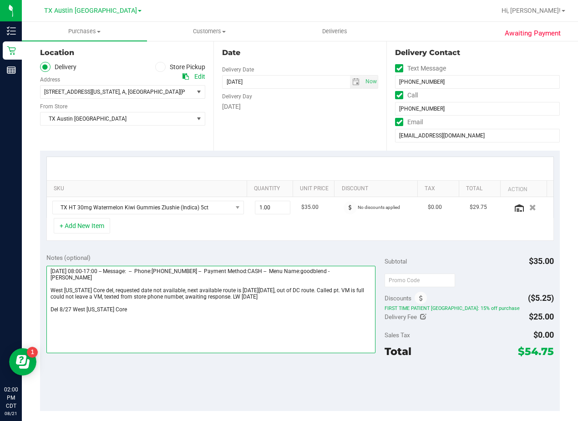
click at [146, 310] on textarea at bounding box center [210, 309] width 329 height 87
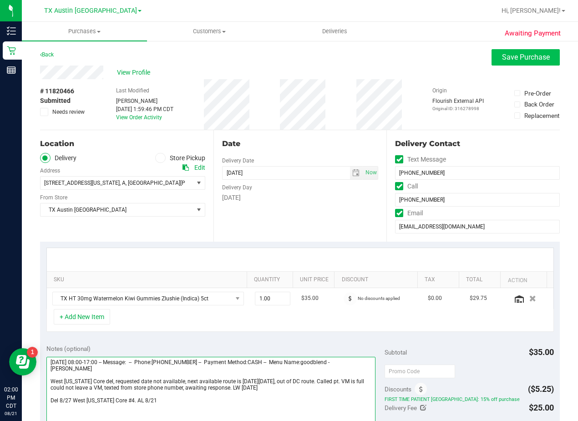
type textarea "Friday 08/22/2025 08:00-17:00 -- Message: -- Phone:3252346690 -- Payment Method…"
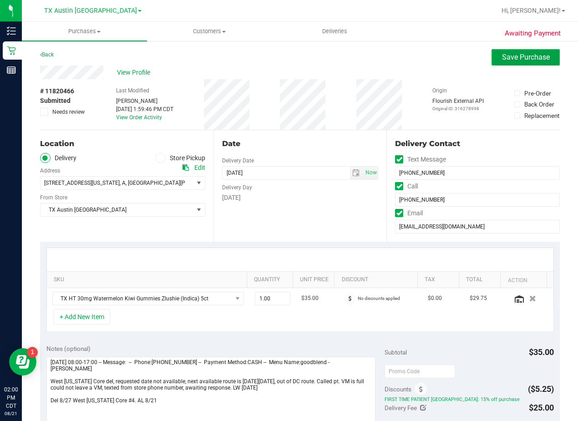
click at [495, 58] on button "Save Purchase" at bounding box center [525, 57] width 68 height 16
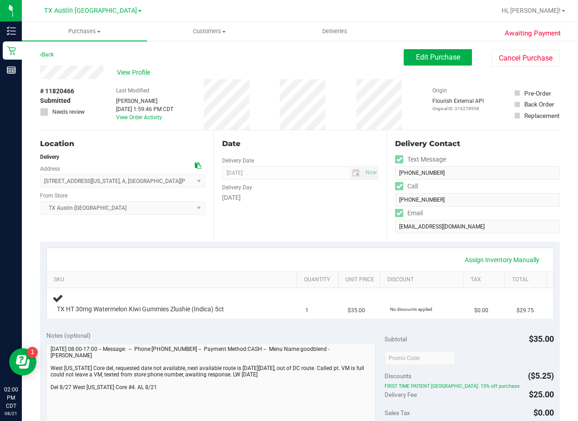
drag, startPoint x: 364, startPoint y: 229, endPoint x: 358, endPoint y: 233, distance: 7.5
click at [364, 229] on div "Date Delivery Date 08/27/2025 Now 08/27/2025 08:00 AM Now Delivery Day Wednesday" at bounding box center [299, 185] width 173 height 111
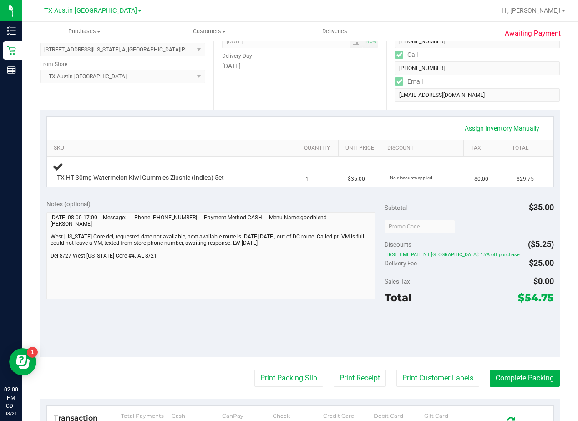
scroll to position [137, 0]
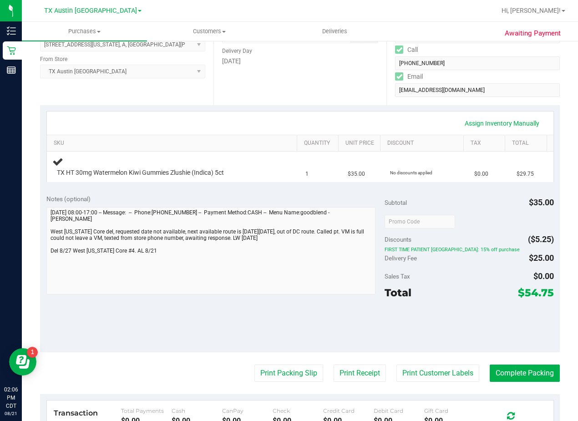
click at [301, 94] on div "Date Delivery Date 08/27/2025 Now 08/27/2025 08:00 AM Now Delivery Day Wednesday" at bounding box center [299, 49] width 173 height 111
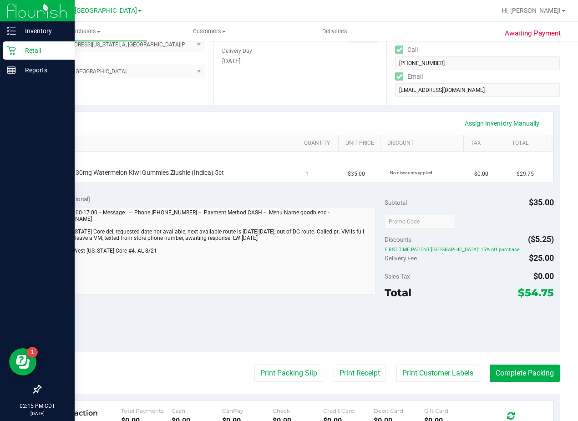
click at [10, 49] on icon at bounding box center [11, 50] width 9 height 9
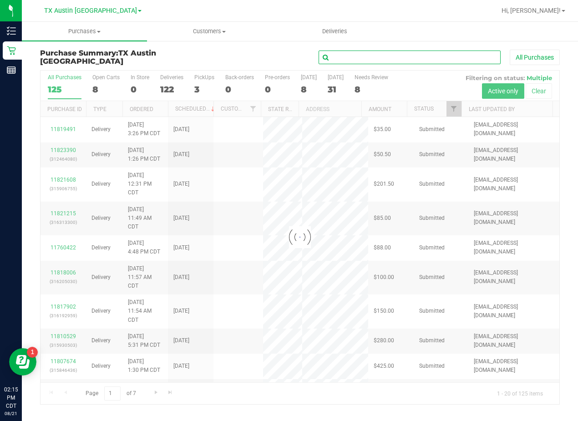
click at [417, 53] on input "text" at bounding box center [410, 58] width 182 height 14
paste input "Julie Yates"
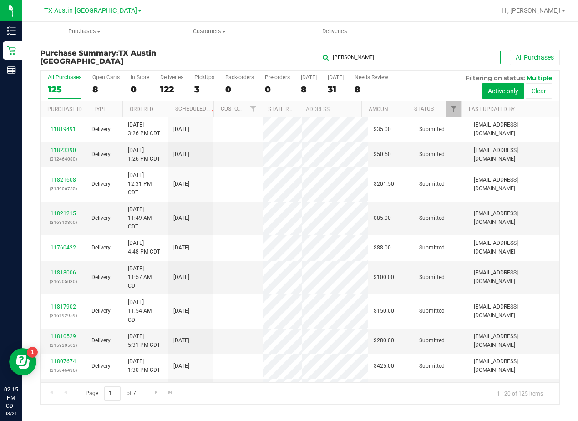
type input "Julie Yates"
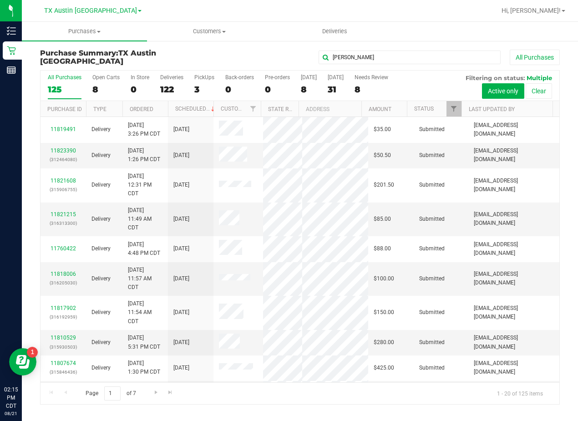
click at [272, 54] on div "Julie Yates All Purchases" at bounding box center [386, 57] width 346 height 15
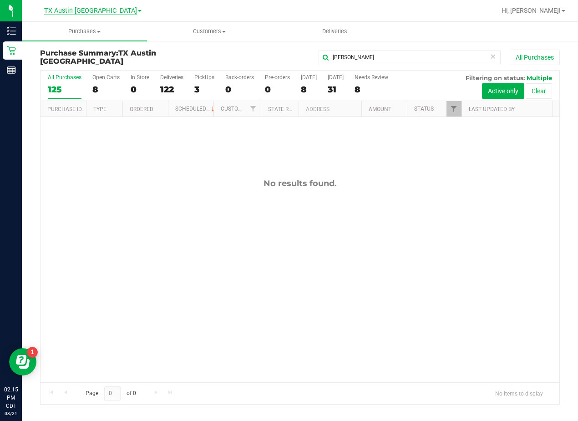
click at [100, 11] on span "TX Austin [GEOGRAPHIC_DATA]" at bounding box center [90, 11] width 93 height 8
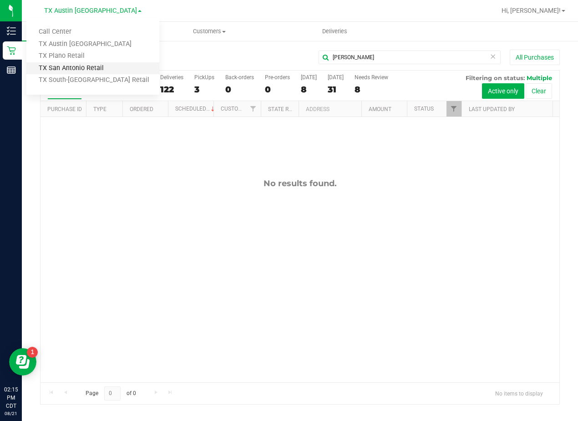
click at [85, 66] on link "TX San Antonio Retail" at bounding box center [92, 68] width 133 height 12
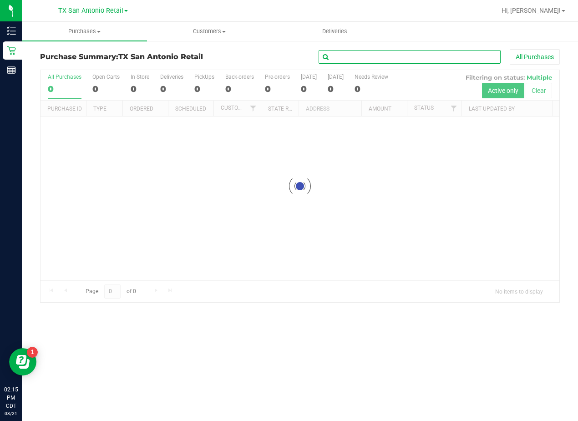
click at [391, 58] on input "text" at bounding box center [410, 57] width 182 height 14
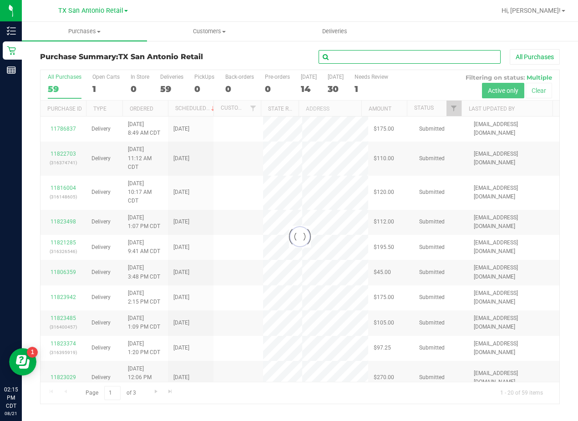
paste input "Julie Yates"
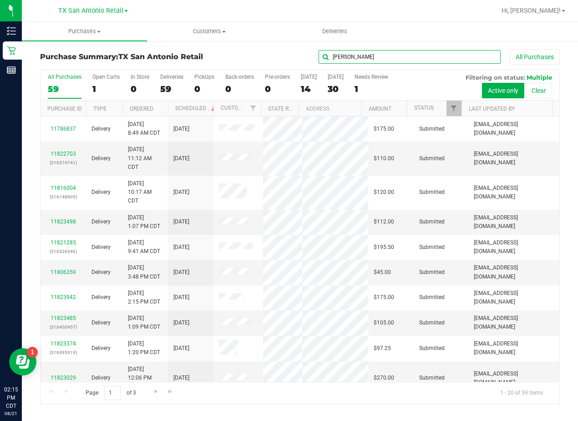
type input "Julie Yates"
click at [255, 54] on div "Julie Yates All Purchases" at bounding box center [386, 56] width 346 height 15
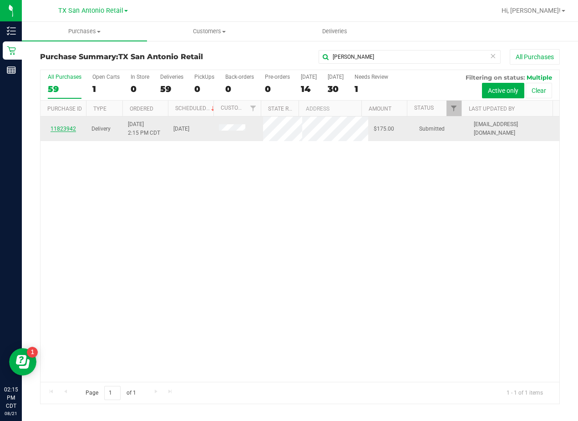
click at [59, 132] on link "11823942" at bounding box center [63, 129] width 25 height 6
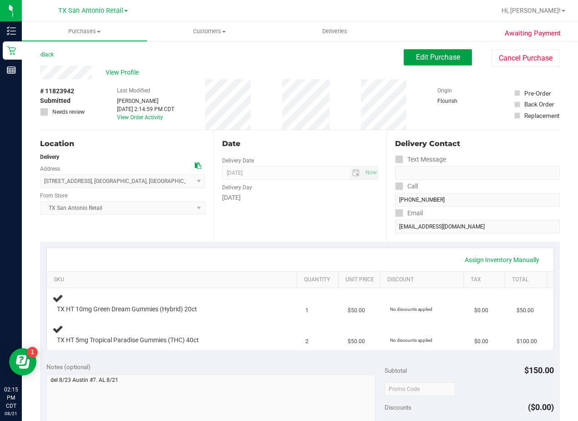
click at [420, 63] on button "Edit Purchase" at bounding box center [438, 57] width 68 height 16
click at [249, 56] on div "Back Edit Purchase Cancel Purchase" at bounding box center [300, 57] width 520 height 16
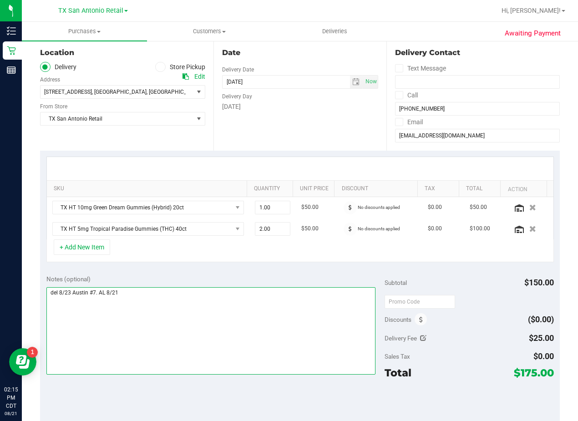
click at [150, 299] on textarea at bounding box center [210, 330] width 329 height 87
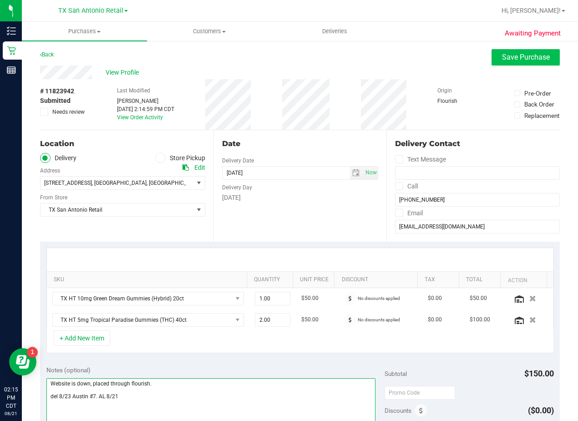
type textarea "Website is down, placed through flourish. del 8/23 Austin #7. AL 8/21"
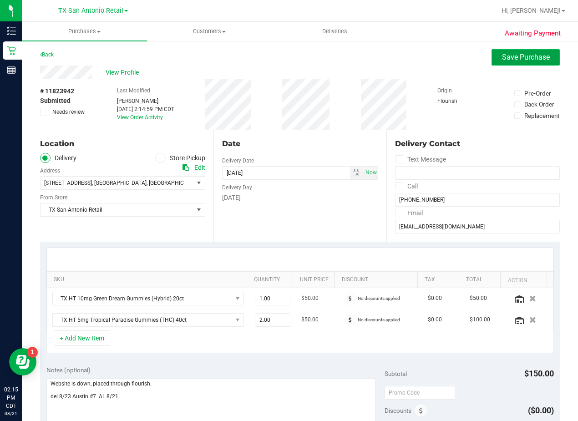
click at [519, 59] on span "Save Purchase" at bounding box center [526, 57] width 48 height 9
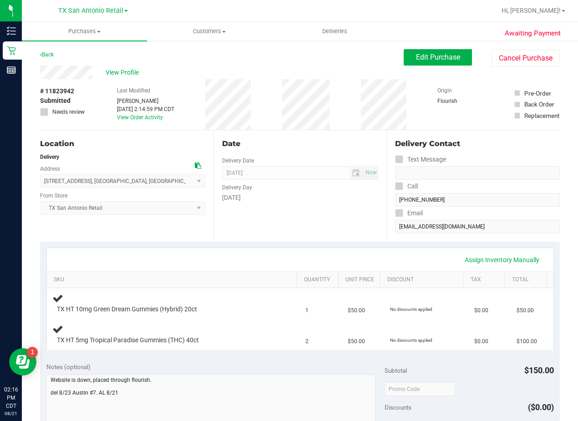
click at [323, 141] on div "Date" at bounding box center [300, 143] width 157 height 11
click at [341, 151] on div "Date Delivery Date 08/23/2025 Now 08/23/2025 08:00 AM Now Delivery Day Saturday" at bounding box center [299, 185] width 173 height 111
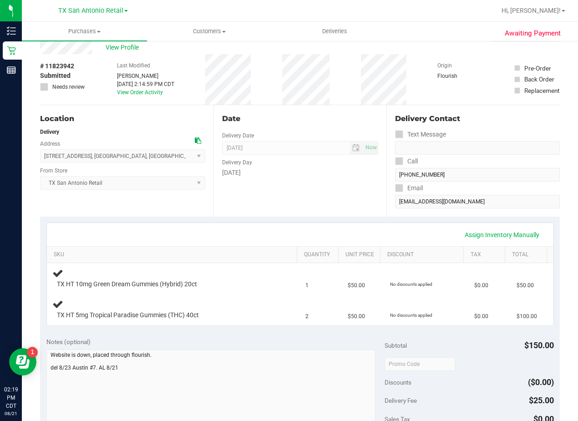
scroll to position [46, 0]
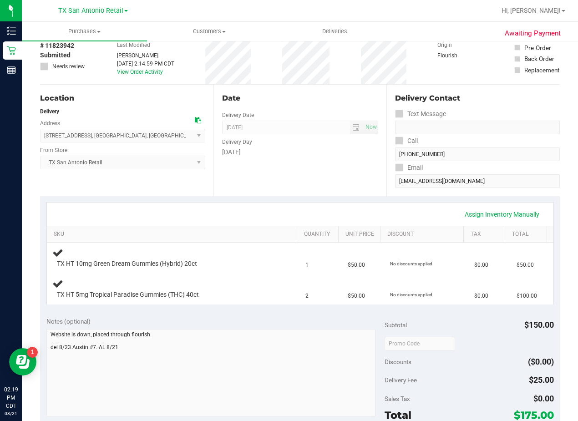
click at [326, 212] on div "Assign Inventory Manually" at bounding box center [300, 214] width 490 height 15
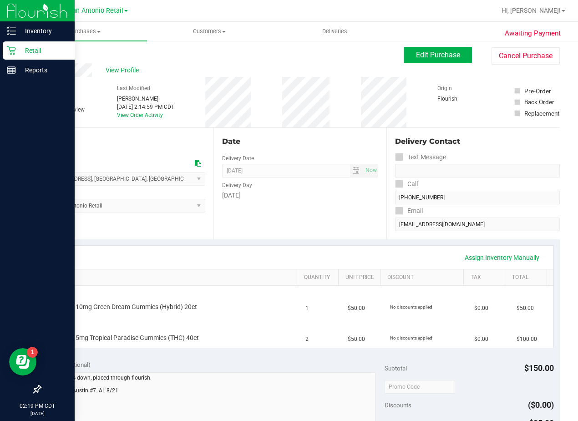
scroll to position [0, 0]
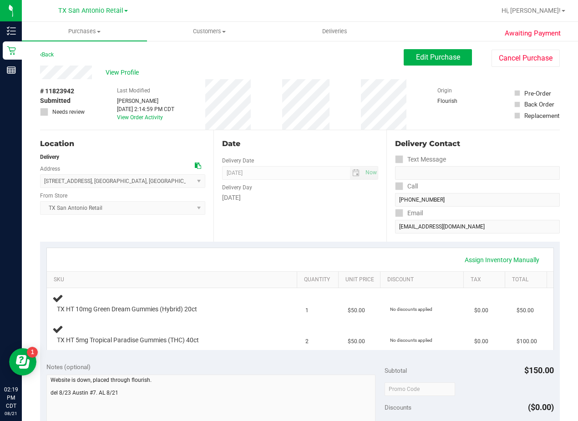
click at [354, 214] on div "Date Delivery Date 08/23/2025 Now 08/23/2025 08:00 AM Now Delivery Day Saturday" at bounding box center [299, 185] width 173 height 111
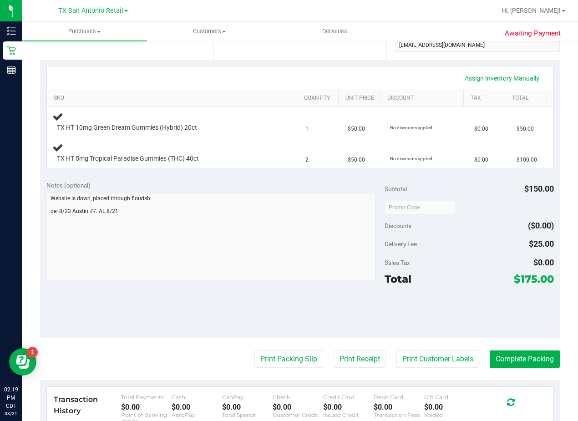
scroll to position [182, 0]
click at [322, 71] on div "Assign Inventory Manually" at bounding box center [300, 77] width 490 height 15
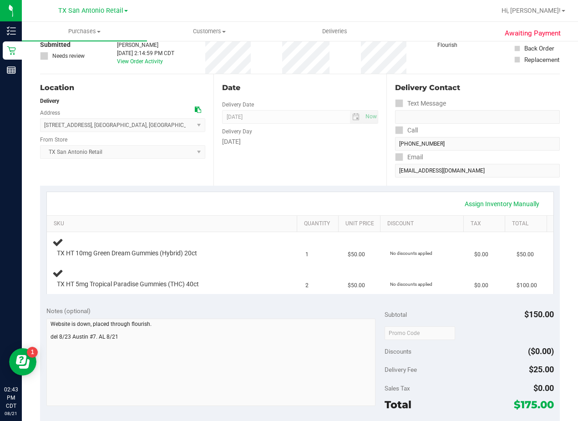
scroll to position [0, 0]
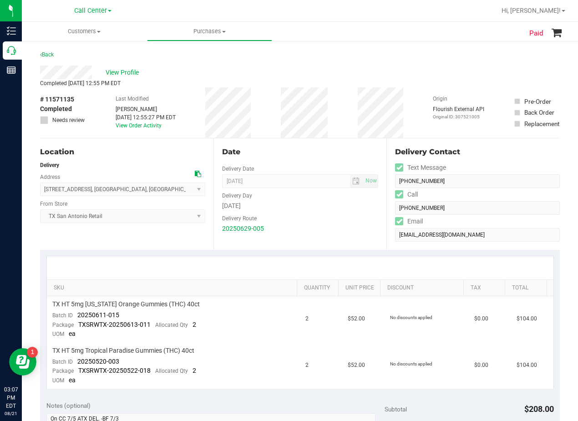
click at [196, 175] on icon at bounding box center [198, 174] width 6 height 6
drag, startPoint x: 155, startPoint y: 153, endPoint x: 137, endPoint y: 146, distance: 19.9
click at [154, 153] on div "Location" at bounding box center [122, 152] width 165 height 11
click at [335, 149] on div "Date" at bounding box center [300, 152] width 157 height 11
click at [368, 75] on div "View Profile" at bounding box center [300, 73] width 520 height 14
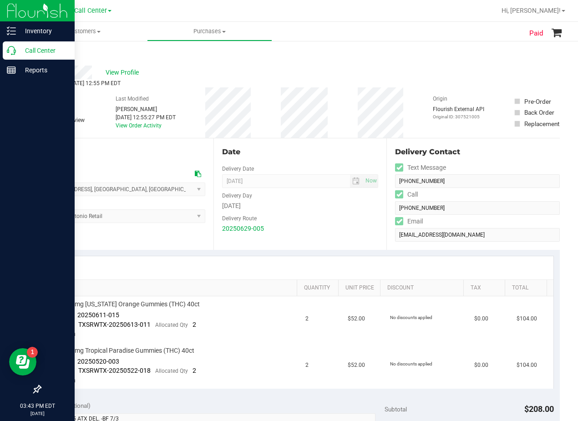
click at [17, 50] on p "Call Center" at bounding box center [43, 50] width 55 height 11
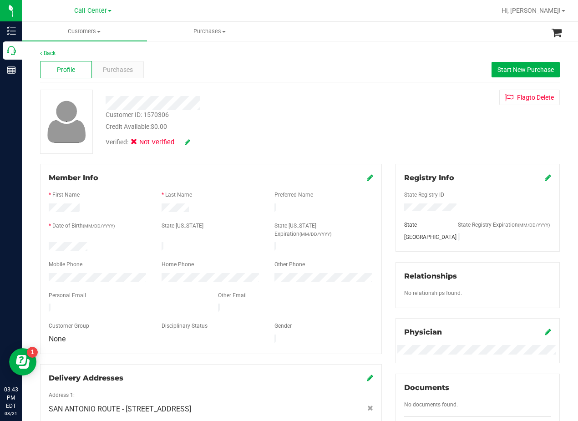
drag, startPoint x: 424, startPoint y: 132, endPoint x: 411, endPoint y: 132, distance: 12.7
click at [424, 132] on div "Customer ID: 1570306 Credit Available: $0.00 Verified: Not Verified Flag to [GE…" at bounding box center [299, 122] width 533 height 64
drag, startPoint x: 183, startPoint y: 110, endPoint x: 167, endPoint y: 84, distance: 30.4
click at [167, 84] on div "Back Profile Purchases Start New Purchase Customer ID: 1570306 Credit Available…" at bounding box center [300, 339] width 520 height 580
click at [353, 90] on div at bounding box center [232, 100] width 267 height 20
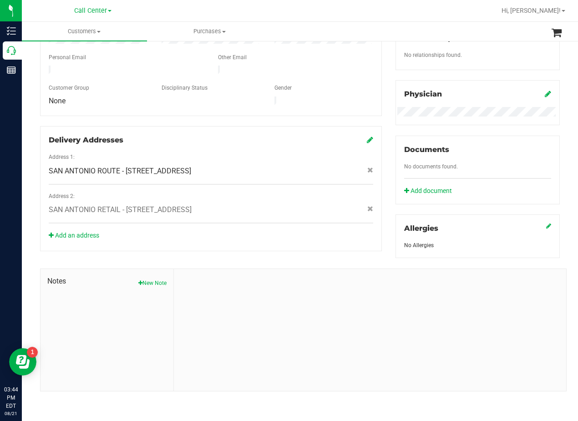
scroll to position [245, 0]
click at [149, 274] on div "Notes New Note" at bounding box center [106, 330] width 133 height 122
click at [151, 282] on button "New Note" at bounding box center [152, 283] width 28 height 8
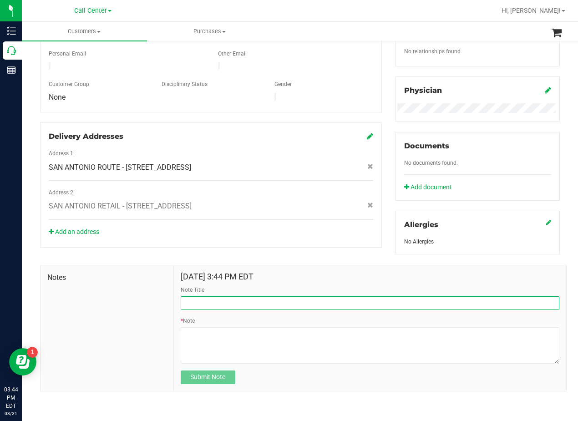
drag, startPoint x: 234, startPoint y: 299, endPoint x: 250, endPoint y: 312, distance: 20.4
click at [236, 302] on input "Note Title" at bounding box center [370, 303] width 379 height 14
type input "[PERSON_NAME]"
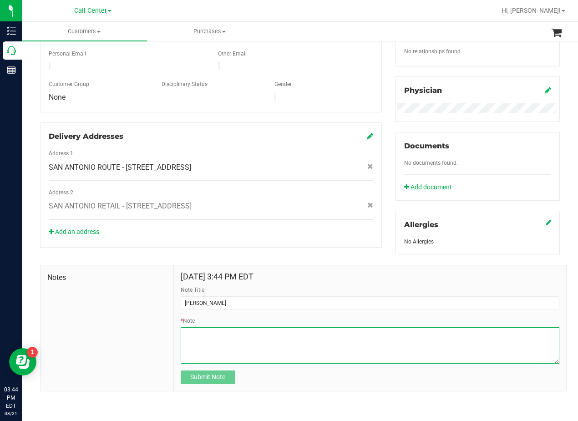
click at [328, 334] on textarea "* Note" at bounding box center [370, 345] width 379 height 36
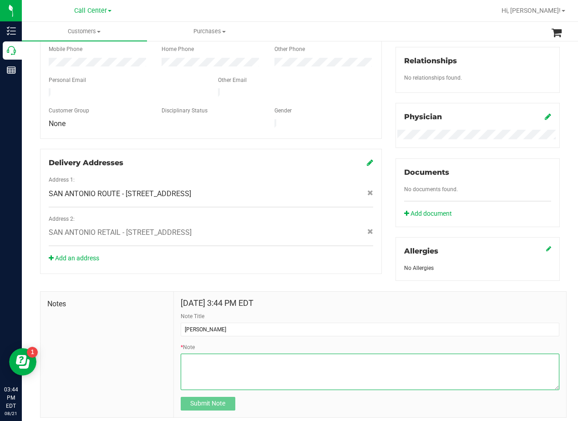
scroll to position [200, 0]
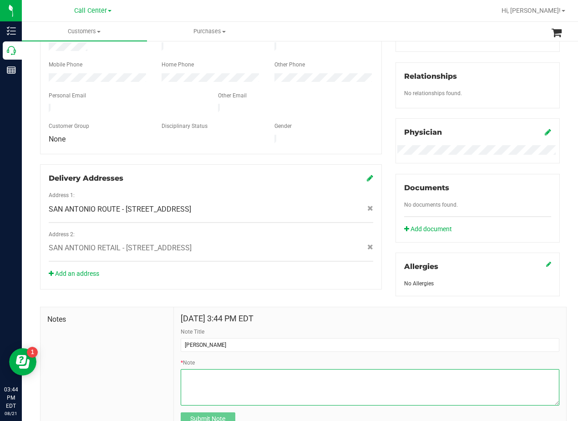
drag, startPoint x: 328, startPoint y: 334, endPoint x: 286, endPoint y: 389, distance: 69.4
click at [286, 389] on textarea "* Note" at bounding box center [370, 387] width 379 height 36
paste textarea "Patient Name: Alejandro Cavazos Address: 15826 Turfway Park Selma, TX, 78254 Ph…"
type textarea "Patient Name: Alejandro Cavazos Address: 15826 Turfway Park Selma, TX, 78254 Ph…"
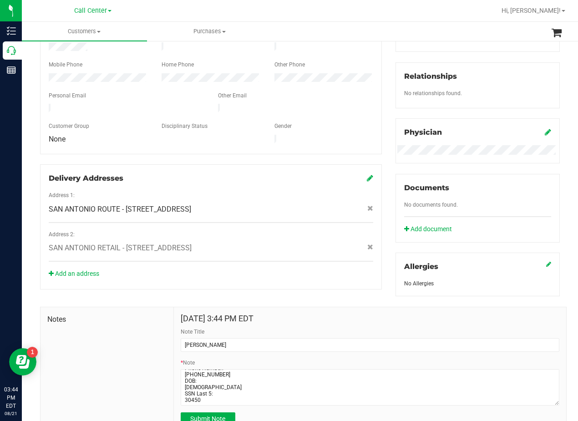
drag, startPoint x: 292, startPoint y: 266, endPoint x: 290, endPoint y: 271, distance: 4.9
click at [291, 267] on div "Delivery Addresses Address 1: SAN ANTONIO ROUTE - 15826 Turfway Park , Selma , …" at bounding box center [211, 226] width 342 height 125
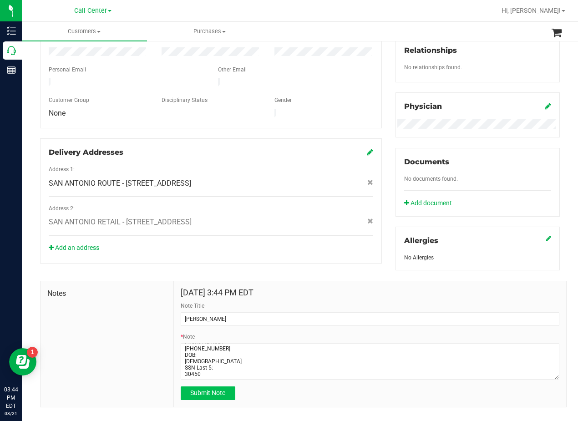
scroll to position [249, 0]
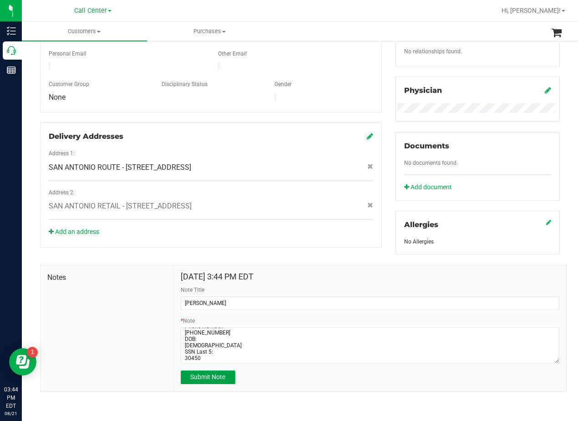
click at [221, 377] on span "Submit Note" at bounding box center [207, 376] width 35 height 7
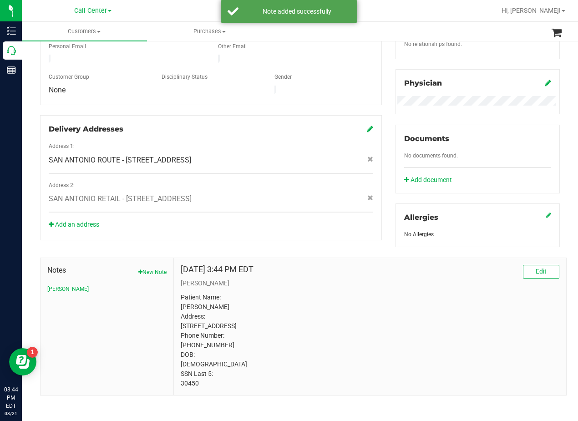
click at [293, 241] on div "Member Info * First Name * Last Name Preferred Name * Date of Birth (MM/DD/YYYY…" at bounding box center [299, 155] width 533 height 481
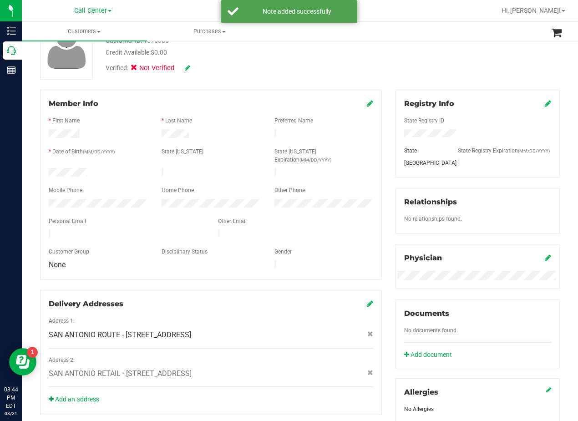
scroll to position [0, 0]
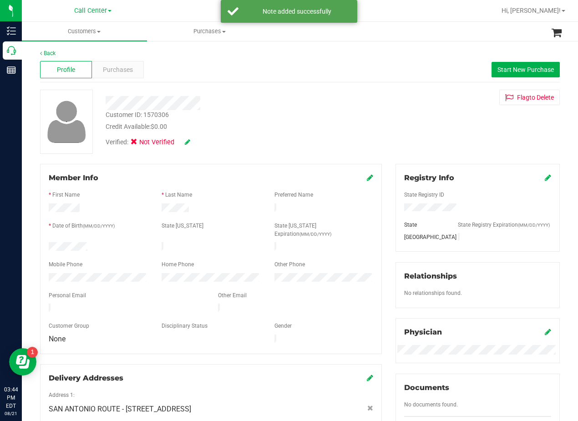
click at [325, 108] on div at bounding box center [232, 103] width 267 height 14
click at [497, 70] on span "Start New Purchase" at bounding box center [525, 69] width 56 height 7
drag, startPoint x: 374, startPoint y: 78, endPoint x: 368, endPoint y: 89, distance: 12.0
click at [371, 81] on div "Profile Purchases Start New Purchase" at bounding box center [300, 69] width 520 height 25
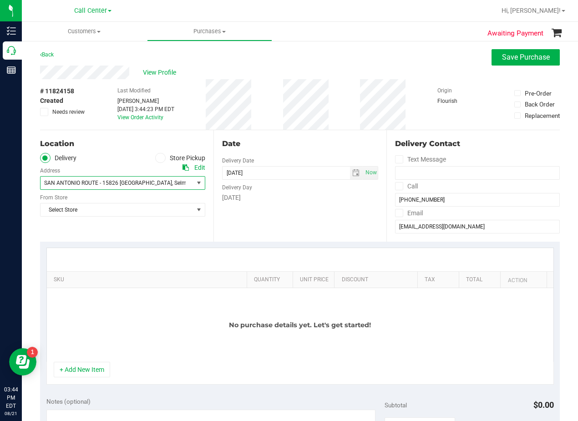
click at [172, 186] on span ", Selma" at bounding box center [181, 183] width 18 height 6
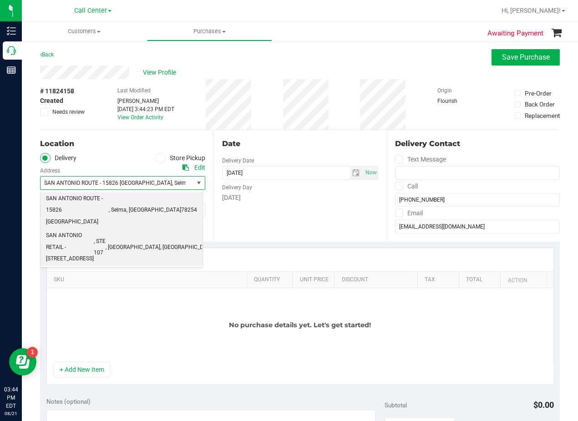
click at [106, 236] on span ", STE 107" at bounding box center [100, 247] width 12 height 23
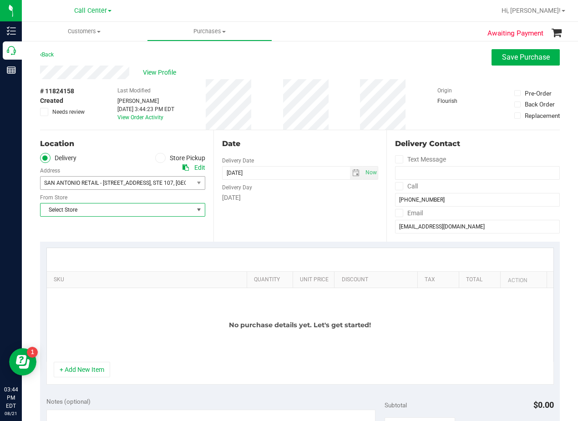
click at [147, 211] on span "Select Store" at bounding box center [116, 209] width 153 height 13
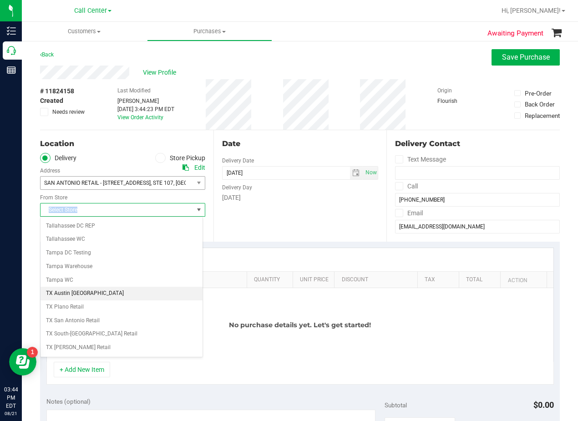
scroll to position [661, 0]
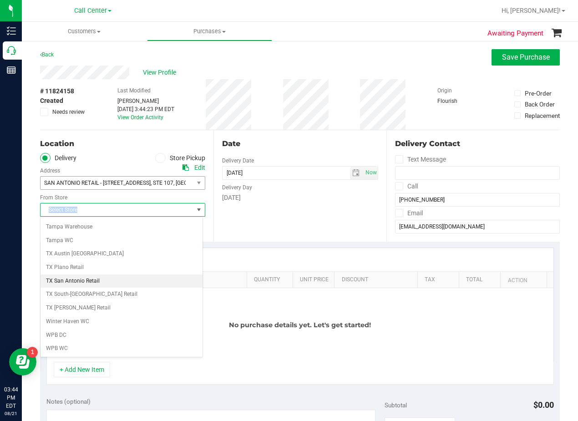
click at [143, 282] on li "TX San Antonio Retail" at bounding box center [121, 281] width 162 height 14
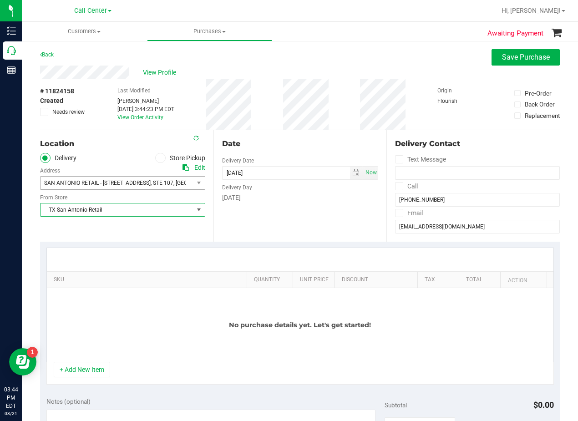
drag, startPoint x: 258, startPoint y: 221, endPoint x: 326, endPoint y: 193, distance: 73.3
click at [262, 221] on div "Date Delivery Date 08/21/2025 Now 08/21/2025 03:44 PM Now Delivery Day Thursday" at bounding box center [299, 185] width 173 height 111
click at [352, 173] on span "select" at bounding box center [355, 172] width 7 height 7
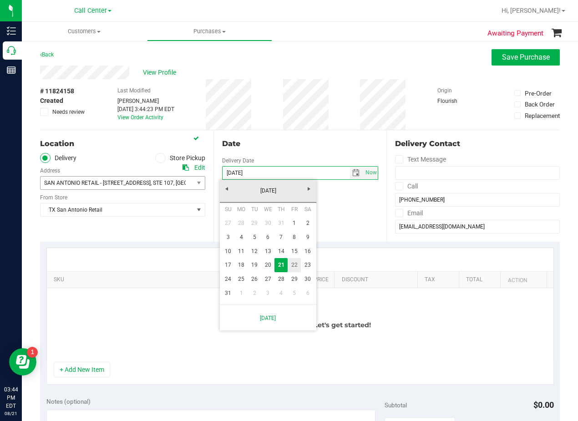
click at [295, 263] on link "22" at bounding box center [294, 265] width 13 height 14
type input "[DATE]"
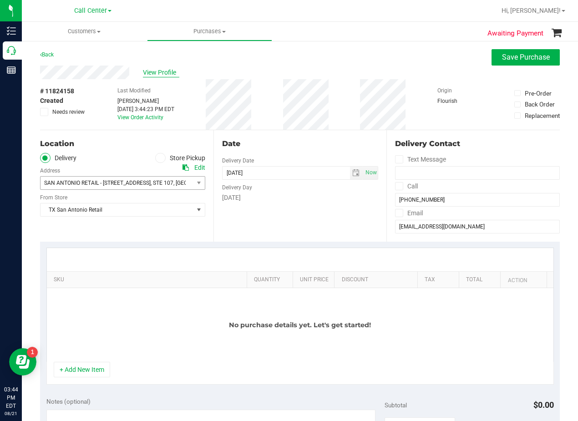
click at [152, 70] on span "View Profile" at bounding box center [161, 73] width 36 height 10
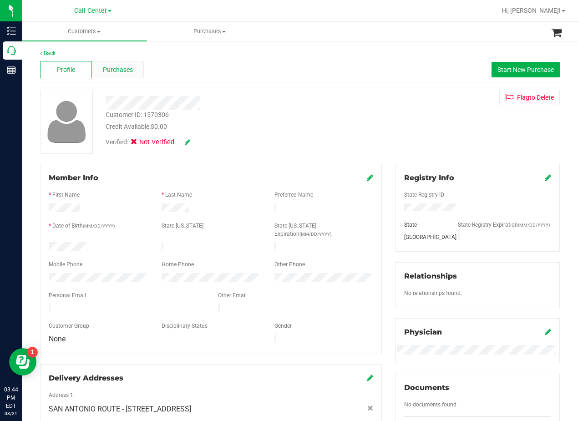
click at [124, 73] on span "Purchases" at bounding box center [118, 70] width 30 height 10
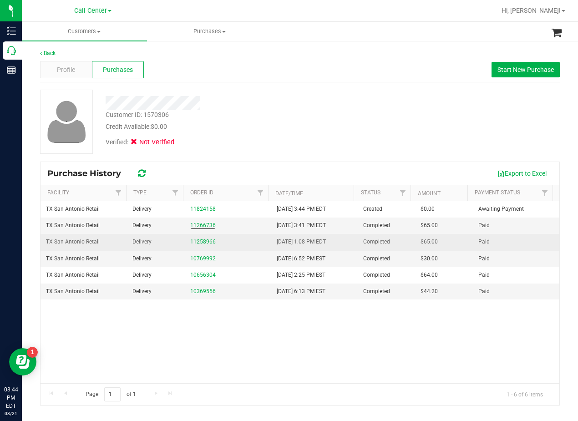
drag, startPoint x: 208, startPoint y: 239, endPoint x: 226, endPoint y: 244, distance: 18.0
click at [226, 244] on div "11258966" at bounding box center [228, 242] width 76 height 9
drag, startPoint x: 207, startPoint y: 238, endPoint x: 194, endPoint y: 240, distance: 13.0
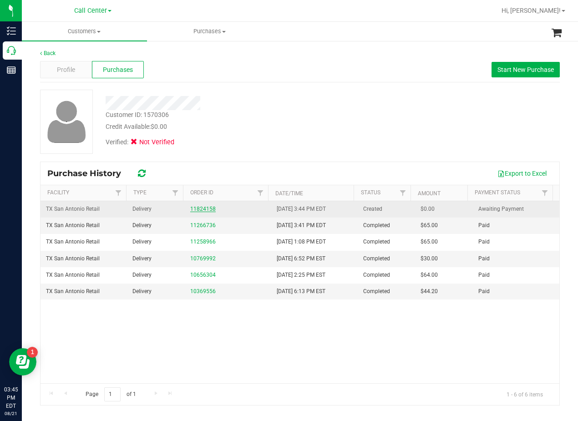
click at [209, 210] on link "11824158" at bounding box center [202, 209] width 25 height 6
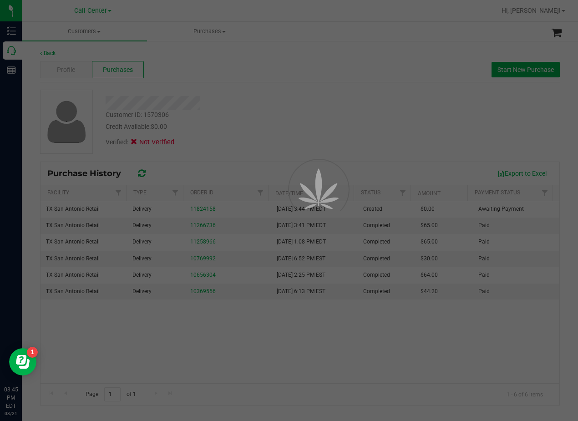
click at [302, 107] on div at bounding box center [289, 210] width 578 height 421
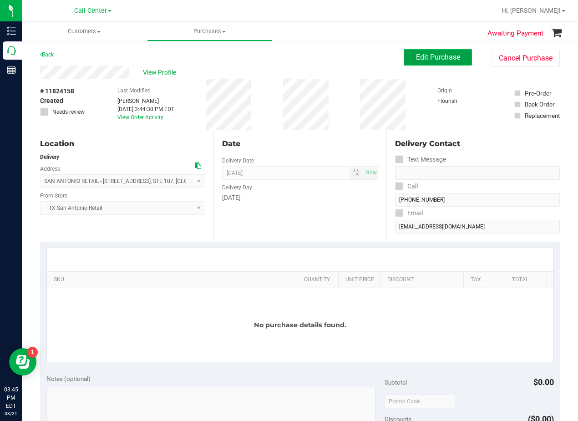
click at [404, 64] on button "Edit Purchase" at bounding box center [438, 57] width 68 height 16
click at [367, 73] on div "View Profile" at bounding box center [222, 73] width 364 height 14
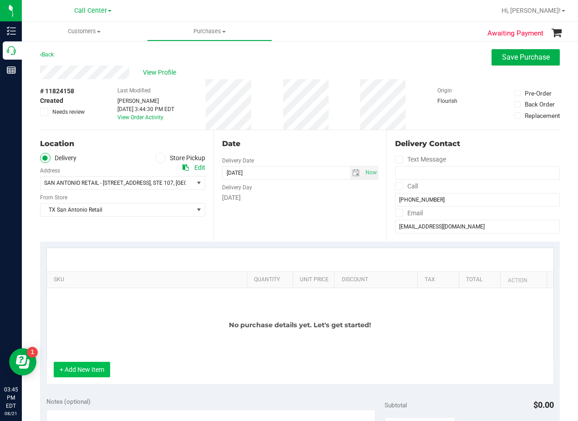
click at [109, 373] on button "+ Add New Item" at bounding box center [82, 369] width 56 height 15
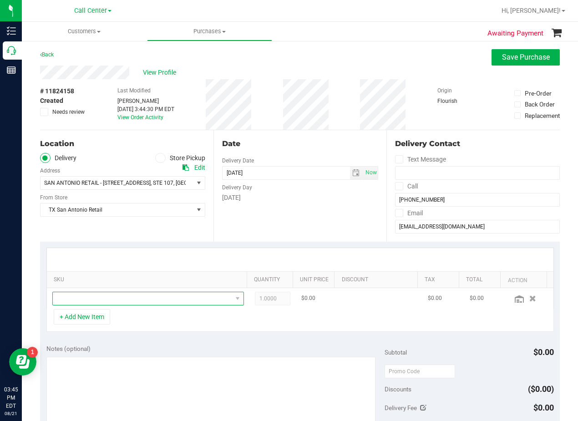
click at [124, 296] on span "NO DATA FOUND" at bounding box center [142, 298] width 179 height 13
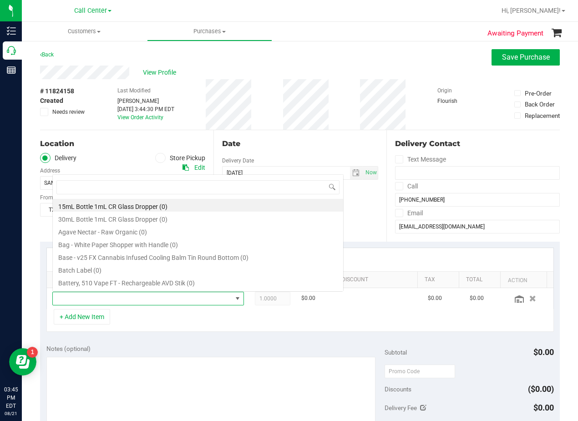
scroll to position [14, 179]
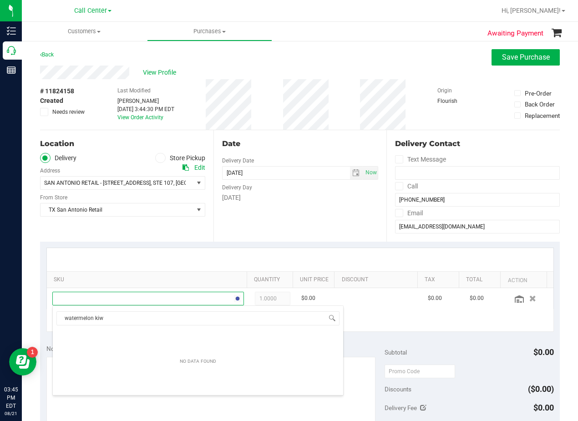
type input "watermelon kiwi"
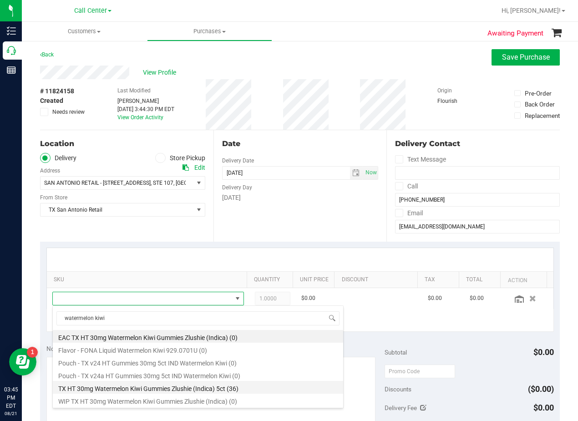
click at [177, 388] on li "TX HT 30mg Watermelon Kiwi Gummies Zlushie (Indica) 5ct (36)" at bounding box center [198, 387] width 290 height 13
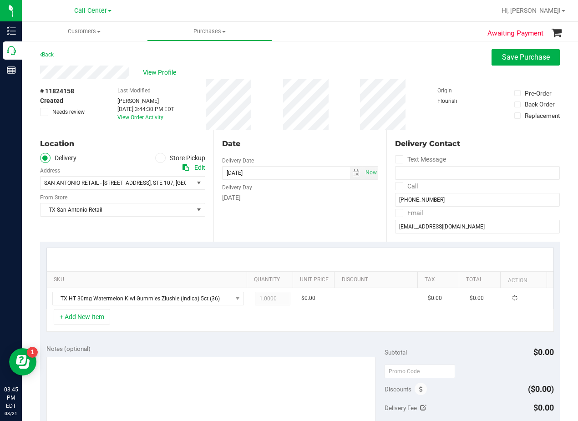
click at [166, 330] on div "+ Add New Item" at bounding box center [299, 320] width 507 height 23
click at [84, 313] on button "+ Add New Item" at bounding box center [82, 316] width 56 height 15
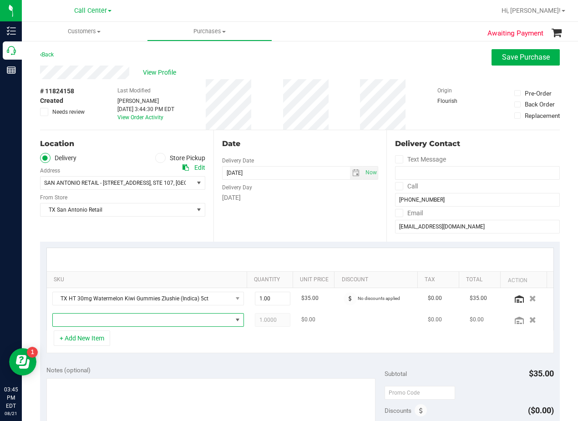
drag, startPoint x: 104, startPoint y: 316, endPoint x: 111, endPoint y: 317, distance: 7.3
click at [105, 317] on span "NO DATA FOUND" at bounding box center [142, 320] width 179 height 13
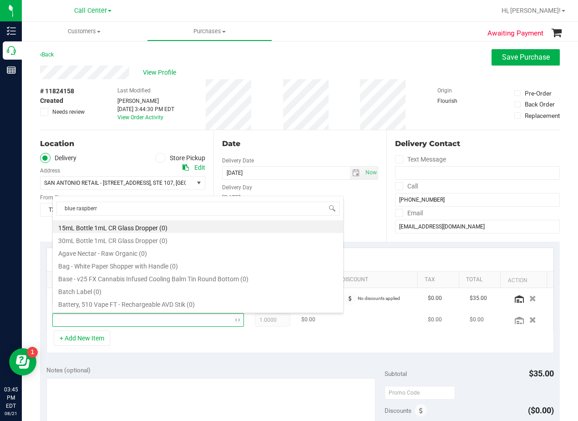
type input "blue raspberry"
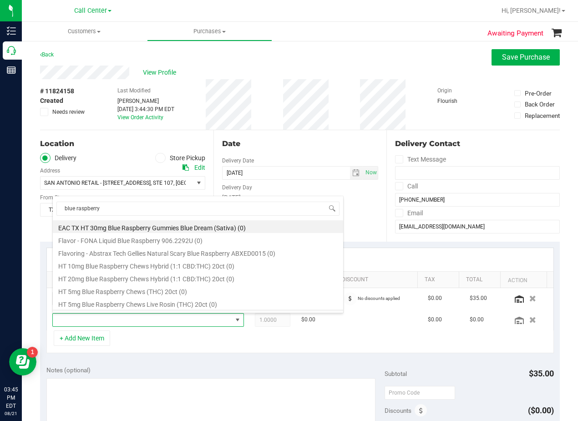
scroll to position [62, 0]
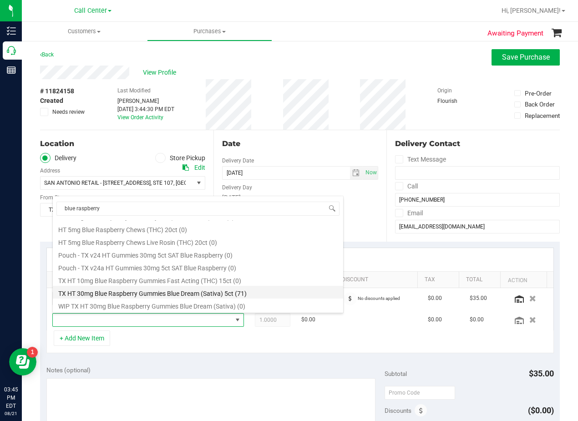
click at [157, 297] on li "TX HT 30mg Blue Raspberry Gummies Blue Dream (Sativa) 5ct (71)" at bounding box center [198, 292] width 290 height 13
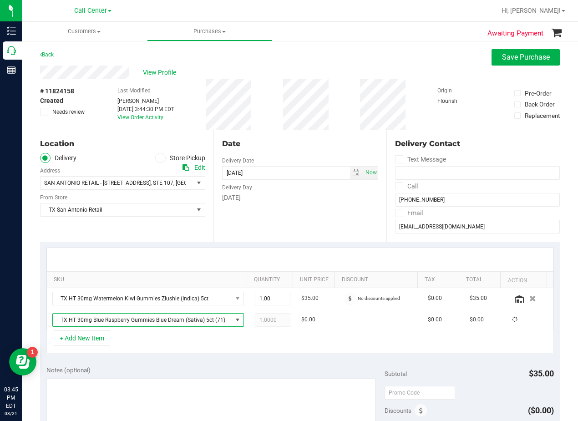
click at [249, 216] on div "Date Delivery Date 08/21/2025 Now 08/21/2025 08:00 AM Now Delivery Day Thursday" at bounding box center [299, 185] width 173 height 111
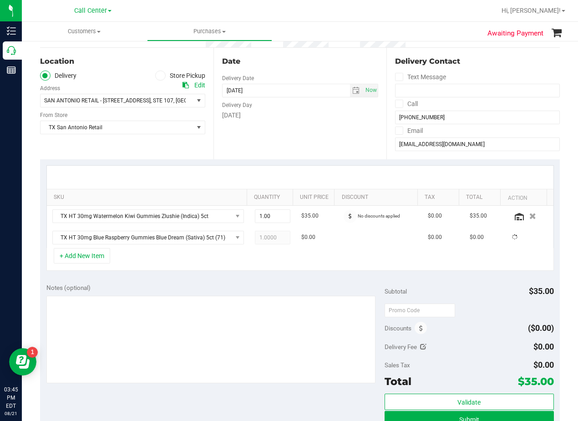
scroll to position [91, 0]
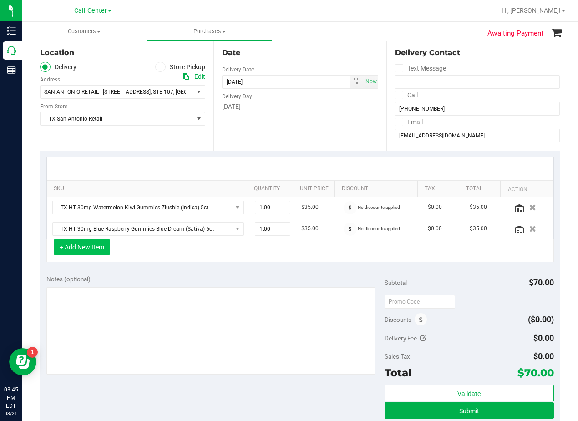
click at [101, 251] on button "+ Add New Item" at bounding box center [82, 246] width 56 height 15
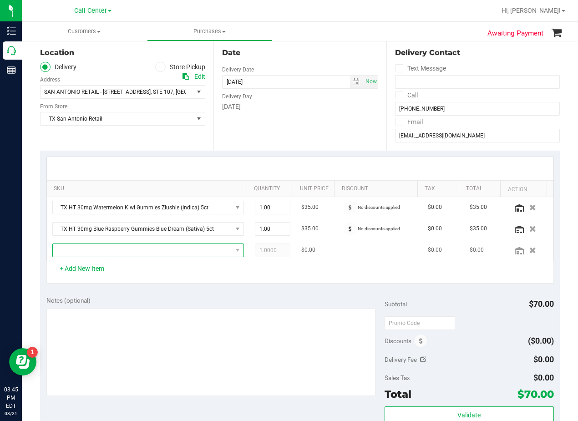
click at [108, 251] on span "NO DATA FOUND" at bounding box center [142, 250] width 179 height 13
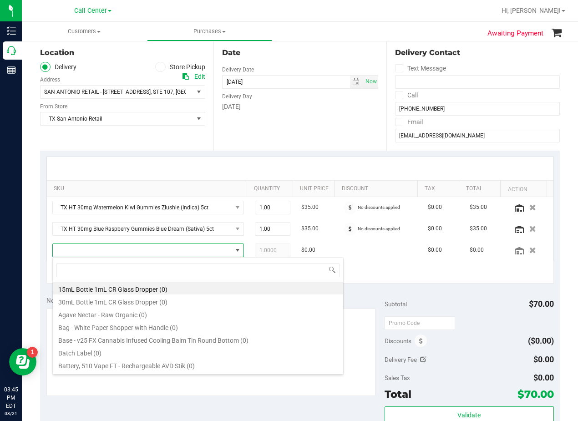
scroll to position [14, 179]
type input "fx"
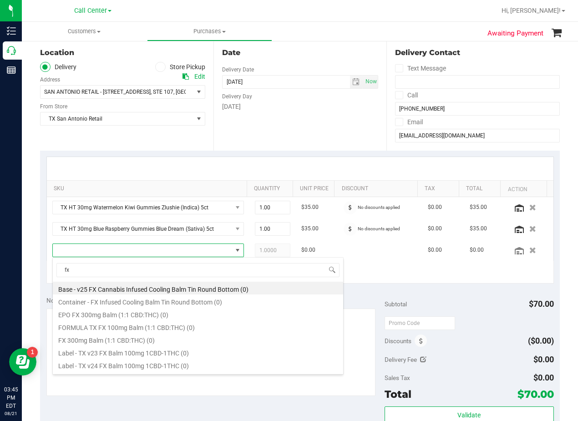
scroll to position [62, 0]
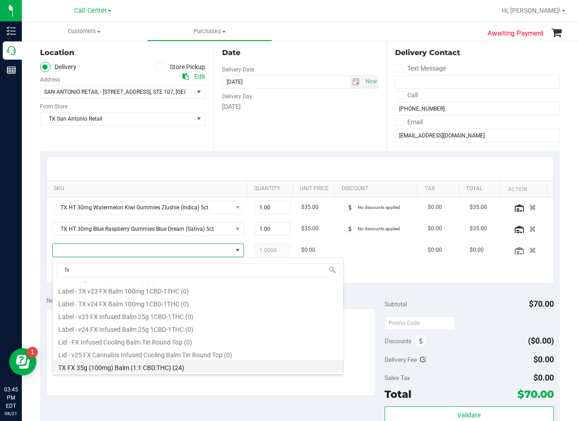
click at [192, 364] on li "TX FX 35g (100mg) Balm (1:1 CBD:THC) (24)" at bounding box center [198, 366] width 290 height 13
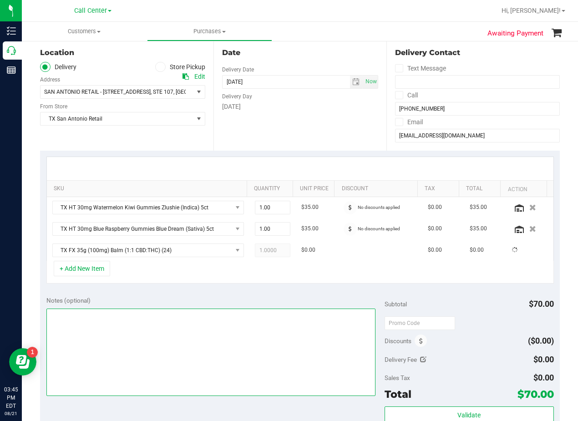
click at [210, 313] on textarea at bounding box center [210, 352] width 329 height 87
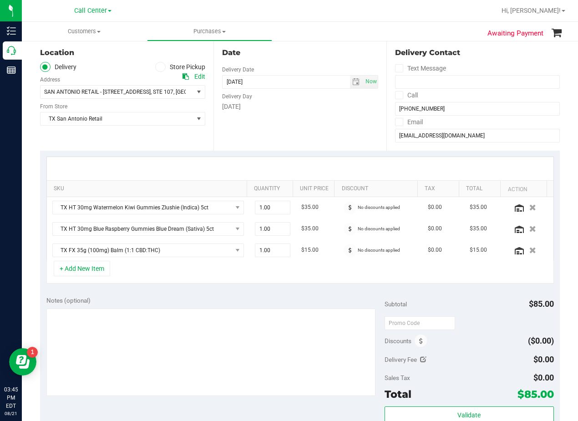
click at [329, 163] on div at bounding box center [300, 168] width 506 height 23
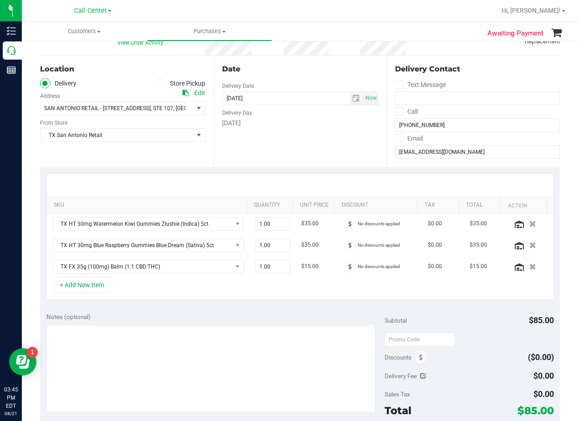
scroll to position [91, 0]
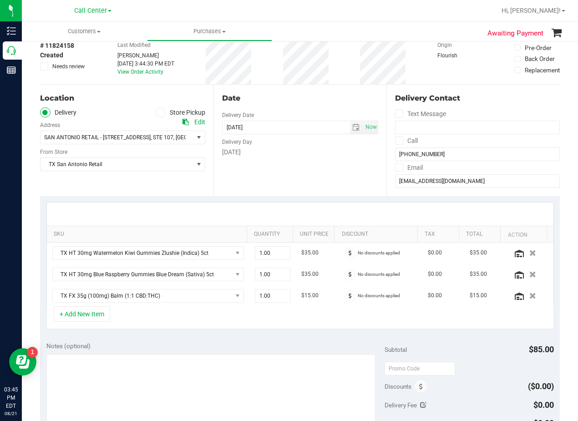
click at [325, 163] on div "Date Delivery Date 08/21/2025 Now 08/21/2025 08:00 AM Now Delivery Day Thursday" at bounding box center [299, 140] width 173 height 111
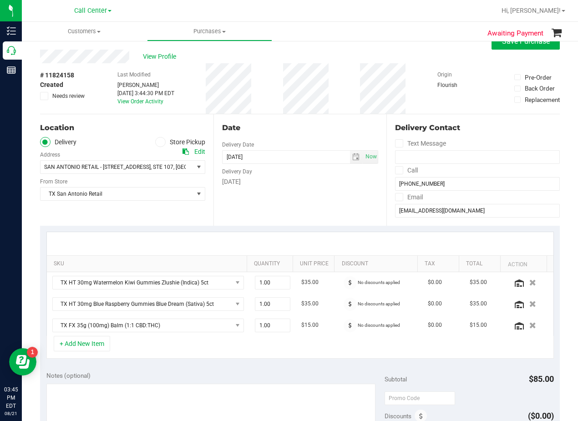
scroll to position [0, 0]
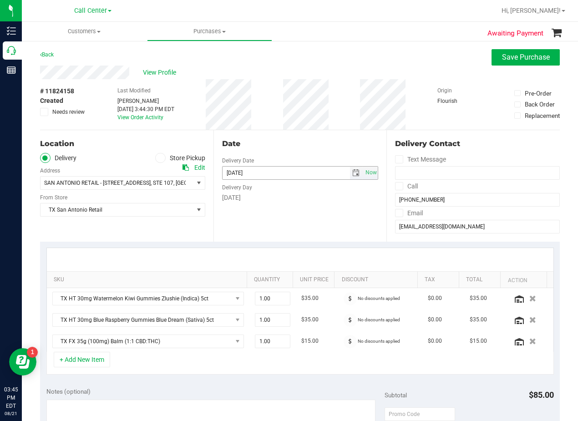
click at [350, 167] on span "select" at bounding box center [356, 173] width 13 height 13
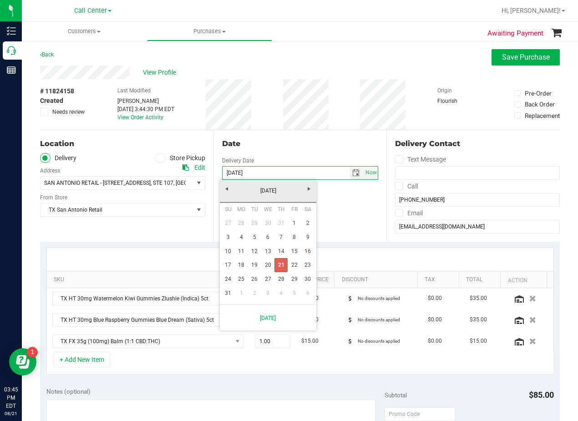
click at [293, 263] on link "22" at bounding box center [294, 265] width 13 height 14
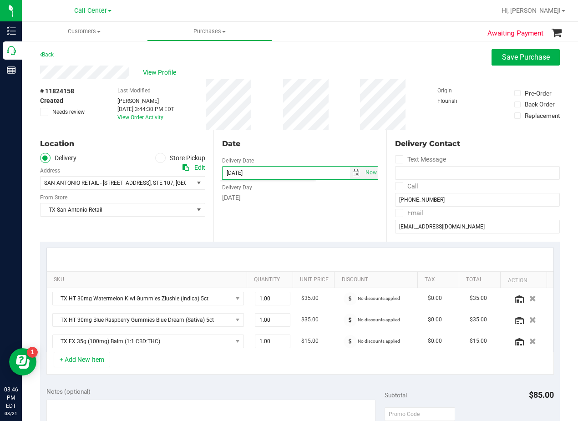
type input "[DATE]"
click at [292, 230] on div "Date Delivery Date [DATE] Now [DATE] 08:00 AM Now Delivery Day [DATE]" at bounding box center [299, 185] width 173 height 111
click at [286, 163] on div "Date Delivery Date [DATE] Now [DATE] 08:00 AM Now Delivery Day [DATE]" at bounding box center [299, 185] width 173 height 111
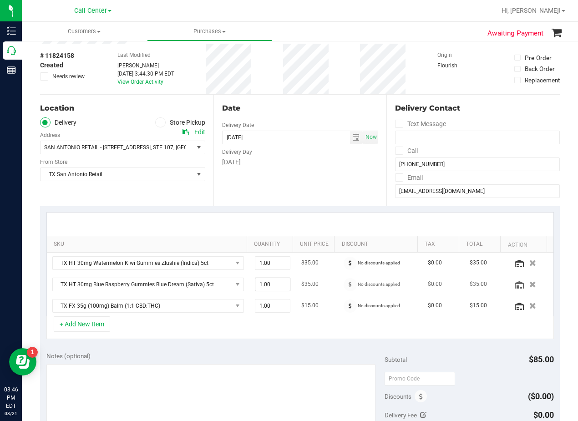
scroll to position [46, 0]
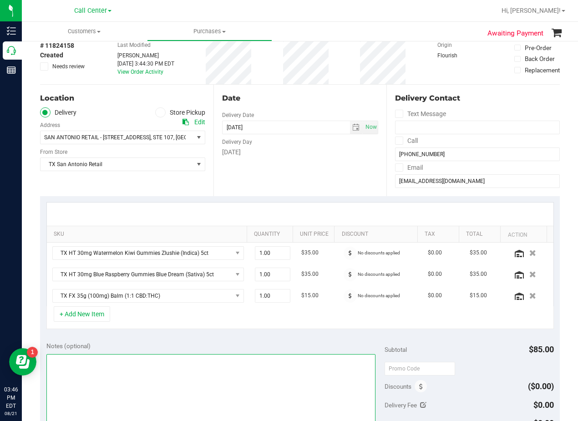
click at [246, 377] on textarea at bounding box center [210, 397] width 329 height 87
click at [352, 129] on span "select" at bounding box center [355, 127] width 7 height 7
type textarea "pu 8/22 San Antonio"
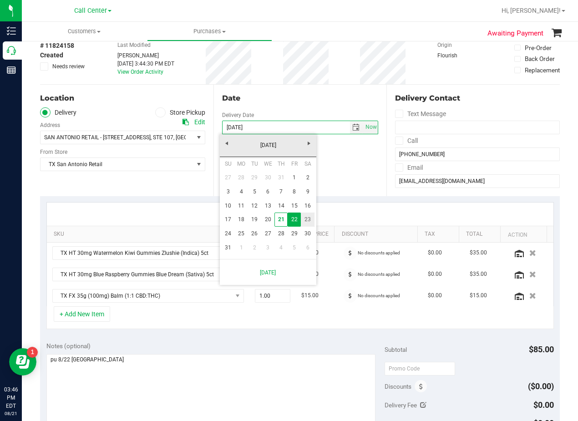
click at [310, 221] on link "23" at bounding box center [307, 219] width 13 height 14
type input "08/23/2025"
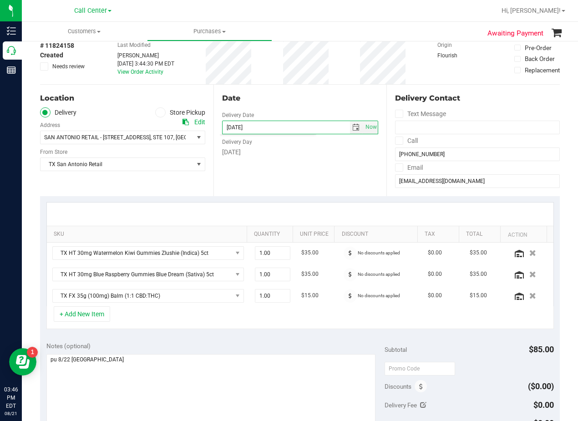
drag, startPoint x: 322, startPoint y: 185, endPoint x: 305, endPoint y: 189, distance: 17.4
click at [320, 185] on div "Date Delivery Date 08/23/2025 Now 08/23/2025 08:00 AM Now Delivery Day Saturday" at bounding box center [299, 140] width 173 height 111
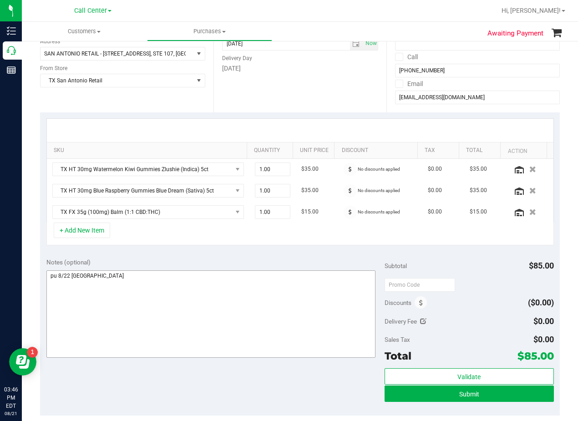
scroll to position [137, 0]
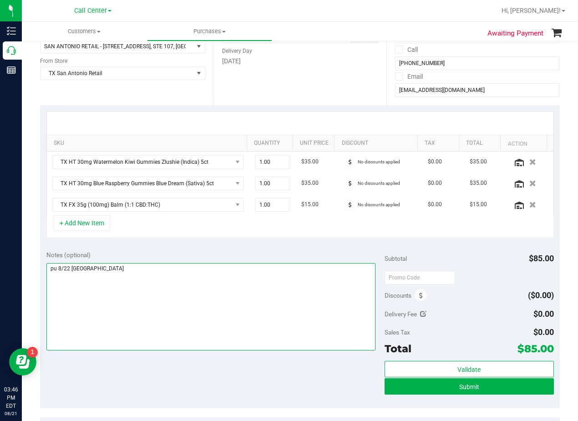
click at [69, 273] on textarea at bounding box center [210, 306] width 329 height 87
click at [134, 280] on textarea at bounding box center [210, 306] width 329 height 87
type textarea "pu 8/23 San Antonio. AL 8/21"
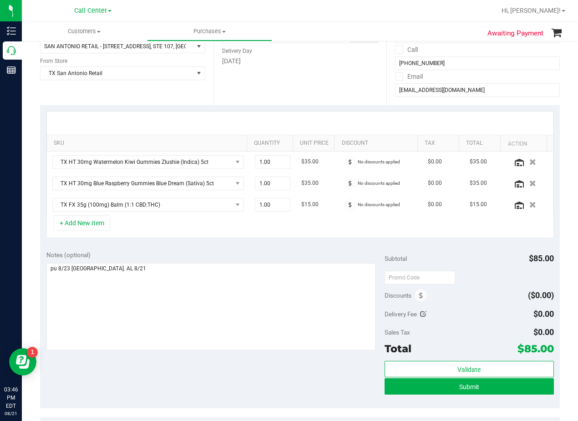
click at [240, 238] on div "+ Add New Item" at bounding box center [299, 226] width 507 height 23
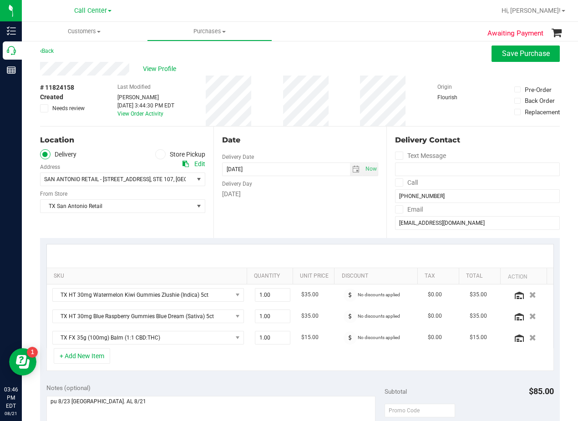
scroll to position [0, 0]
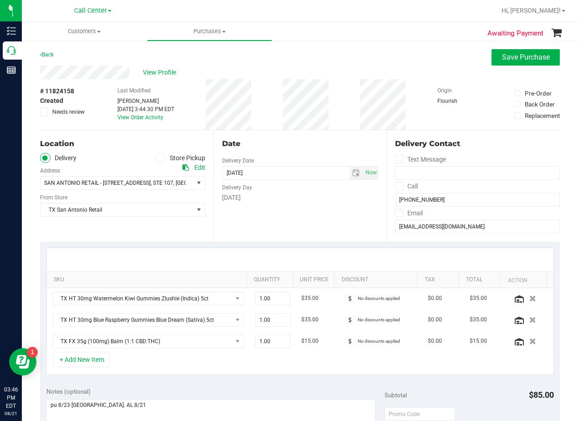
click at [269, 138] on div "Date" at bounding box center [300, 143] width 157 height 11
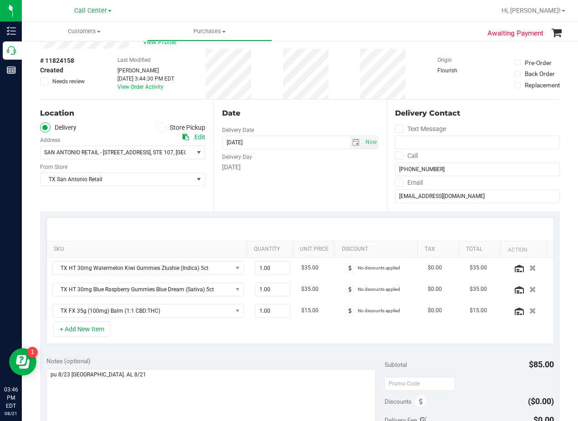
scroll to position [137, 0]
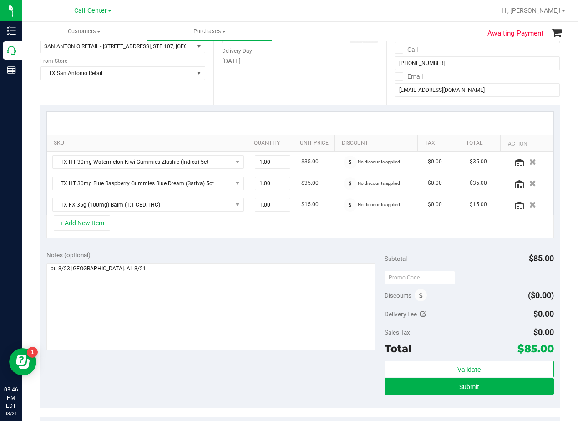
drag, startPoint x: 323, startPoint y: 75, endPoint x: 314, endPoint y: 98, distance: 24.6
click at [323, 75] on div "Date Delivery Date 08/23/2025 Now 08/23/2025 08:00 AM Now Delivery Day Saturday" at bounding box center [299, 49] width 173 height 111
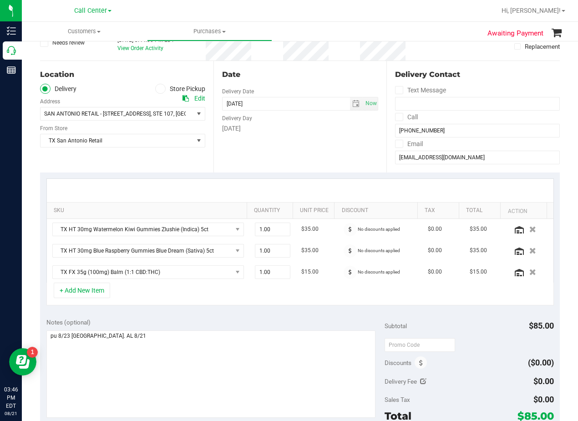
scroll to position [0, 0]
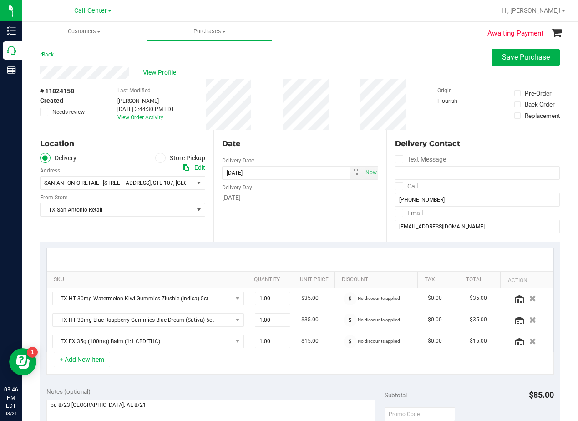
click at [331, 132] on div "Date Delivery Date 08/23/2025 Now 08/23/2025 08:00 AM Now Delivery Day Saturday" at bounding box center [299, 185] width 173 height 111
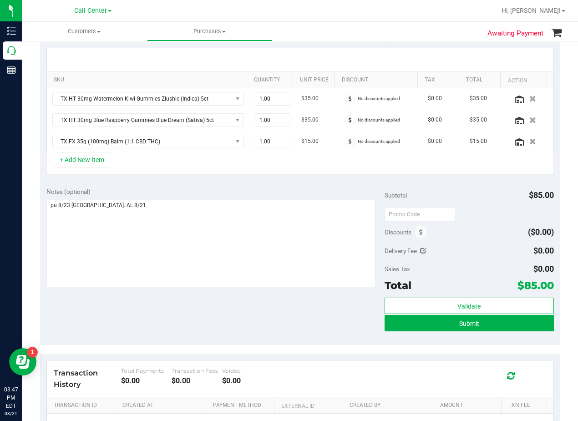
scroll to position [228, 0]
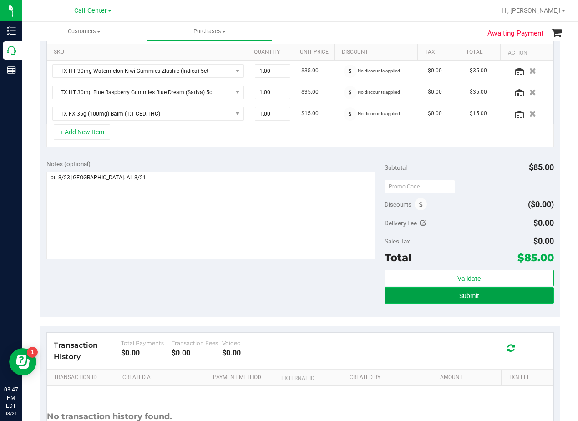
click at [391, 302] on button "Submit" at bounding box center [468, 295] width 169 height 16
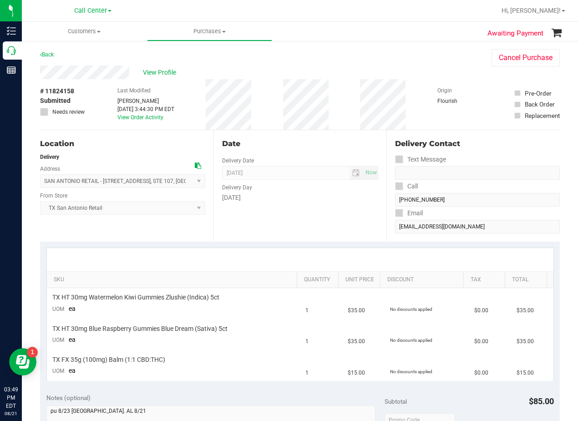
click at [335, 112] on div "# 11824158 Submitted Needs review Last Modified Alexander Lawson Aug 21, 2025 3…" at bounding box center [300, 104] width 520 height 51
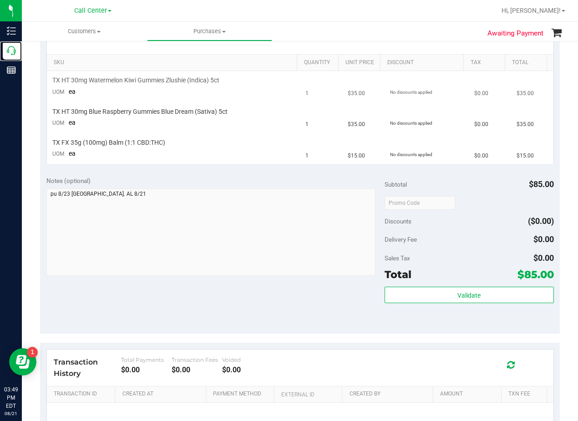
scroll to position [228, 0]
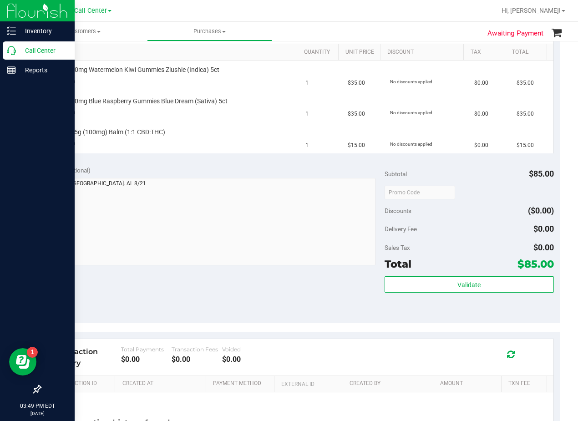
click at [6, 44] on div "Call Center" at bounding box center [39, 50] width 72 height 18
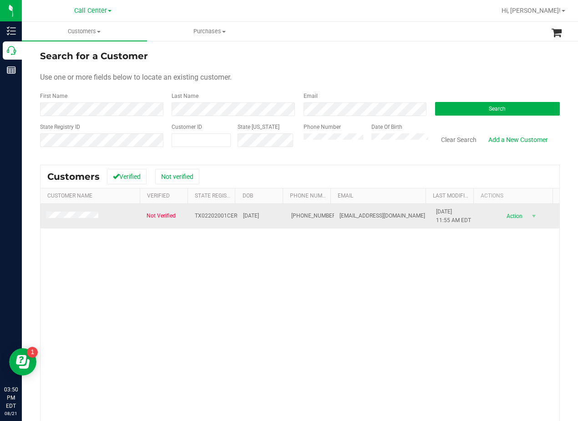
click at [91, 220] on span at bounding box center [73, 216] width 55 height 9
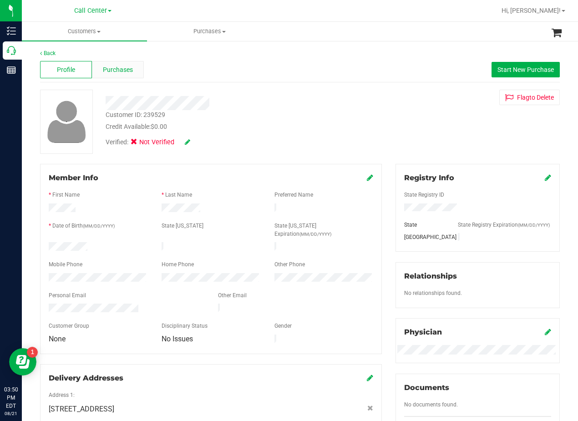
click at [105, 66] on div "Purchases" at bounding box center [118, 69] width 52 height 17
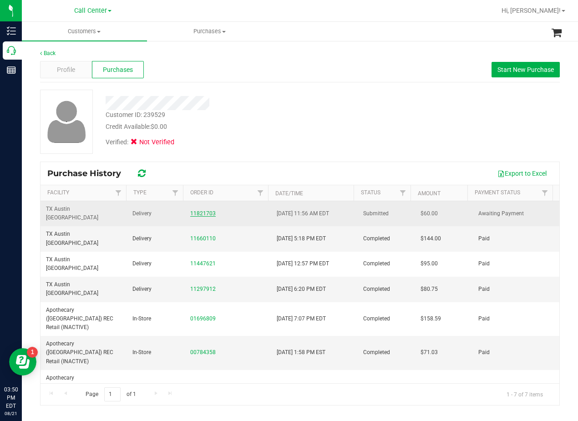
click at [200, 211] on link "11821703" at bounding box center [202, 213] width 25 height 6
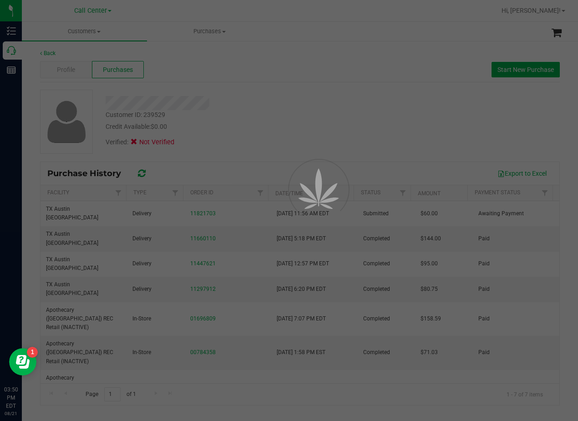
click at [269, 86] on div at bounding box center [289, 210] width 578 height 421
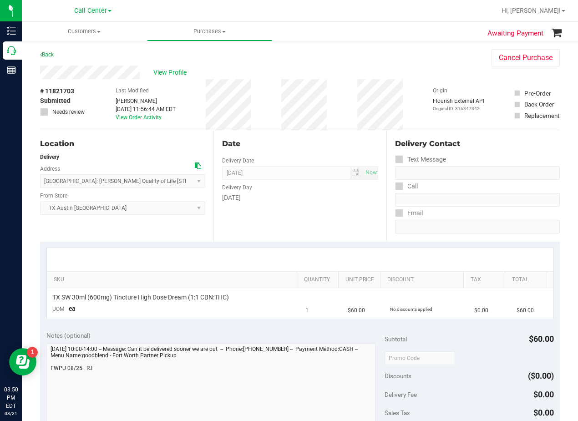
click at [321, 225] on div "Date Delivery Date [DATE] Now [DATE] 08:00 AM Now Delivery Day [DATE]" at bounding box center [299, 185] width 173 height 111
click at [330, 77] on div "View Profile" at bounding box center [256, 73] width 433 height 14
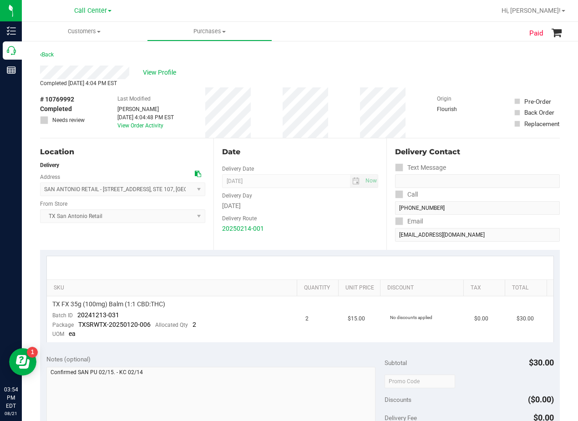
click at [323, 66] on div "View Profile" at bounding box center [300, 73] width 520 height 14
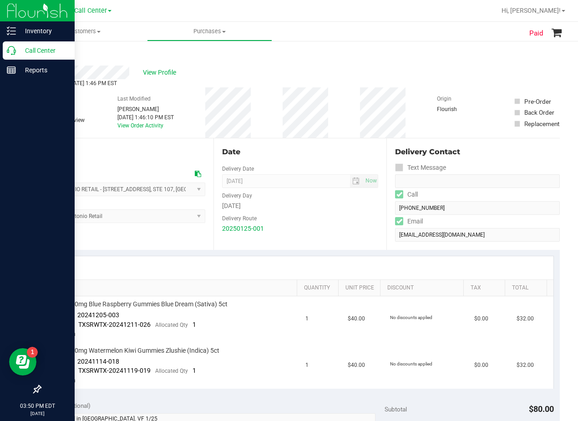
click at [12, 55] on icon at bounding box center [11, 50] width 9 height 9
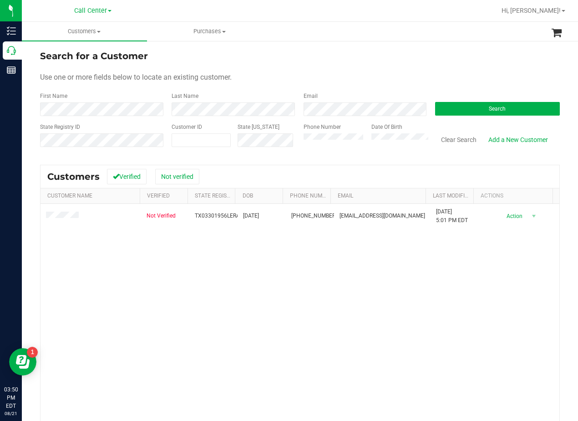
click at [400, 334] on div "Not Verified TX03301956LERA [DATE] (903) 513-4928 [EMAIL_ADDRESS][DOMAIN_NAME] …" at bounding box center [299, 336] width 519 height 265
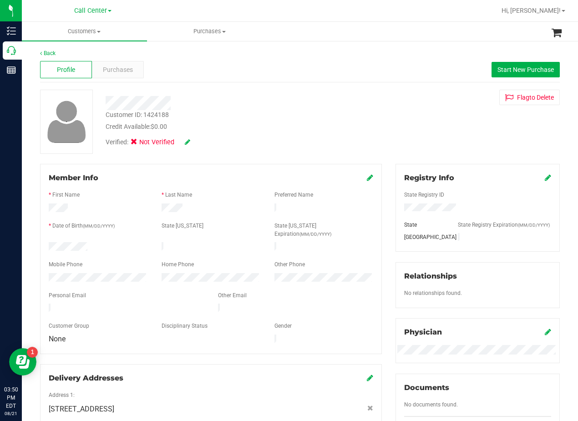
click at [380, 115] on div "Customer ID: 1424188 Credit Available: $0.00 Verified: Not Verified Flag to [GE…" at bounding box center [299, 122] width 533 height 64
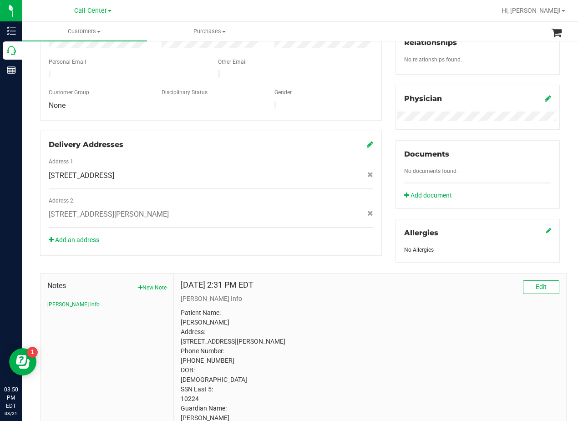
scroll to position [298, 0]
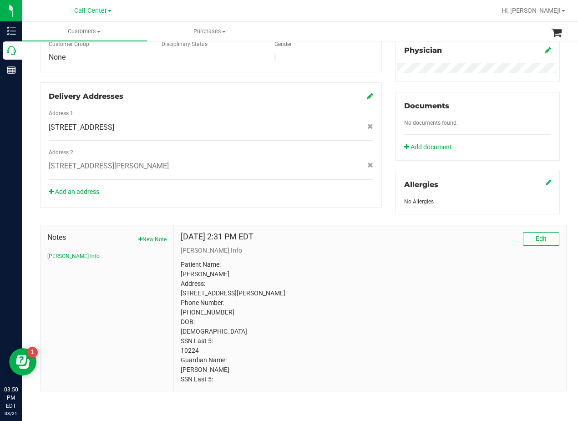
click at [323, 225] on div "Notes New Note [PERSON_NAME] Info [DATE] 2:31 PM EDT Edit [PERSON_NAME] Info Pa…" at bounding box center [303, 308] width 526 height 167
click at [119, 148] on div "Address 2: [STREET_ADDRESS][PERSON_NAME]" at bounding box center [211, 164] width 324 height 32
click at [119, 161] on span "[STREET_ADDRESS][PERSON_NAME]" at bounding box center [109, 166] width 120 height 11
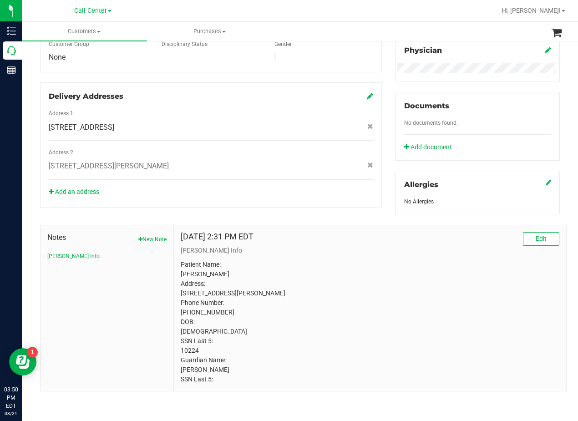
click at [119, 161] on span "[STREET_ADDRESS][PERSON_NAME]" at bounding box center [109, 166] width 120 height 11
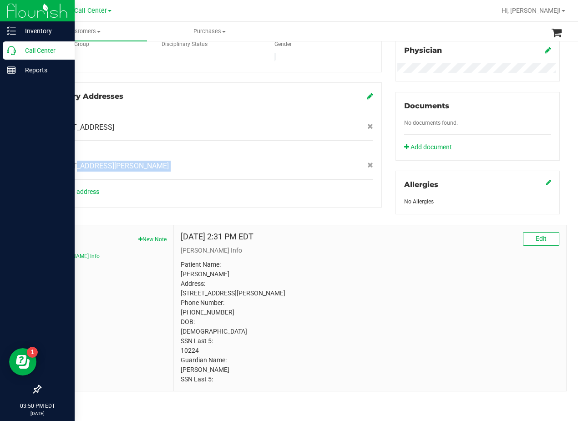
copy div "[STREET_ADDRESS][PERSON_NAME]"
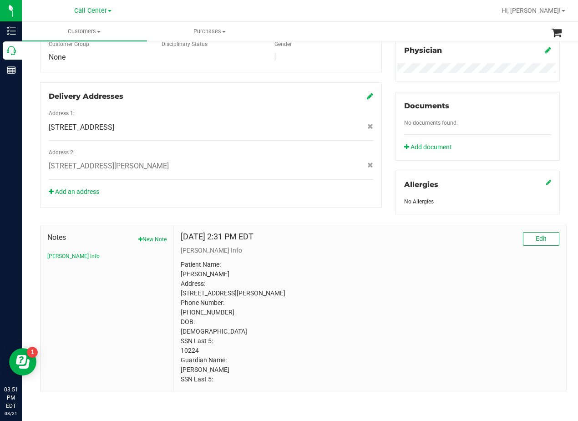
click at [333, 246] on p "[PERSON_NAME] Info" at bounding box center [370, 251] width 379 height 10
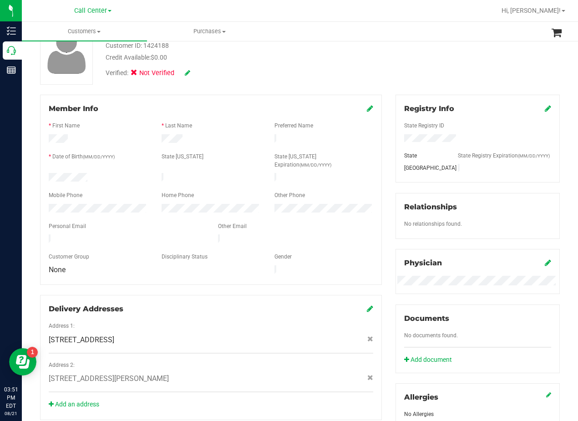
scroll to position [25, 0]
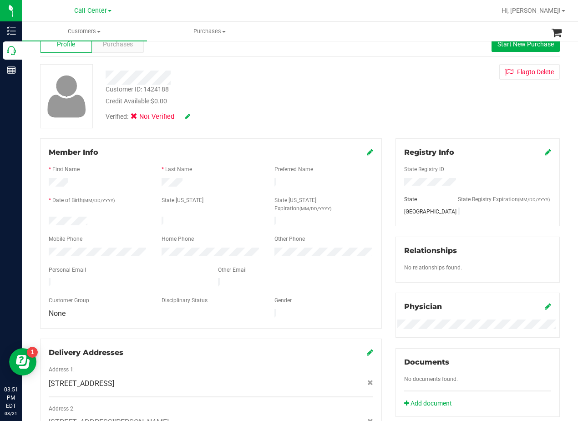
click at [335, 92] on div "Customer ID: 1424188 Credit Available: $0.00" at bounding box center [232, 95] width 267 height 21
click at [362, 78] on div "Customer ID: 1424188 Credit Available: $0.00 Verified: Not Verified Flag to [GE…" at bounding box center [299, 96] width 533 height 64
click at [406, 115] on div "Customer ID: 1424188 Credit Available: $0.00 Verified: Not Verified Flag to [GE…" at bounding box center [299, 96] width 533 height 64
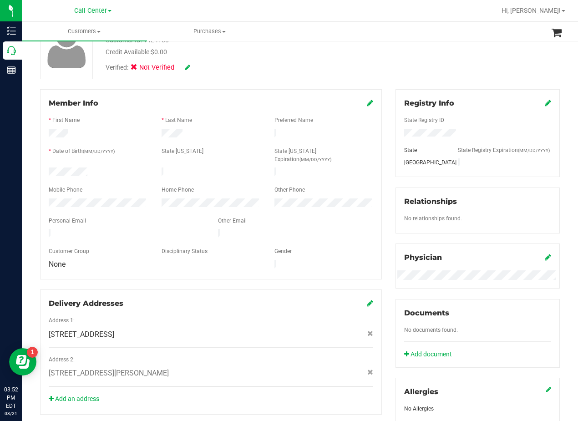
scroll to position [71, 0]
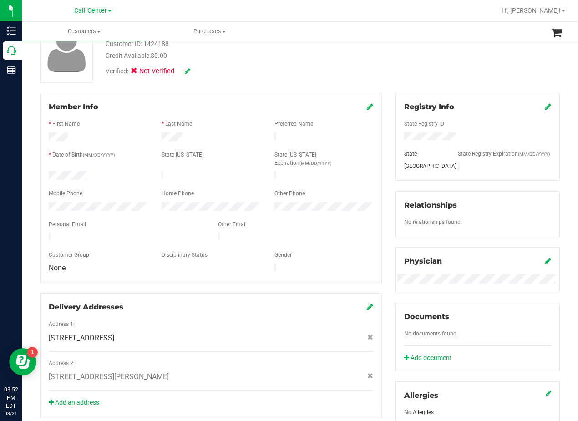
click at [381, 132] on div "Member Info * First Name * Last Name Preferred Name * Date of Birth (MM/DD/YYYY…" at bounding box center [210, 255] width 355 height 325
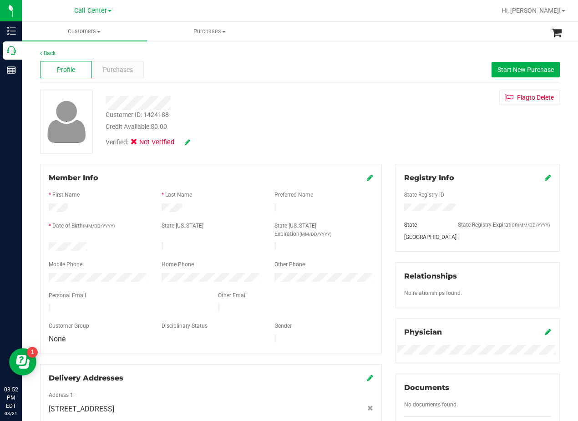
click at [381, 132] on div "Customer ID: 1424188 Credit Available: $0.00 Verified: Not Verified Flag to [GE…" at bounding box center [299, 122] width 533 height 64
click at [129, 79] on div "Profile Purchases Start New Purchase" at bounding box center [300, 69] width 520 height 25
click at [133, 62] on div "Purchases" at bounding box center [118, 69] width 52 height 17
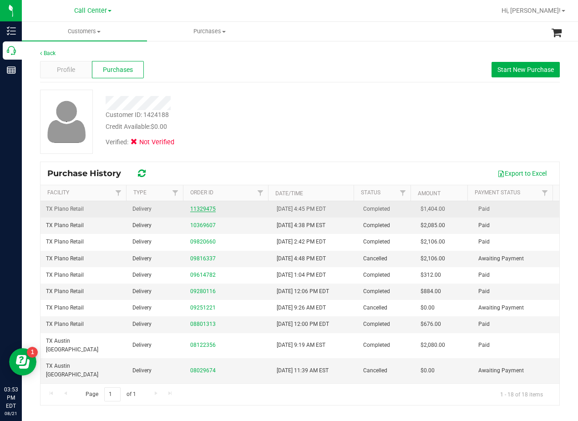
click at [197, 208] on link "11329475" at bounding box center [202, 209] width 25 height 6
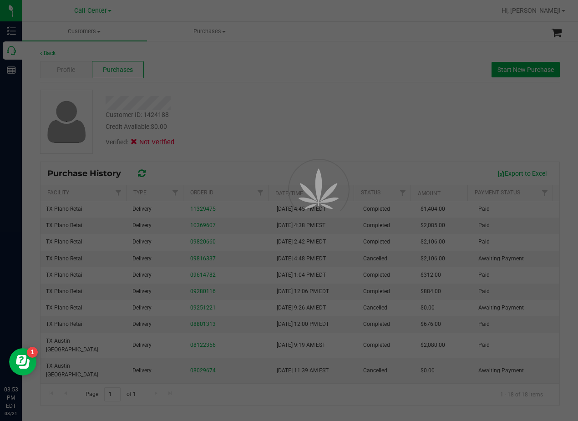
click at [268, 95] on div at bounding box center [289, 210] width 578 height 421
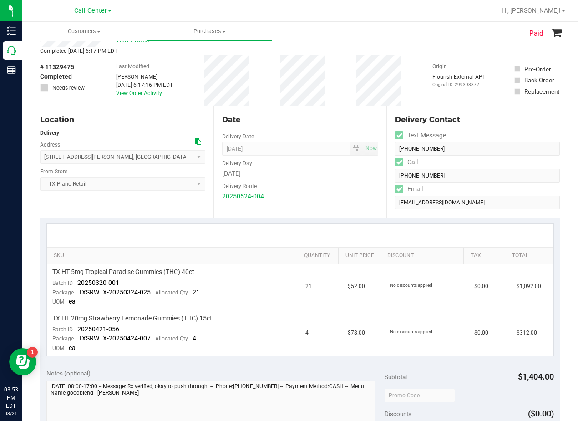
scroll to position [91, 0]
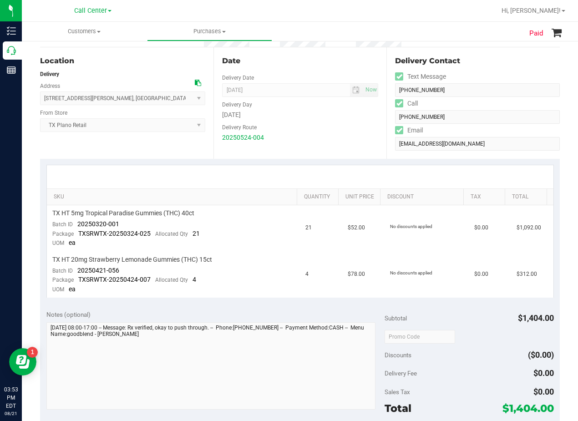
click at [310, 121] on div "Delivery Route" at bounding box center [300, 126] width 157 height 13
click at [338, 116] on div "[DATE]" at bounding box center [300, 115] width 157 height 10
click at [341, 135] on div "20250524-004" at bounding box center [300, 138] width 157 height 10
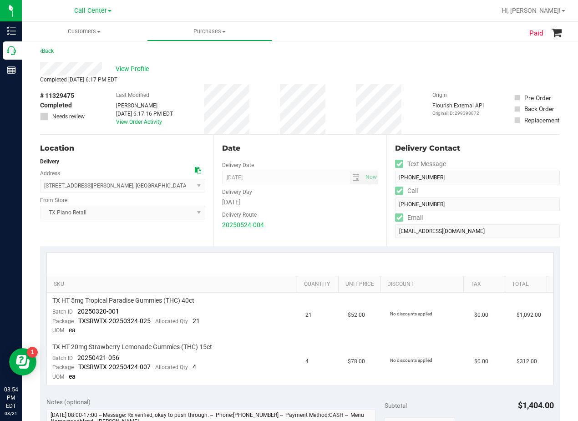
scroll to position [0, 0]
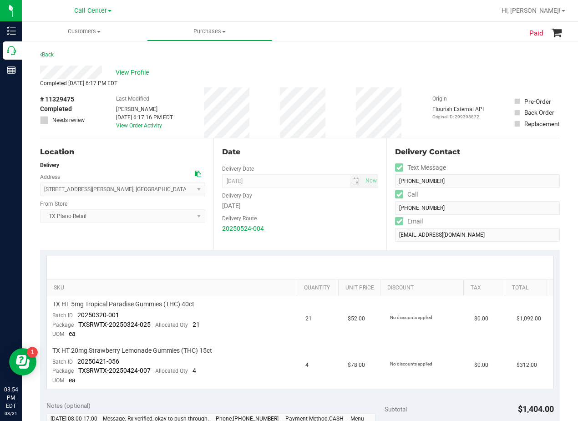
click at [306, 147] on div "Date" at bounding box center [300, 152] width 157 height 11
click at [348, 83] on div "Completed [DATE] 6:17 PM EDT" at bounding box center [300, 83] width 520 height 8
drag, startPoint x: 369, startPoint y: 76, endPoint x: 370, endPoint y: 81, distance: 5.2
click at [369, 76] on div "View Profile" at bounding box center [300, 73] width 520 height 14
click at [337, 147] on div "Date" at bounding box center [300, 152] width 157 height 11
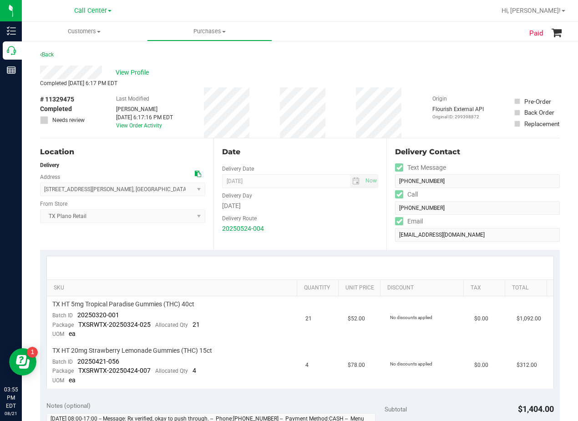
click at [319, 145] on div "Date Delivery Date [DATE] Now [DATE] 08:00 AM Now Delivery Day [DATE] Delivery …" at bounding box center [299, 193] width 173 height 111
click at [133, 75] on span "View Profile" at bounding box center [134, 73] width 36 height 10
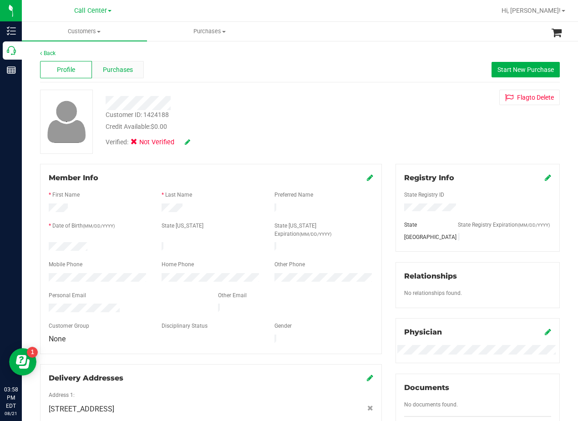
click at [111, 68] on span "Purchases" at bounding box center [118, 70] width 30 height 10
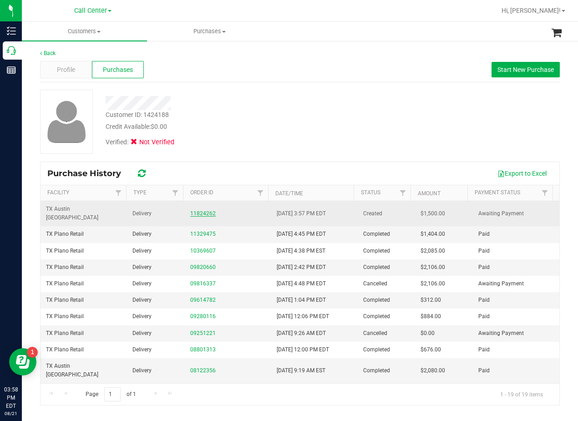
click at [198, 210] on link "11824262" at bounding box center [202, 213] width 25 height 6
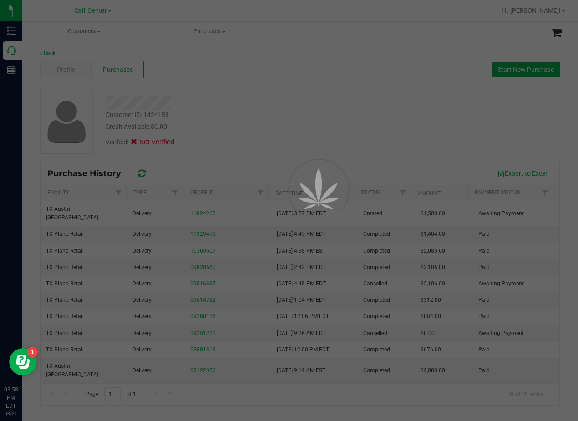
click at [269, 96] on div at bounding box center [289, 210] width 578 height 421
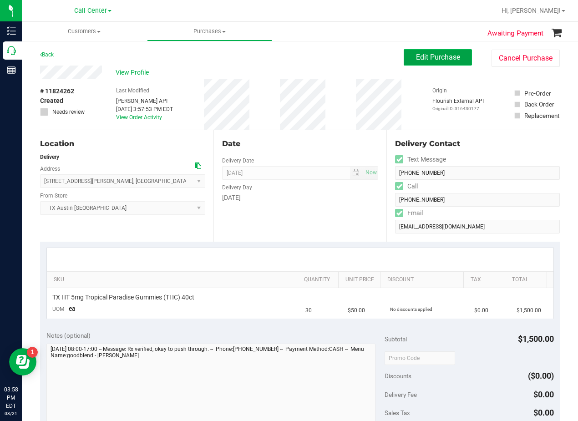
click at [416, 59] on span "Edit Purchase" at bounding box center [438, 57] width 44 height 9
click at [271, 42] on div "Awaiting Payment Back Edit Purchase Cancel Purchase View Profile # 11824262 Cre…" at bounding box center [300, 356] width 556 height 633
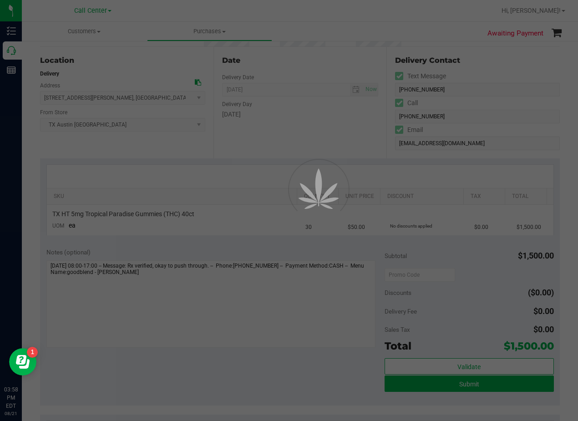
scroll to position [91, 0]
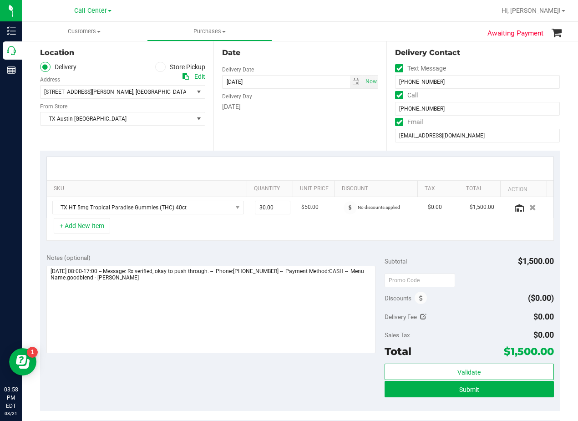
click at [420, 317] on icon at bounding box center [423, 317] width 6 height 6
type input "$0.00"
click at [419, 317] on div "Delivery Fee $0.00 0" at bounding box center [468, 317] width 169 height 16
click at [461, 320] on icon "Cancel button" at bounding box center [464, 317] width 7 height 7
click at [420, 286] on input "text" at bounding box center [419, 280] width 71 height 14
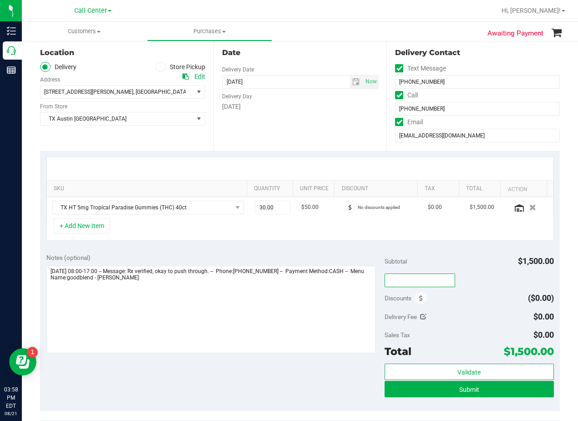
type input "TXAIQ10"
drag, startPoint x: 460, startPoint y: 266, endPoint x: 354, endPoint y: 250, distance: 106.7
click at [460, 267] on div "Subtotal $1,500.00" at bounding box center [468, 261] width 169 height 16
click at [340, 133] on div "Date Delivery Date [DATE] Now [DATE] 08:00 AM Now Delivery Day [DATE]" at bounding box center [299, 94] width 173 height 111
click at [346, 141] on div "Date Delivery Date [DATE] Now [DATE] 08:00 AM Now Delivery Day [DATE]" at bounding box center [299, 94] width 173 height 111
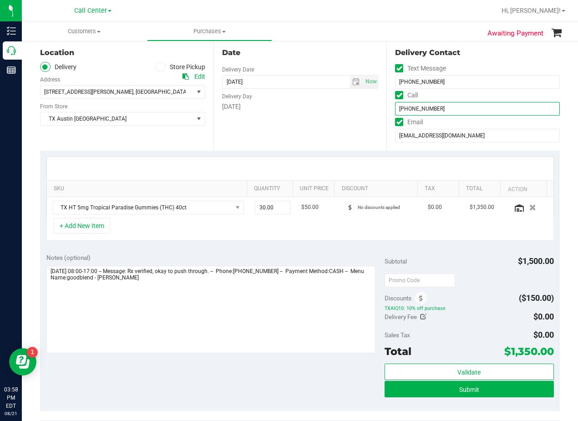
click at [412, 110] on input "[PHONE_NUMBER]" at bounding box center [477, 109] width 165 height 14
click at [262, 139] on div "Date Delivery Date [DATE] Now [DATE] 08:00 AM Now Delivery Day [DATE]" at bounding box center [299, 94] width 173 height 111
click at [352, 85] on span "select" at bounding box center [355, 81] width 7 height 7
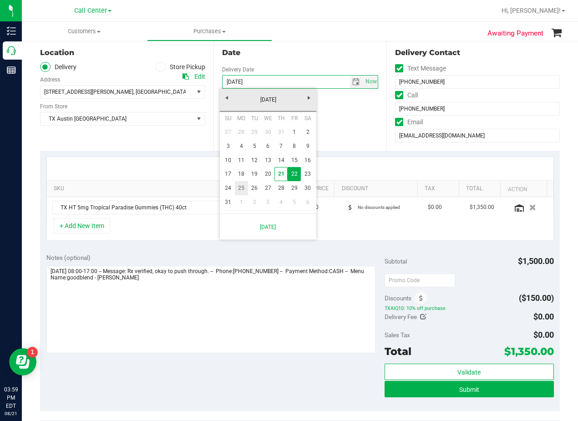
click at [242, 192] on link "25" at bounding box center [241, 188] width 13 height 14
type input "[DATE]"
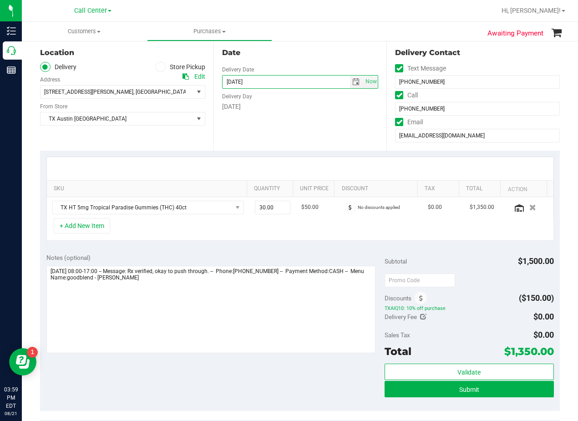
click at [253, 159] on div at bounding box center [300, 168] width 506 height 23
click at [328, 129] on div "Date Delivery Date [DATE] Now [DATE] 08:00 AM Now Delivery Day [DATE]" at bounding box center [299, 94] width 173 height 111
click at [185, 78] on icon at bounding box center [185, 76] width 6 height 6
drag, startPoint x: 341, startPoint y: 109, endPoint x: 336, endPoint y: 116, distance: 9.2
click at [341, 109] on div "[DATE]" at bounding box center [300, 107] width 157 height 10
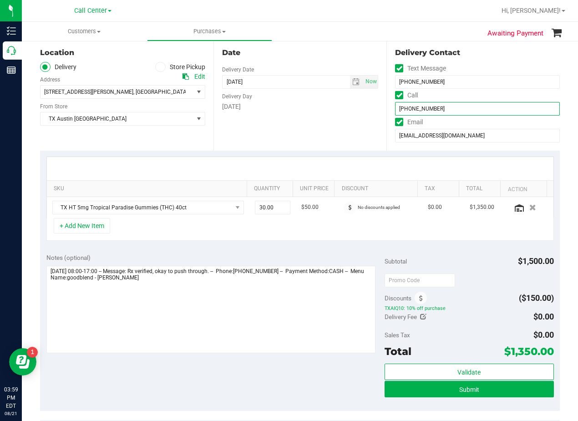
click at [416, 107] on input "[PHONE_NUMBER]" at bounding box center [477, 109] width 165 height 14
click at [342, 139] on div "Date Delivery Date [DATE] Now [DATE] 08:00 AM Now Delivery Day [DATE]" at bounding box center [299, 94] width 173 height 111
click at [326, 132] on div "Date Delivery Date [DATE] Now [DATE] 08:00 AM Now Delivery Day [DATE]" at bounding box center [299, 94] width 173 height 111
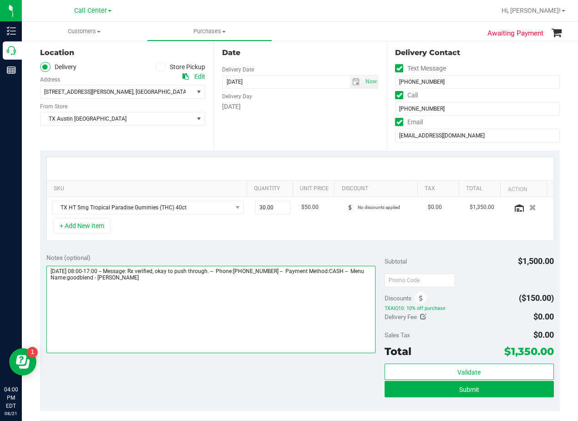
click at [233, 284] on textarea at bounding box center [210, 309] width 329 height 87
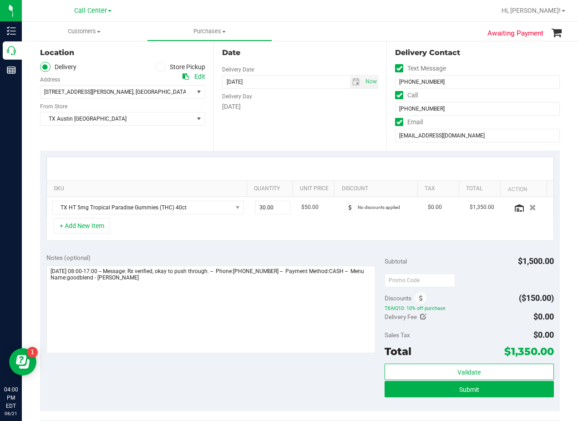
click at [346, 150] on div "Date Delivery Date [DATE] Now [DATE] 08:00 AM Now Delivery Day [DATE]" at bounding box center [299, 94] width 173 height 111
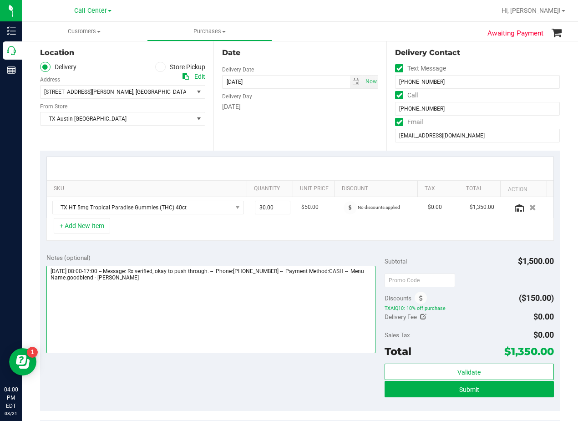
click at [174, 293] on textarea at bounding box center [210, 309] width 329 height 87
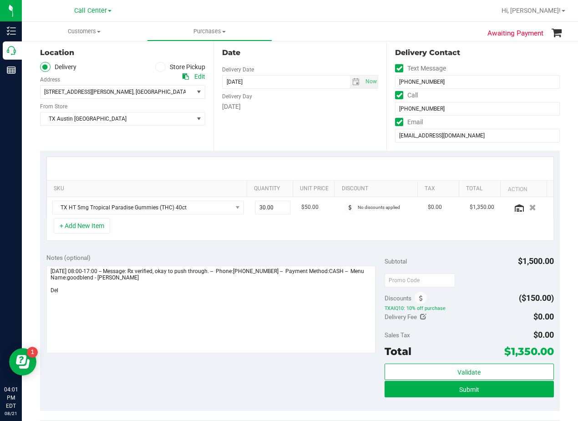
drag, startPoint x: 322, startPoint y: 128, endPoint x: 291, endPoint y: 150, distance: 37.6
click at [322, 128] on div "Date Delivery Date [DATE] Now [DATE] 08:00 AM Now Delivery Day [DATE]" at bounding box center [299, 94] width 173 height 111
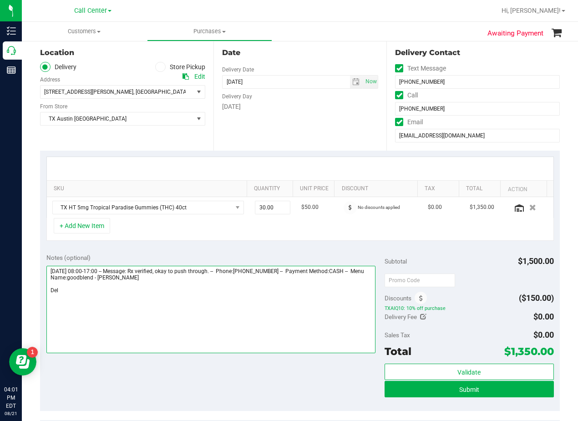
click at [175, 293] on textarea at bounding box center [210, 309] width 329 height 87
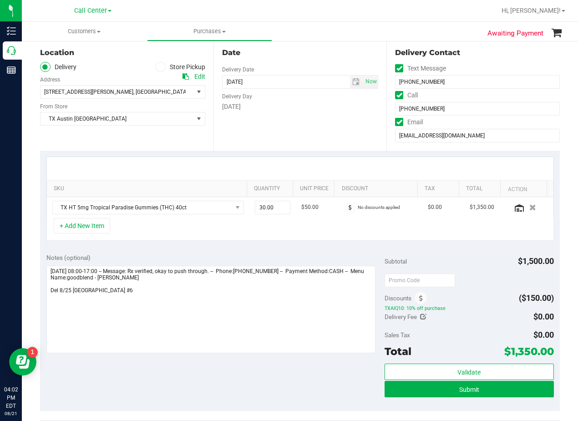
click at [280, 127] on div "Date Delivery Date [DATE] Now [DATE] 08:00 AM Now Delivery Day [DATE]" at bounding box center [299, 94] width 173 height 111
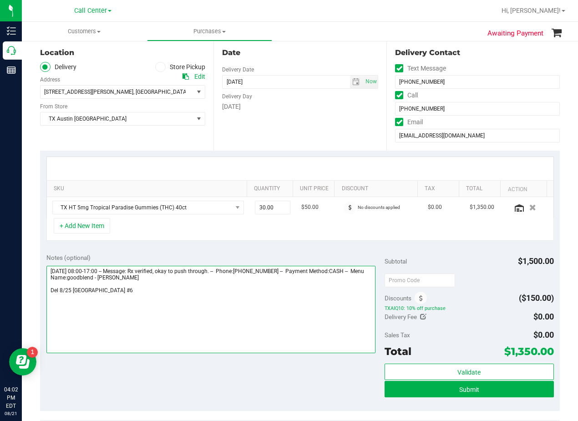
click at [240, 290] on textarea at bounding box center [210, 309] width 329 height 87
type textarea "[DATE] 08:00-17:00 -- Message: Rx verified, okay to push through. -- Phone:[PHO…"
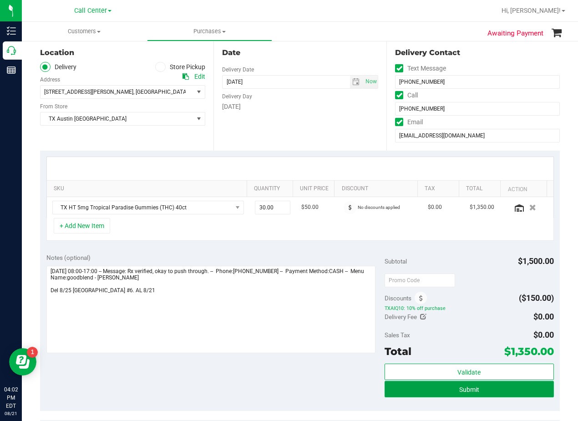
click at [398, 392] on button "Submit" at bounding box center [468, 389] width 169 height 16
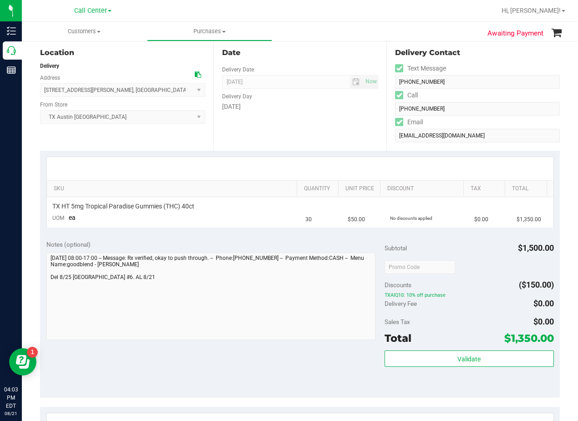
click at [334, 141] on div "Date Delivery Date [DATE] Now [DATE] 08:00 AM Now Delivery Day [DATE]" at bounding box center [299, 94] width 173 height 111
click at [327, 99] on div "Delivery Day" at bounding box center [300, 95] width 157 height 13
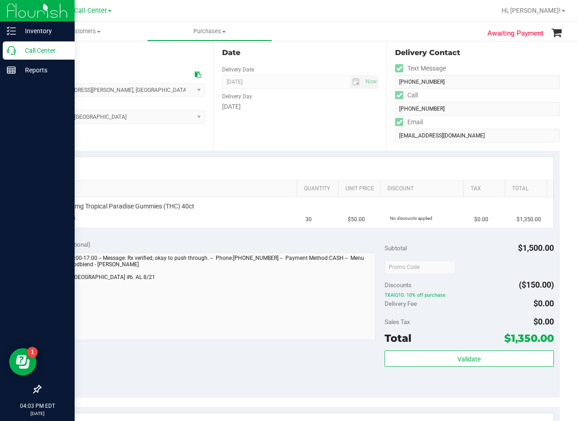
click at [18, 48] on p "Call Center" at bounding box center [43, 50] width 55 height 11
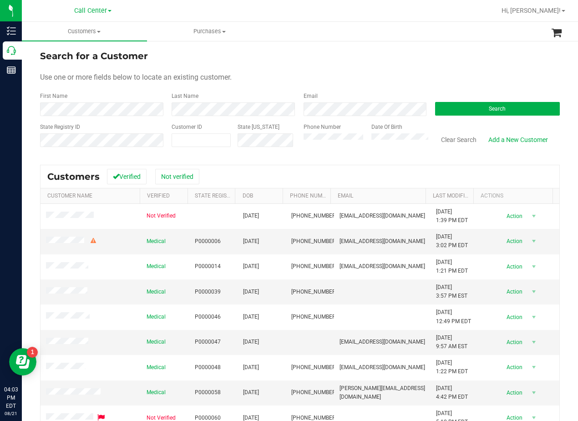
click at [359, 65] on form "Search for a Customer Use one or more fields below to locate an existing custom…" at bounding box center [300, 102] width 520 height 106
